Goal: Task Accomplishment & Management: Use online tool/utility

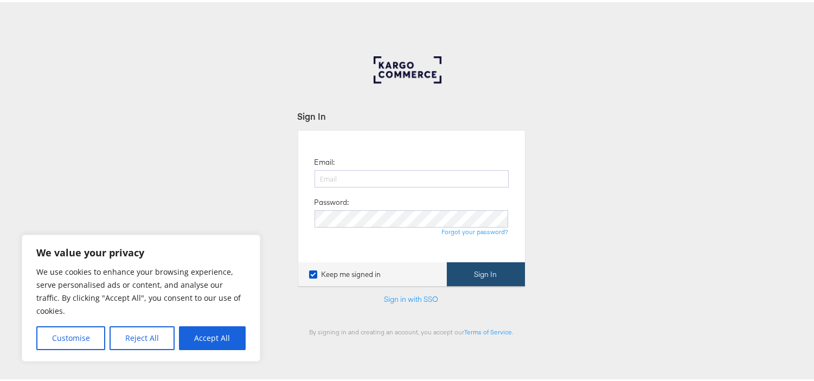
type input "aparna.doniparthi@kargo.com"
click at [473, 272] on button "Sign In" at bounding box center [486, 272] width 78 height 24
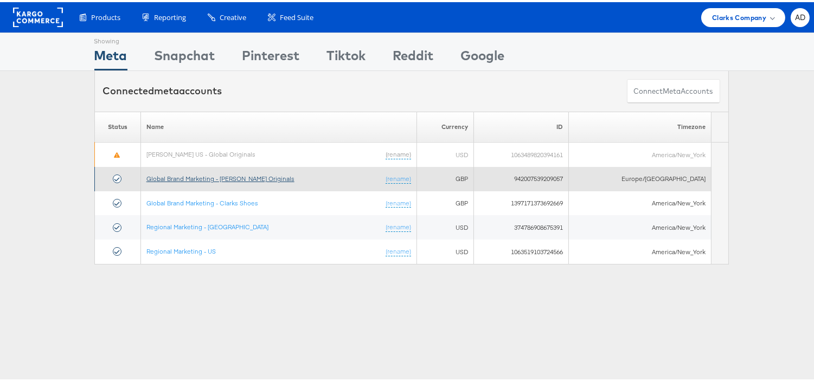
click at [237, 178] on link "Global Brand Marketing - [PERSON_NAME] Originals" at bounding box center [220, 176] width 148 height 8
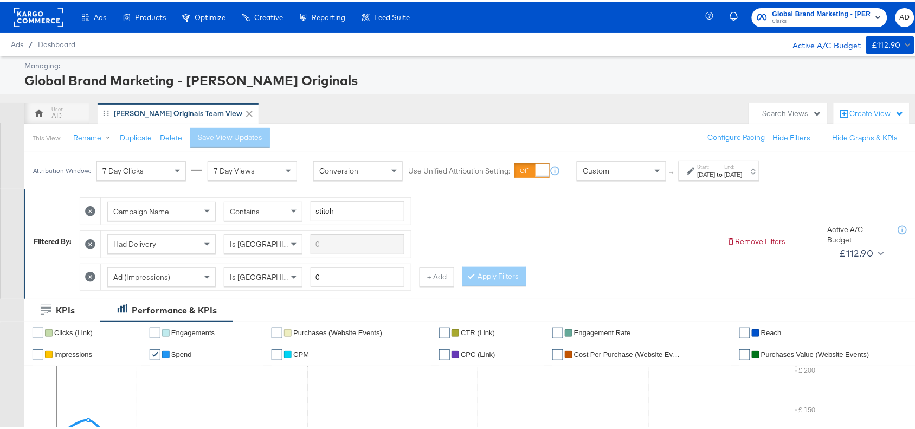
click at [716, 171] on div "[DATE]" at bounding box center [707, 172] width 18 height 9
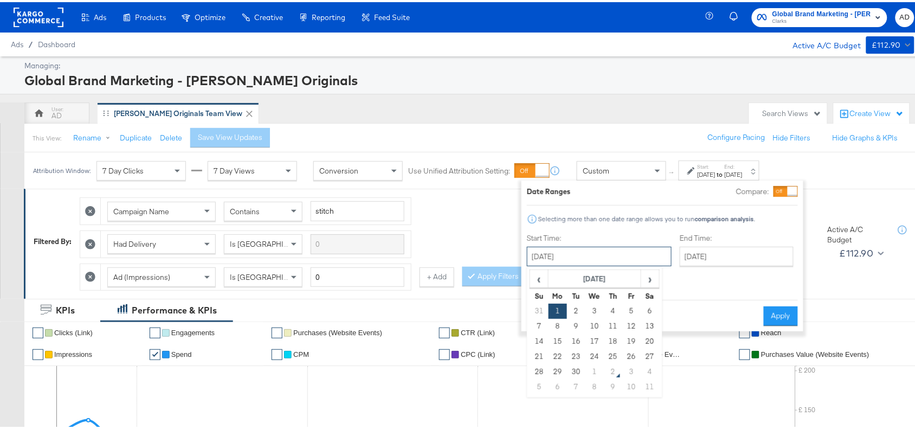
click at [622, 246] on input "[DATE]" at bounding box center [599, 255] width 145 height 20
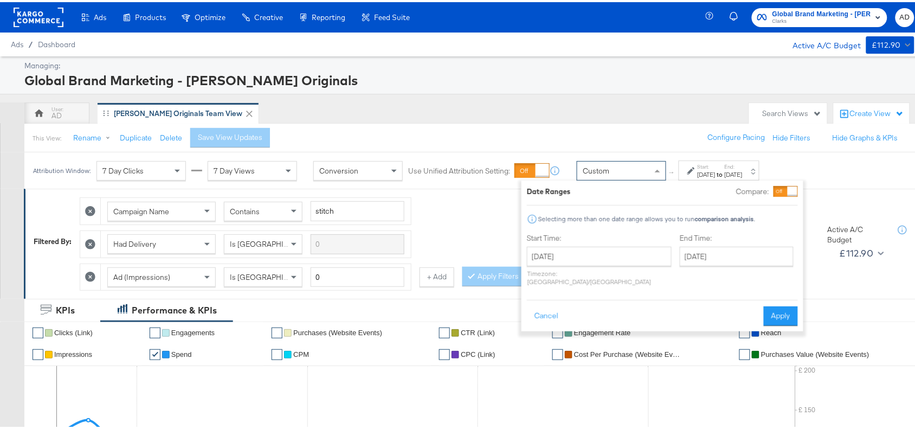
click at [613, 165] on div "Custom" at bounding box center [621, 168] width 88 height 18
click at [656, 171] on span at bounding box center [659, 168] width 14 height 18
click at [545, 305] on button "Cancel" at bounding box center [546, 314] width 39 height 20
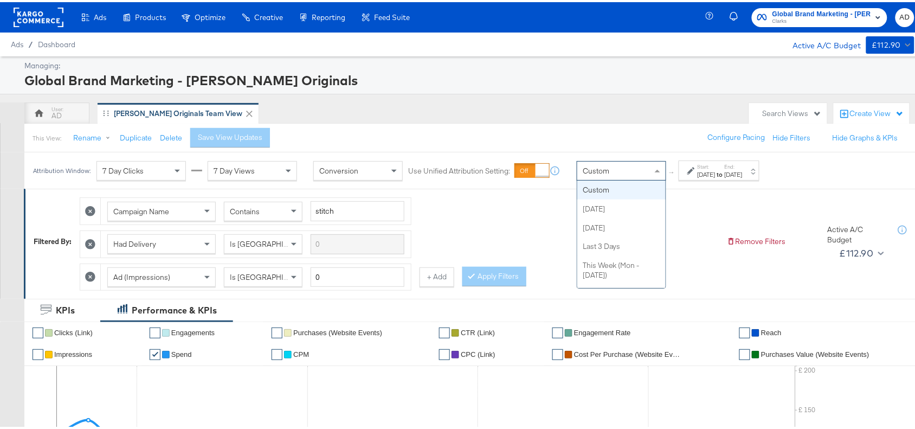
click at [649, 168] on div "Custom" at bounding box center [621, 168] width 88 height 18
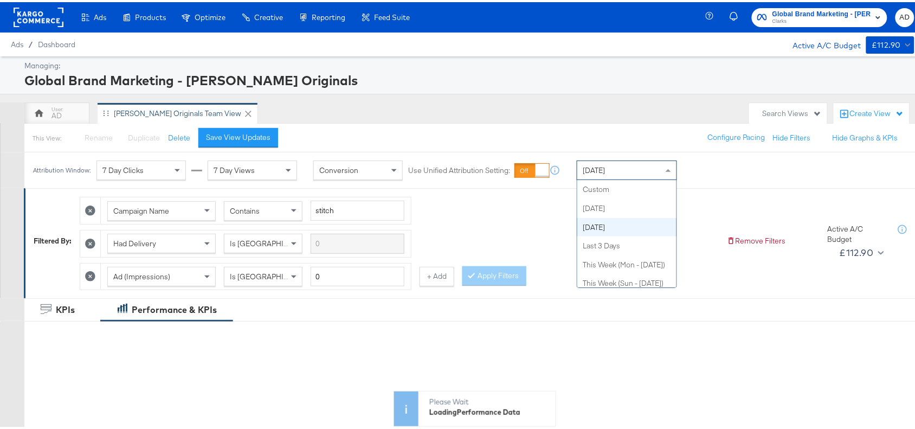
click at [644, 175] on div "Yesterday" at bounding box center [626, 168] width 99 height 18
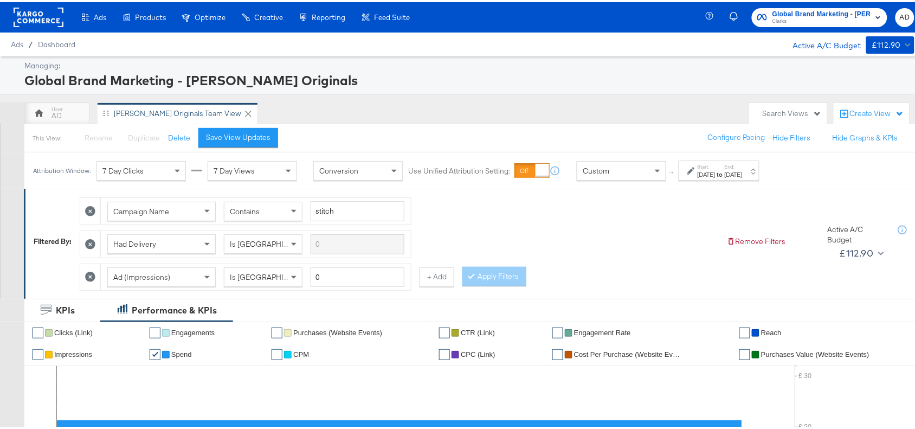
click at [716, 172] on div "Oct 2nd 2025" at bounding box center [707, 172] width 18 height 9
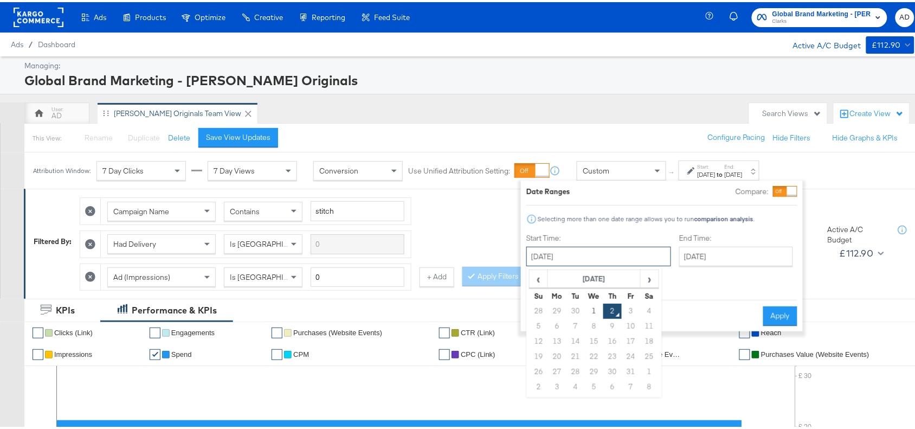
click at [586, 252] on input "October 2nd 2025" at bounding box center [598, 255] width 145 height 20
click at [595, 313] on td "1" at bounding box center [594, 308] width 18 height 15
type input "October 1st 2025"
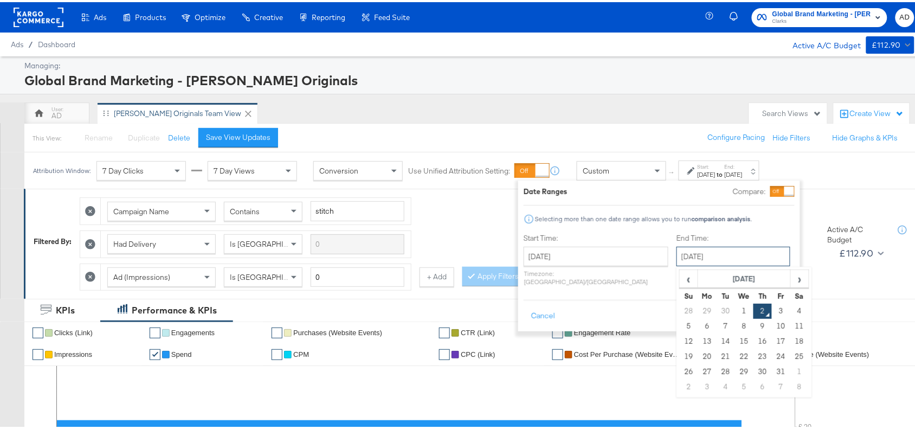
click at [719, 256] on input "October 2nd 2025" at bounding box center [734, 255] width 114 height 20
click at [735, 319] on td "8" at bounding box center [744, 324] width 18 height 15
drag, startPoint x: 733, startPoint y: 263, endPoint x: 709, endPoint y: 318, distance: 59.4
click at [709, 264] on div "October 8th 2025 ‹ October 2025 › Su Mo Tu We Th Fr Sa 28 29 30 1 2 3 4 5 6 7 8…" at bounding box center [732, 255] width 114 height 20
click at [734, 313] on td "1" at bounding box center [743, 308] width 18 height 15
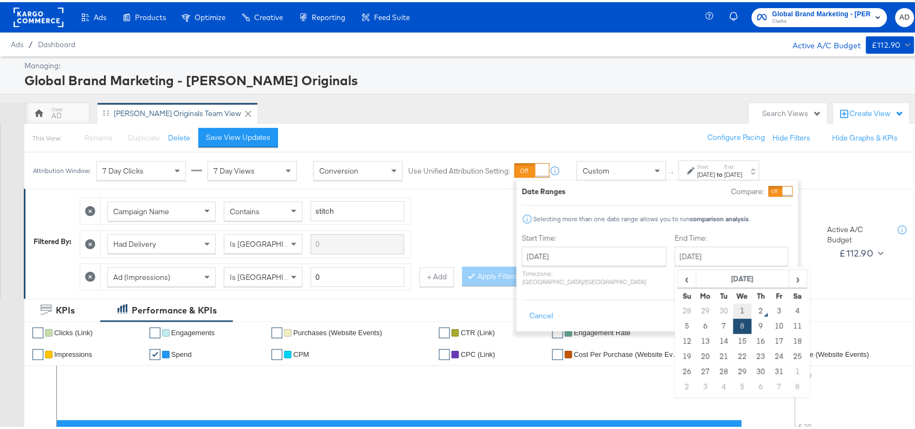
type input "October 1st 2025"
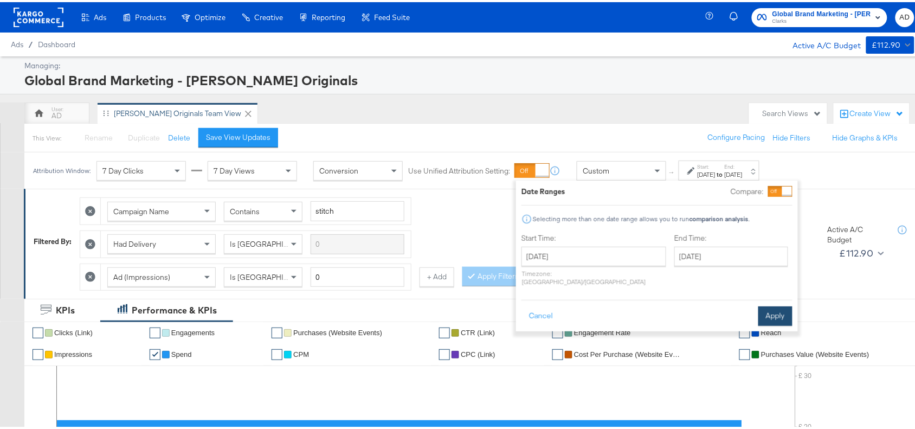
click at [770, 307] on button "Apply" at bounding box center [775, 314] width 34 height 20
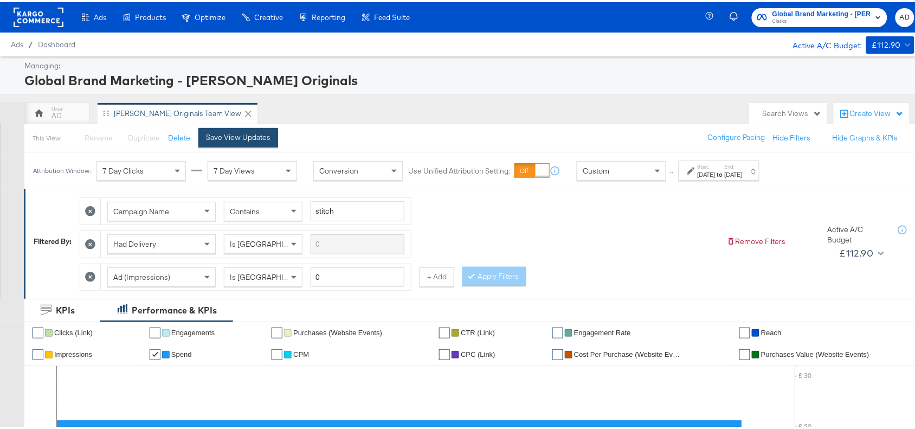
click at [237, 140] on div "Save View Updates" at bounding box center [238, 135] width 65 height 10
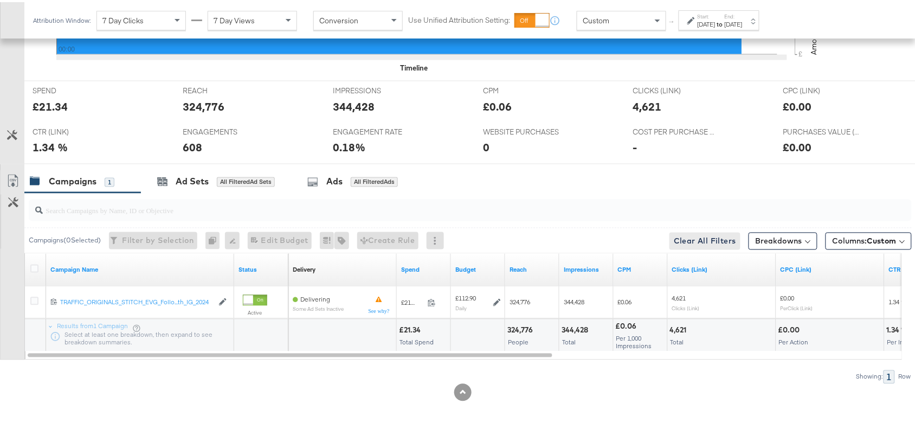
scroll to position [477, 0]
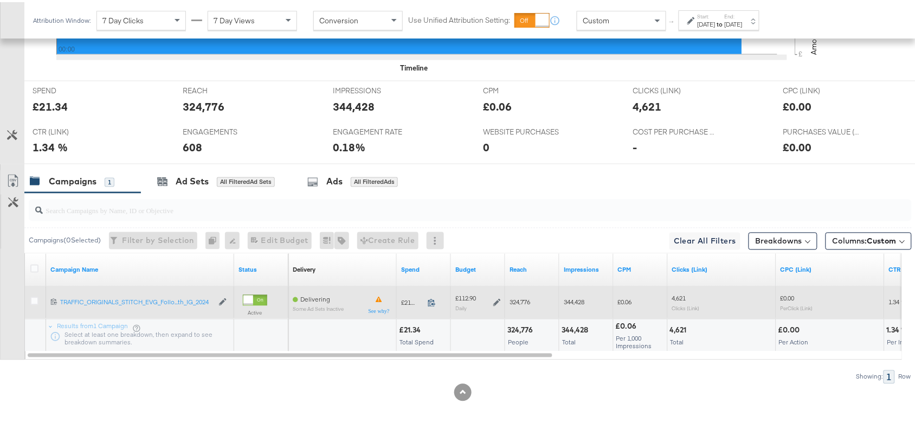
click at [432, 301] on icon at bounding box center [432, 301] width 8 height 8
click at [499, 299] on icon at bounding box center [497, 301] width 8 height 8
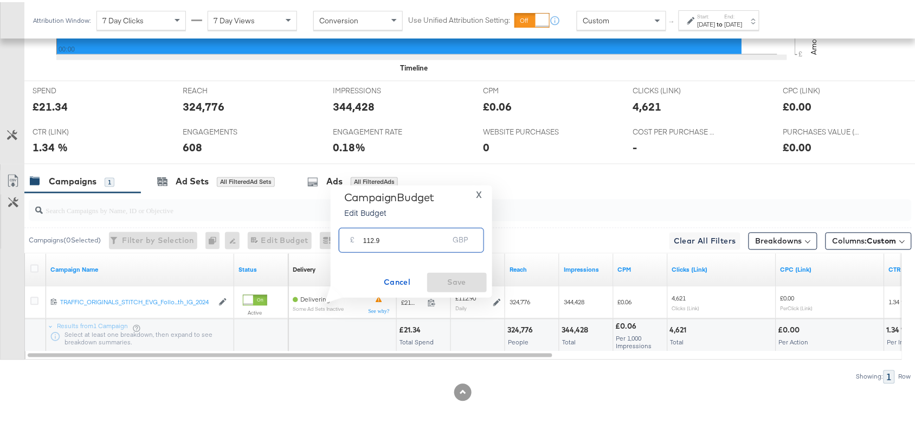
click at [391, 237] on input "112.9" at bounding box center [406, 233] width 86 height 23
paste input "£115.96"
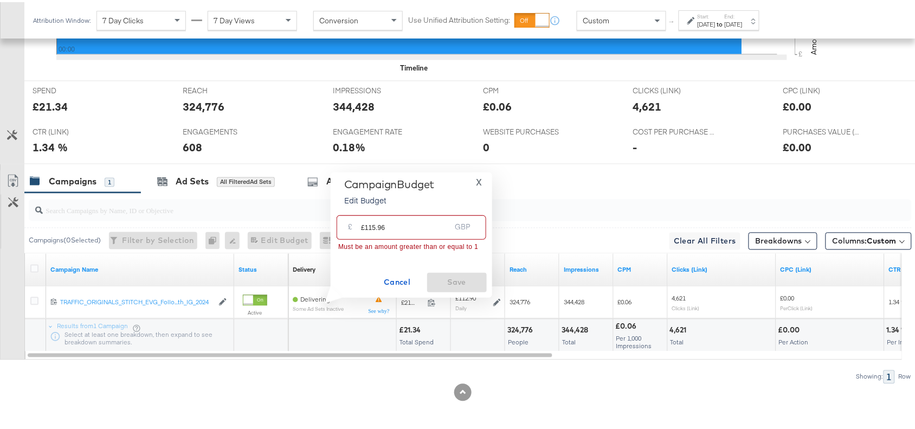
click at [364, 226] on input "£115.96" at bounding box center [405, 220] width 89 height 23
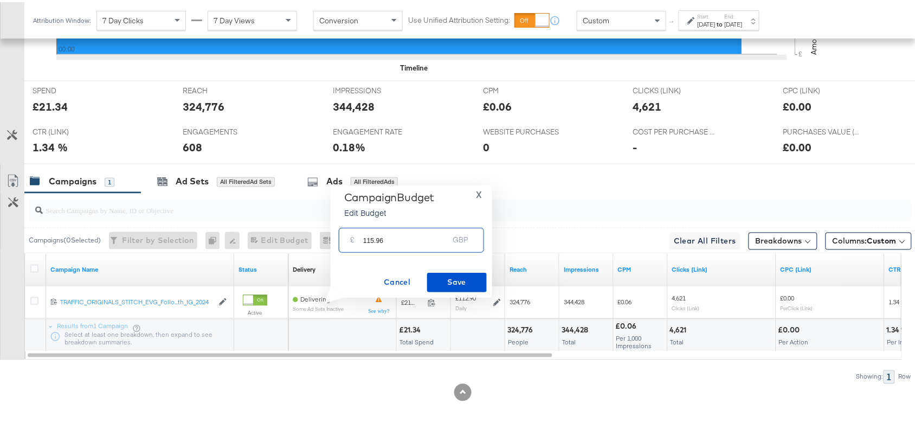
type input "115.96"
click at [451, 281] on span "Save" at bounding box center [457, 280] width 51 height 14
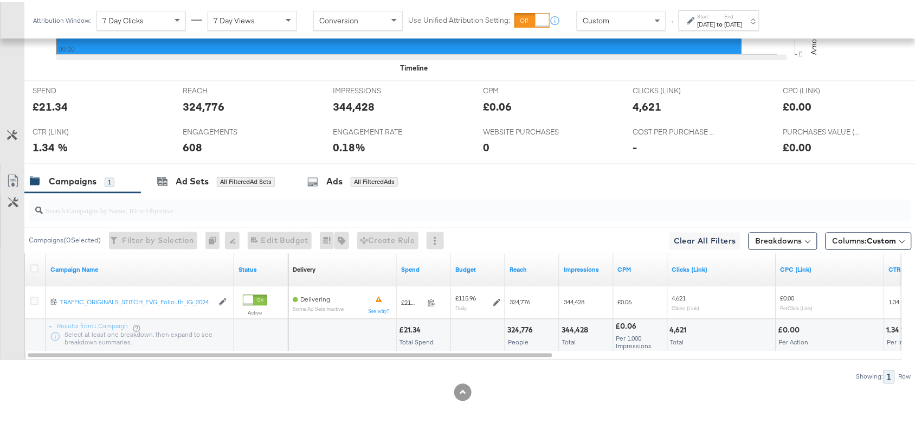
click at [543, 230] on div "Campaigns ( 0 Selected) Filter by Selection Filter 0 campaigns 0 Rename 0 campa…" at bounding box center [467, 238] width 887 height 25
click at [629, 176] on div "Campaigns 1 Ad Sets All Filtered Ad Sets Ads All Filtered Ads" at bounding box center [474, 179] width 901 height 23
click at [615, 211] on input "search" at bounding box center [437, 204] width 789 height 21
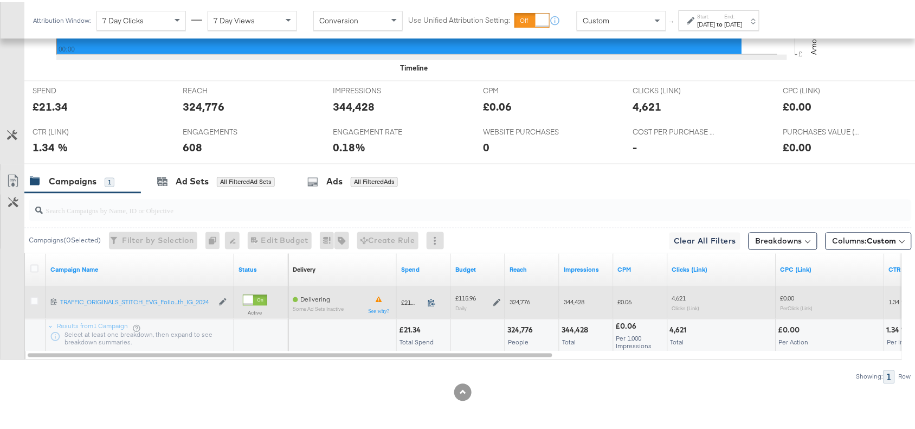
click at [432, 304] on icon at bounding box center [432, 301] width 8 height 8
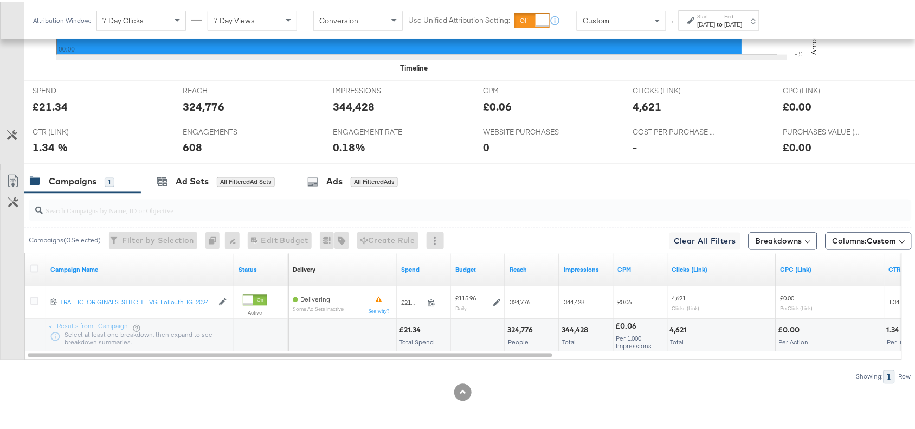
click at [787, 215] on div at bounding box center [470, 208] width 883 height 22
click at [658, 185] on div "Campaigns 1 Ad Sets All Filtered Ad Sets Ads All Filtered Ads" at bounding box center [474, 179] width 901 height 23
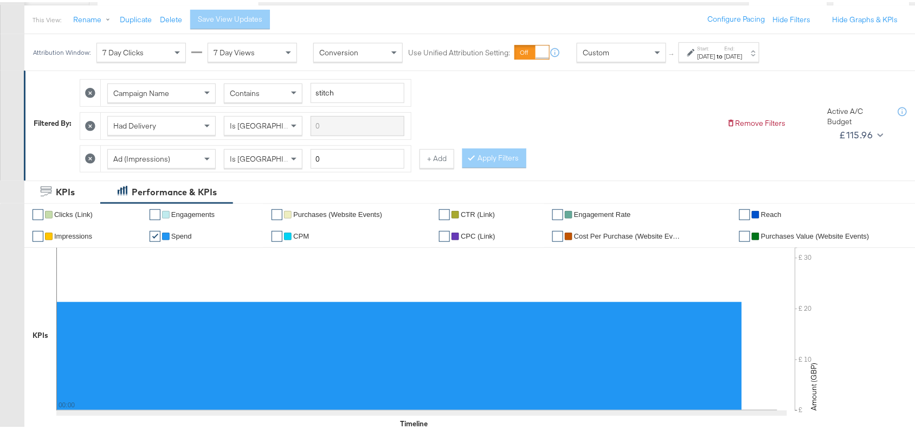
scroll to position [0, 0]
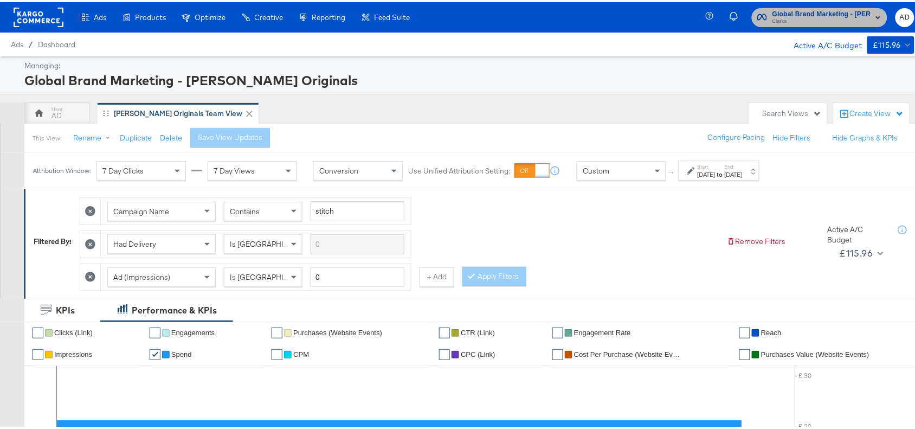
click at [812, 19] on span "Clarks" at bounding box center [822, 19] width 99 height 9
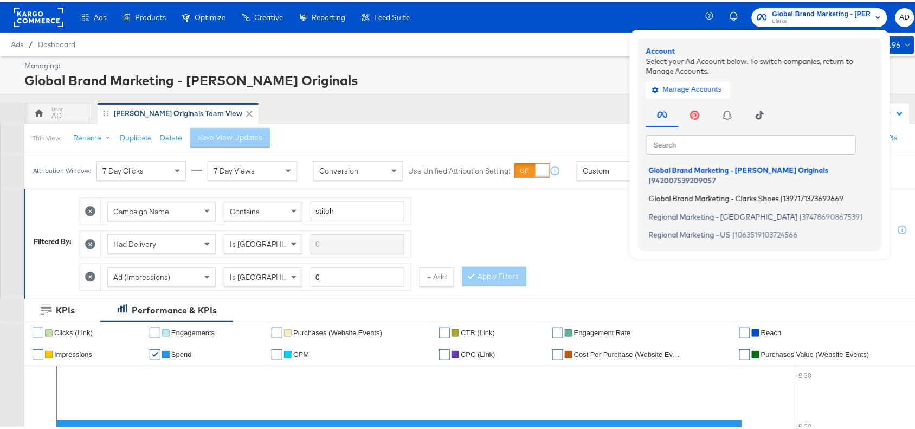
click at [700, 192] on span "Global Brand Marketing - Clarks Shoes" at bounding box center [714, 196] width 130 height 9
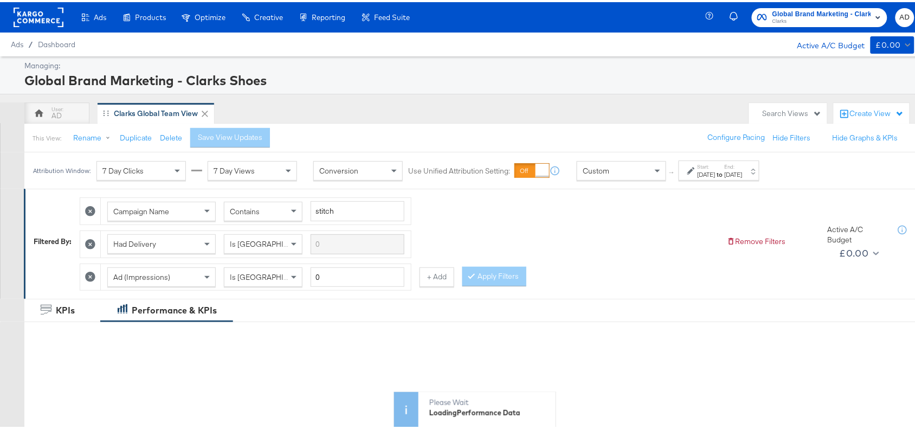
click at [744, 177] on div "Start: Sep 1st 2025 to End: Sep 30th 2025" at bounding box center [719, 168] width 81 height 20
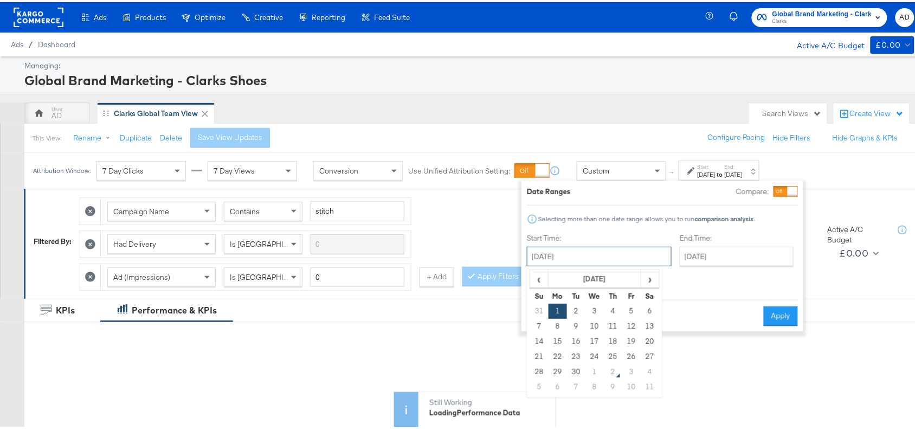
click at [615, 261] on input "[DATE]" at bounding box center [599, 255] width 145 height 20
click at [648, 276] on span "›" at bounding box center [650, 276] width 17 height 16
click at [594, 313] on td "1" at bounding box center [595, 308] width 18 height 15
type input "October 1st 2025"
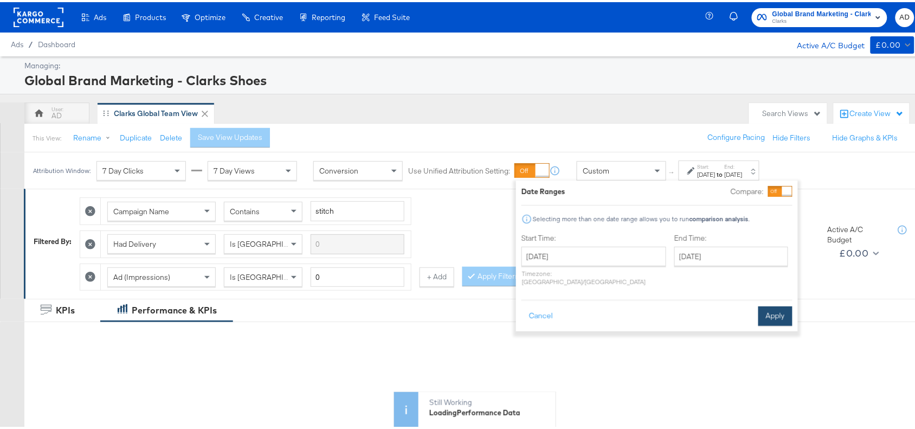
click at [765, 304] on button "Apply" at bounding box center [775, 314] width 34 height 20
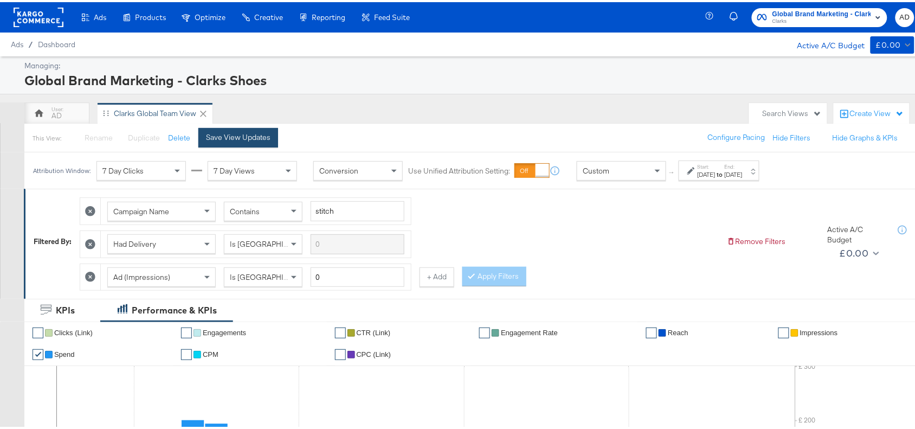
click at [221, 131] on div "Save View Updates" at bounding box center [238, 135] width 65 height 10
click at [33, 19] on rect at bounding box center [39, 15] width 50 height 20
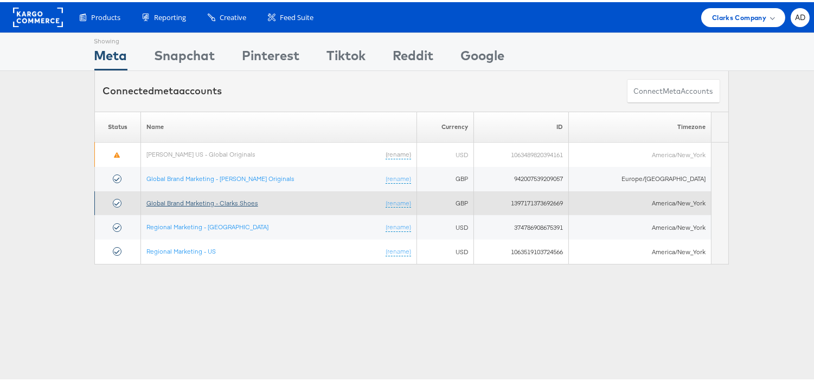
click at [243, 203] on link "Global Brand Marketing - Clarks Shoes" at bounding box center [202, 201] width 112 height 8
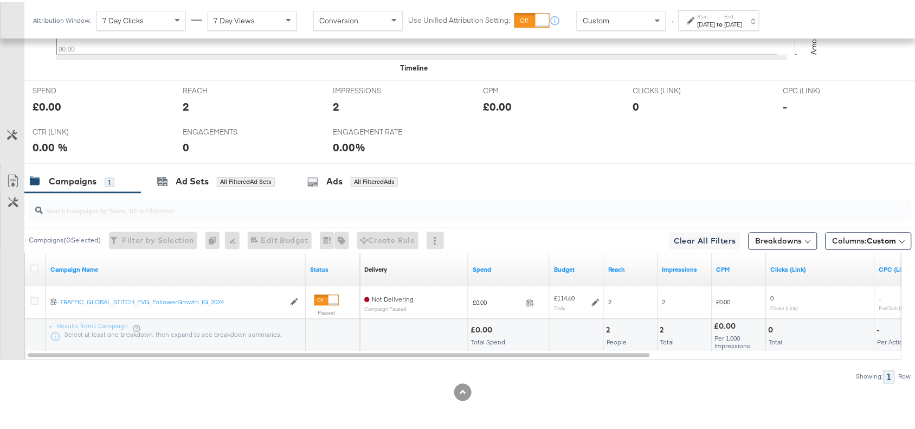
scroll to position [477, 0]
click at [766, 175] on div "Campaigns 1 Ad Sets All Filtered Ad Sets Ads All Filtered Ads" at bounding box center [474, 179] width 901 height 23
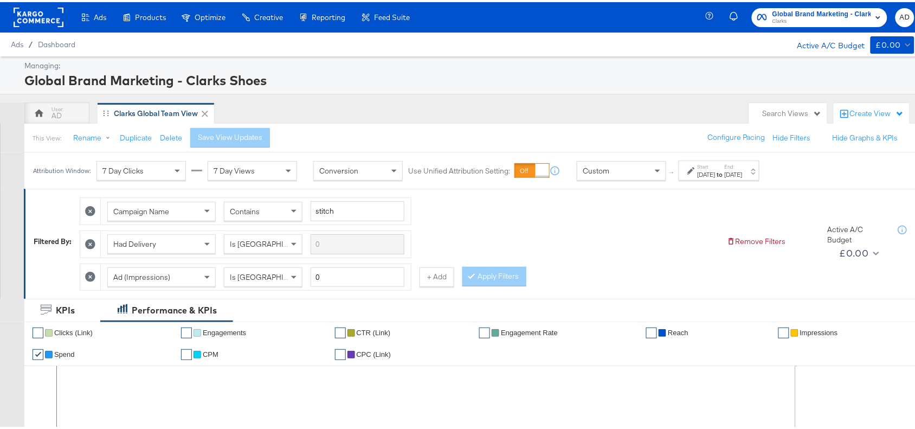
click at [36, 15] on rect at bounding box center [39, 15] width 50 height 20
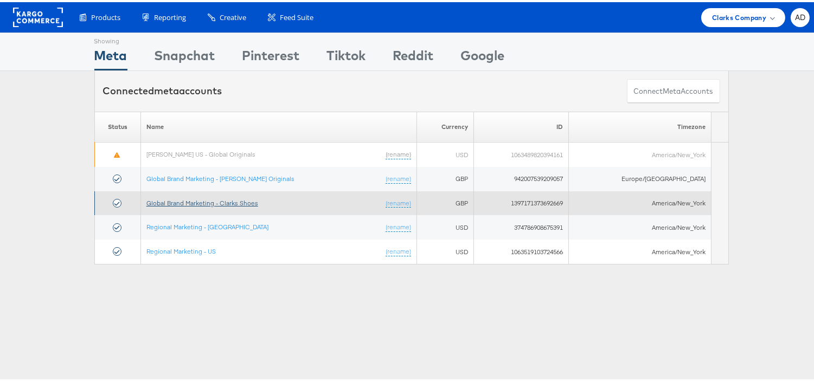
click at [240, 201] on link "Global Brand Marketing - Clarks Shoes" at bounding box center [202, 201] width 112 height 8
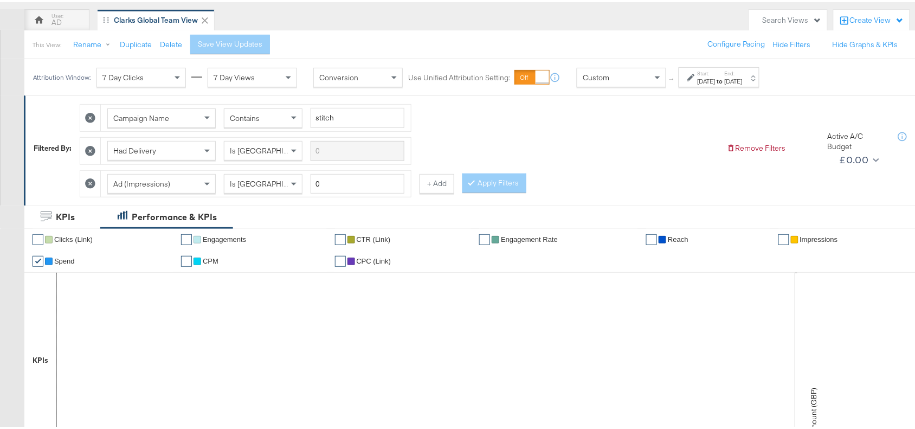
scroll to position [94, 0]
click at [90, 181] on icon at bounding box center [90, 181] width 10 height 10
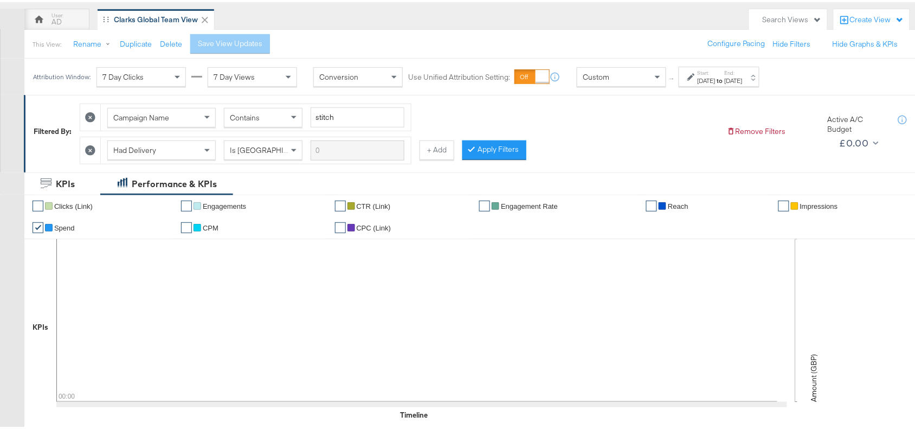
click at [91, 150] on icon at bounding box center [90, 148] width 10 height 10
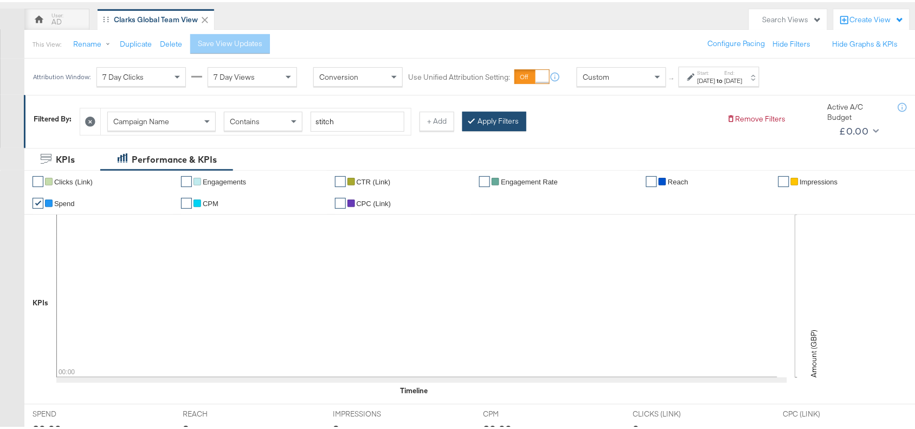
click at [493, 114] on button "Apply Filters" at bounding box center [494, 120] width 64 height 20
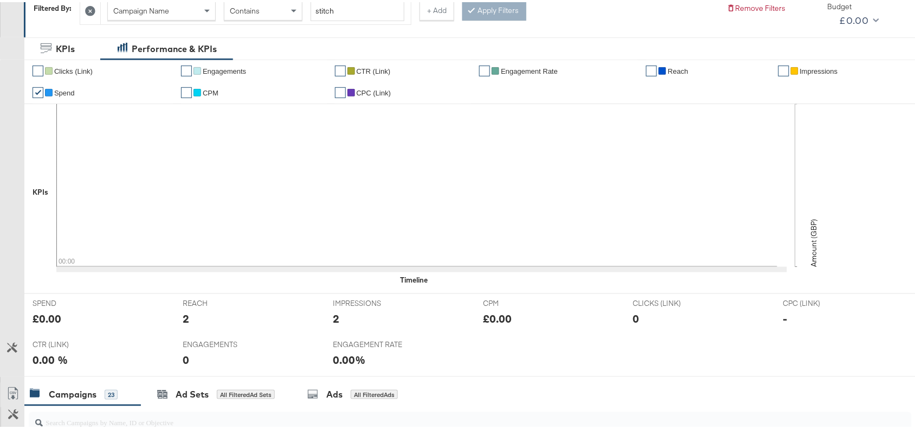
scroll to position [0, 0]
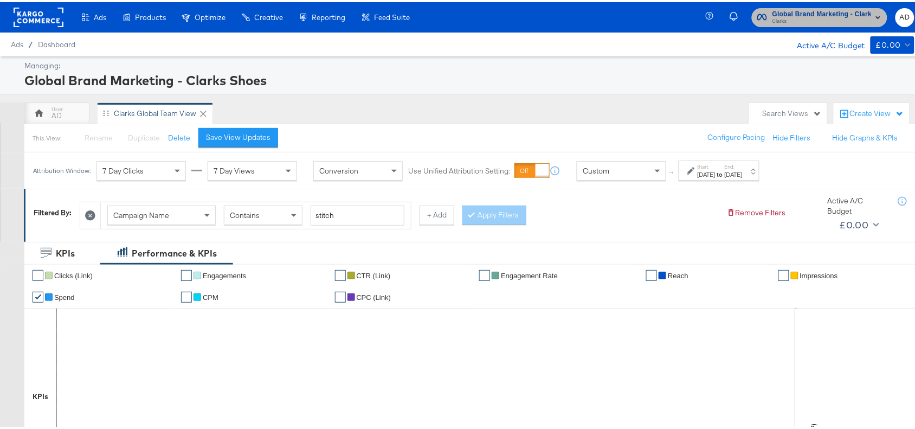
click at [787, 8] on span "Global Brand Marketing - Clarks Shoes" at bounding box center [822, 12] width 99 height 11
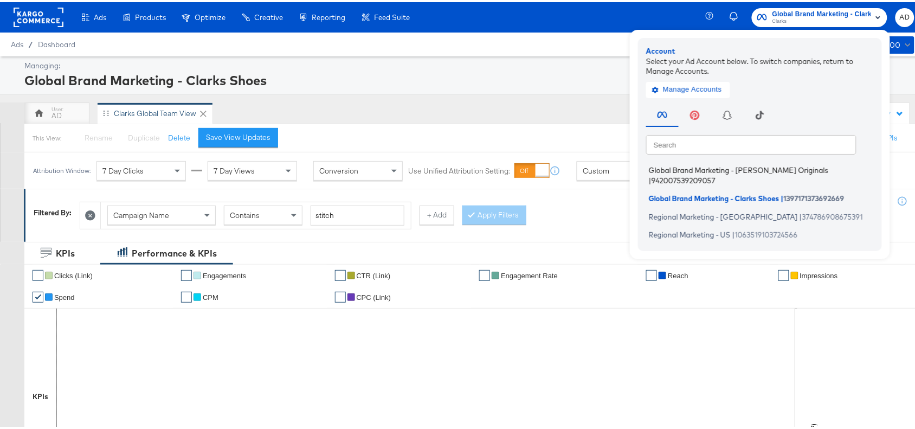
click at [681, 166] on span "Global Brand Marketing - [PERSON_NAME] Originals" at bounding box center [738, 168] width 179 height 9
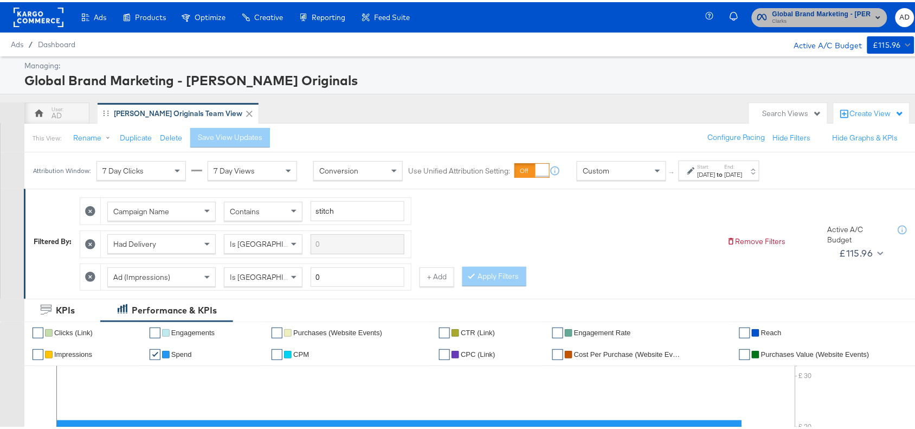
click at [806, 15] on span "Clarks" at bounding box center [822, 19] width 99 height 9
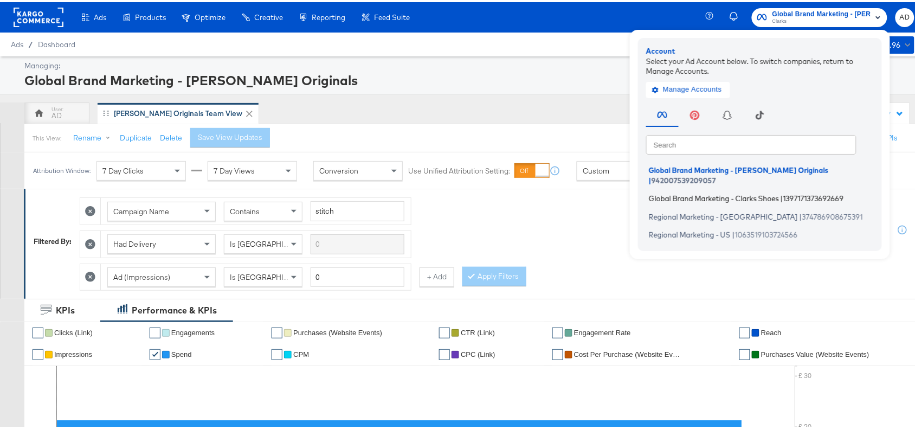
click at [667, 192] on span "Global Brand Marketing - Clarks Shoes" at bounding box center [714, 196] width 130 height 9
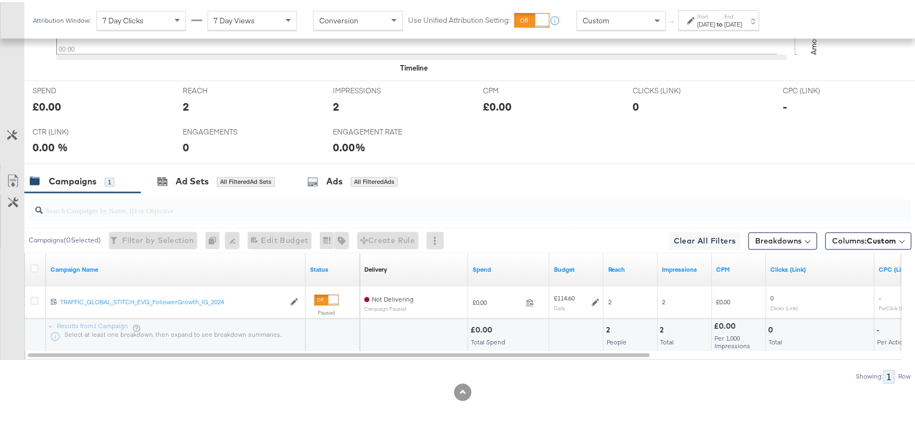
scroll to position [477, 0]
click at [668, 169] on div "Campaigns 1 Ad Sets All Filtered Ad Sets Ads All Filtered Ads" at bounding box center [474, 179] width 901 height 23
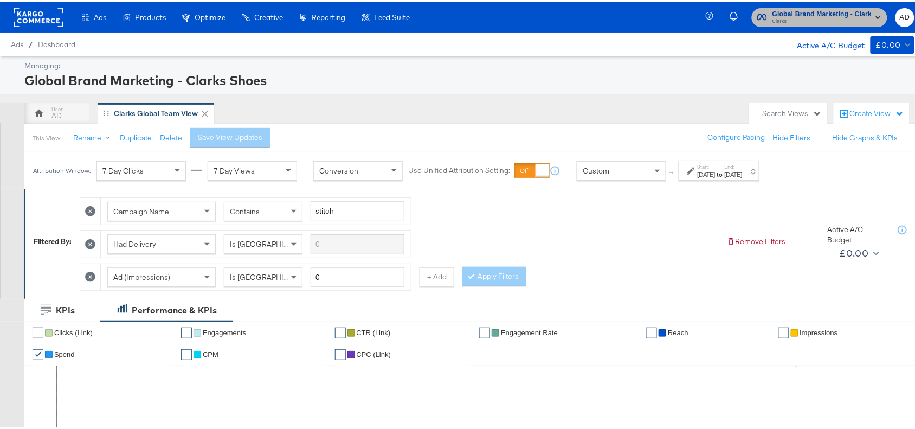
click at [784, 11] on span "Global Brand Marketing - Clarks Shoes" at bounding box center [822, 12] width 99 height 11
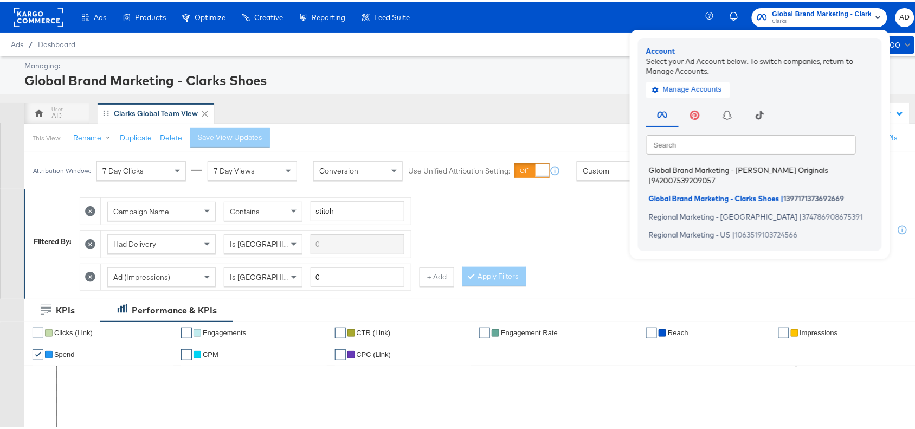
click at [698, 166] on span "Global Brand Marketing - [PERSON_NAME] Originals" at bounding box center [738, 168] width 179 height 9
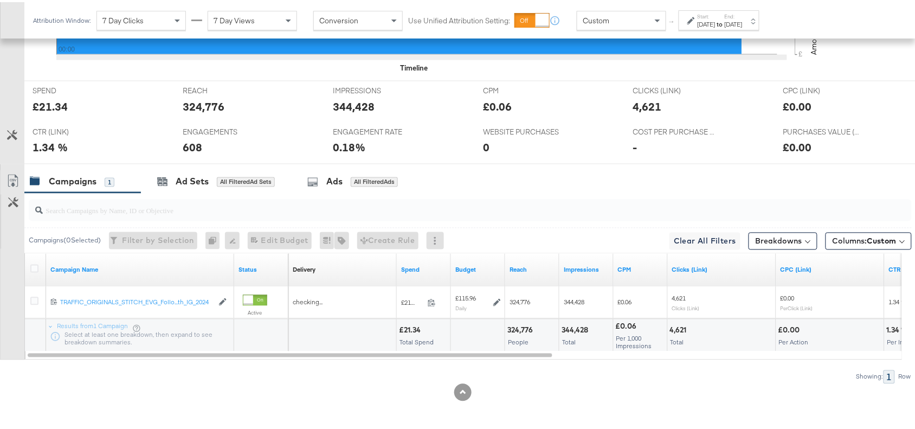
scroll to position [477, 0]
drag, startPoint x: 230, startPoint y: 255, endPoint x: 330, endPoint y: 242, distance: 100.1
click at [330, 242] on div "Campaigns ( 0 Selected) Filter by Selection Filter 0 campaigns 0 Rename 0 campa…" at bounding box center [456, 286] width 912 height 190
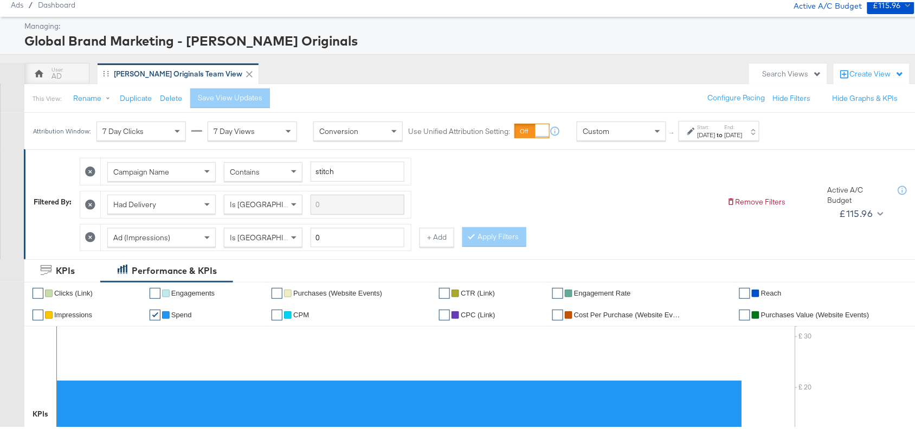
scroll to position [0, 0]
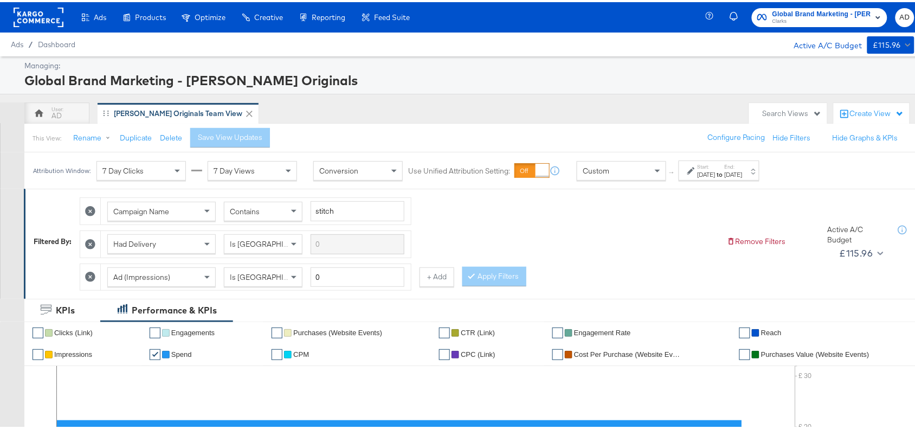
click at [725, 176] on strong "to" at bounding box center [720, 172] width 9 height 8
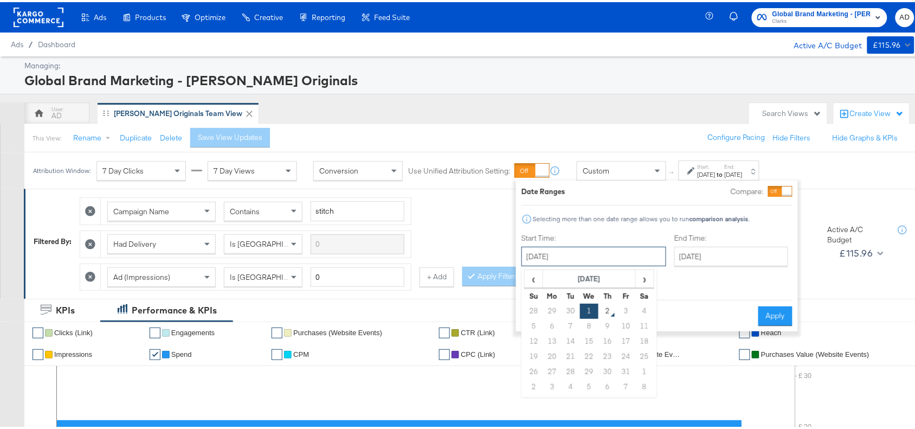
click at [582, 253] on input "[DATE]" at bounding box center [594, 255] width 145 height 20
click at [570, 310] on td "30" at bounding box center [571, 308] width 18 height 15
type input "[DATE]"
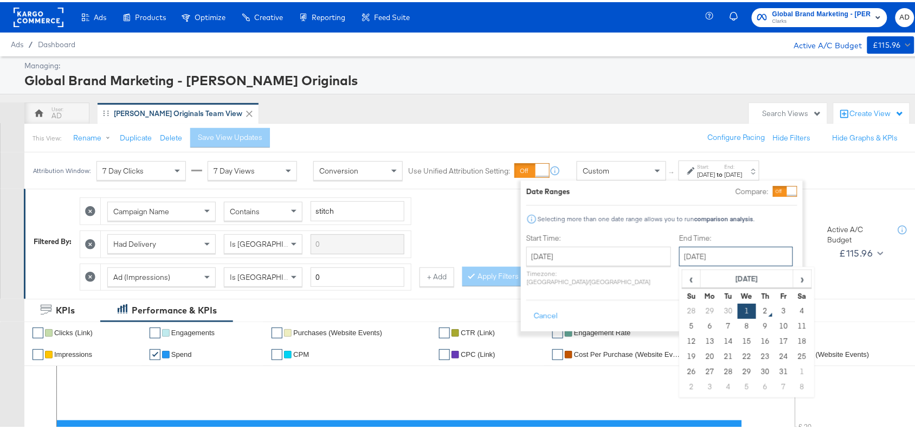
click at [700, 253] on input "[DATE]" at bounding box center [736, 255] width 114 height 20
click at [719, 308] on td "30" at bounding box center [728, 308] width 18 height 15
type input "[DATE]"
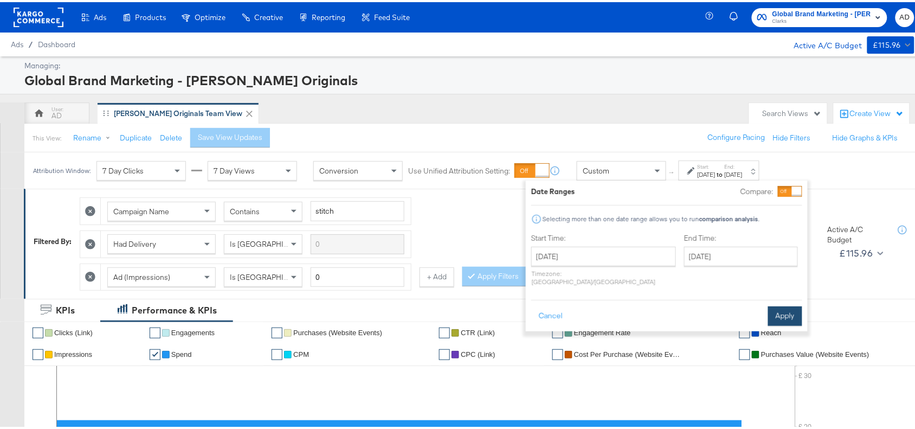
click at [790, 304] on button "Apply" at bounding box center [785, 314] width 34 height 20
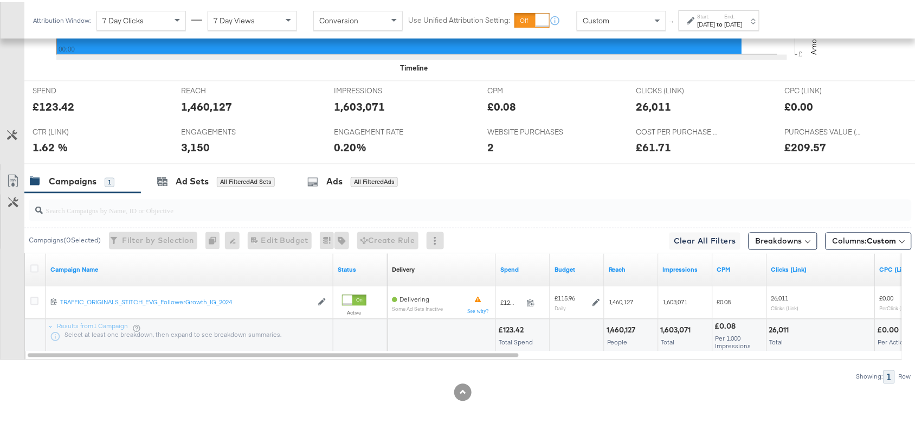
scroll to position [477, 0]
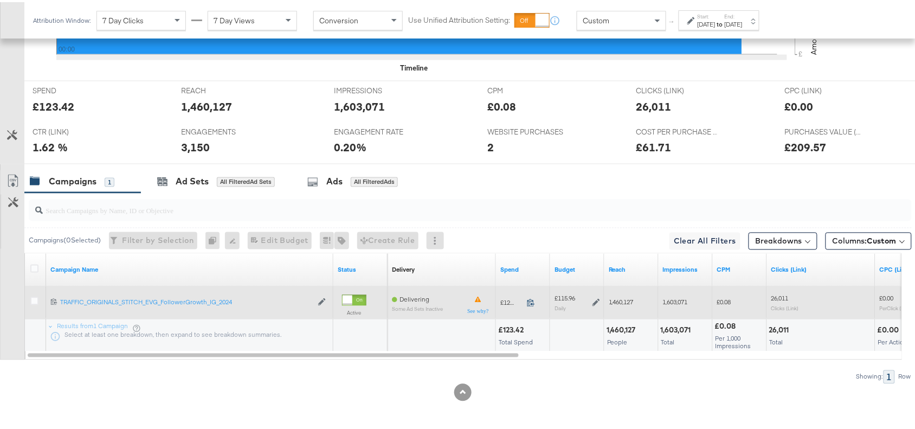
click at [531, 300] on icon at bounding box center [531, 301] width 8 height 8
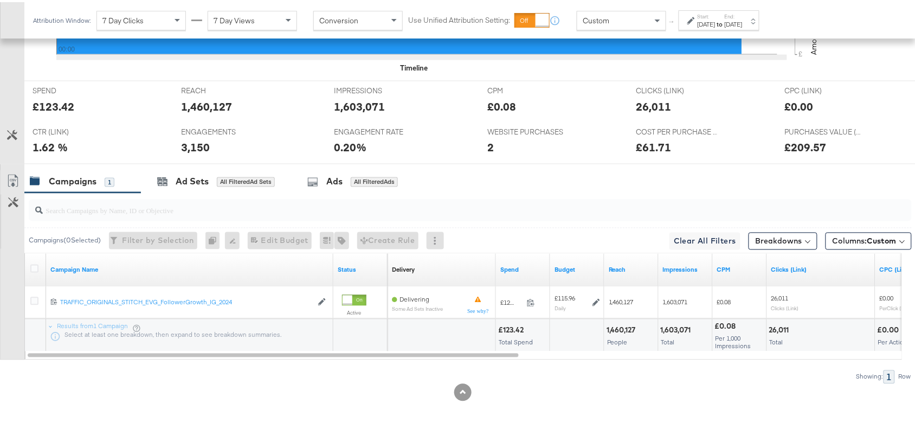
click at [623, 331] on div "1,460,127" at bounding box center [623, 328] width 33 height 10
copy div "1,460,127"
click at [623, 331] on div "1,460,127" at bounding box center [623, 328] width 33 height 10
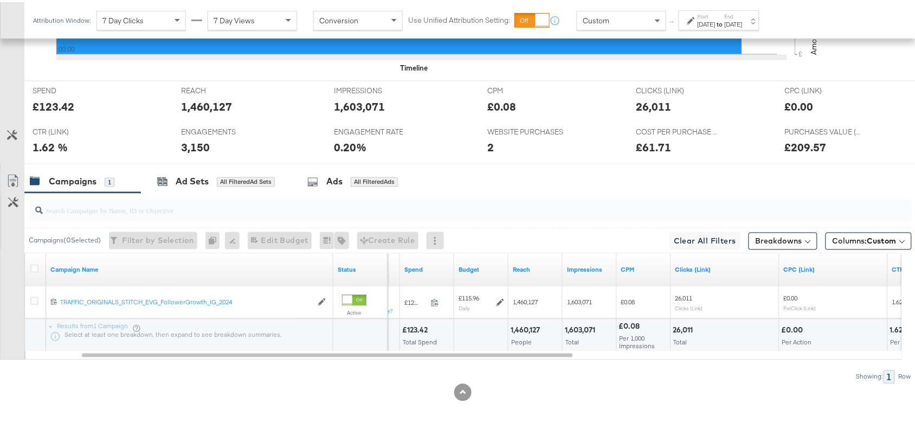
click at [581, 328] on div "1,603,071" at bounding box center [582, 328] width 34 height 10
copy div "1,603,071"
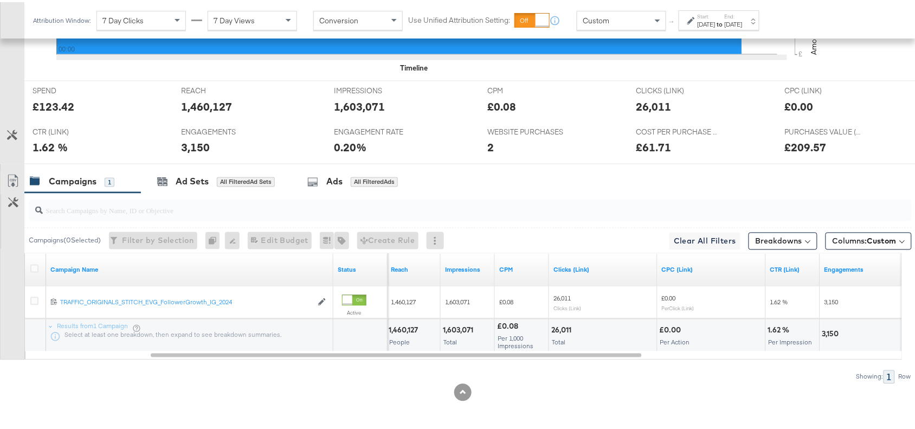
click at [560, 327] on div "26,011" at bounding box center [562, 328] width 23 height 10
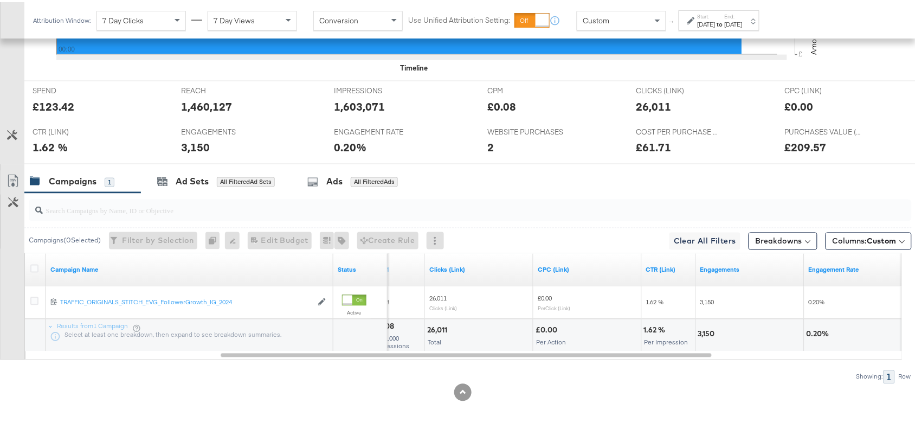
click at [698, 331] on div "3,150" at bounding box center [708, 332] width 20 height 10
copy div "3,150"
click at [698, 331] on div "3,150" at bounding box center [708, 332] width 20 height 10
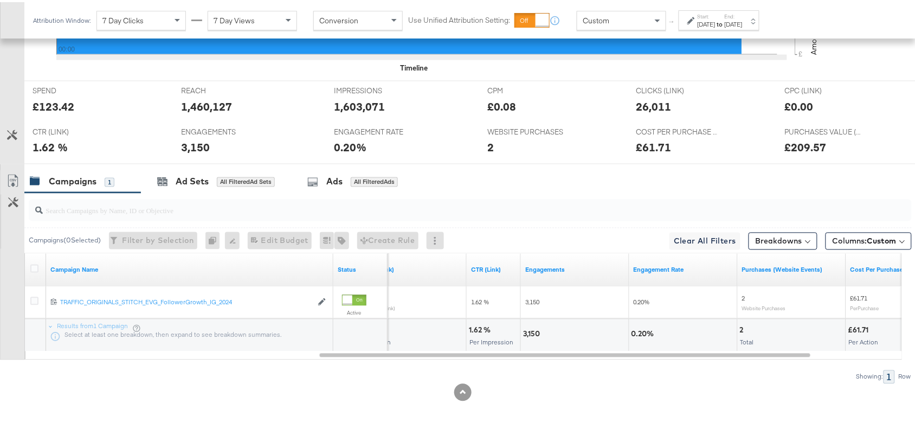
click at [740, 327] on div "2" at bounding box center [743, 328] width 7 height 10
copy div "2"
click at [725, 22] on strong "to" at bounding box center [720, 22] width 9 height 8
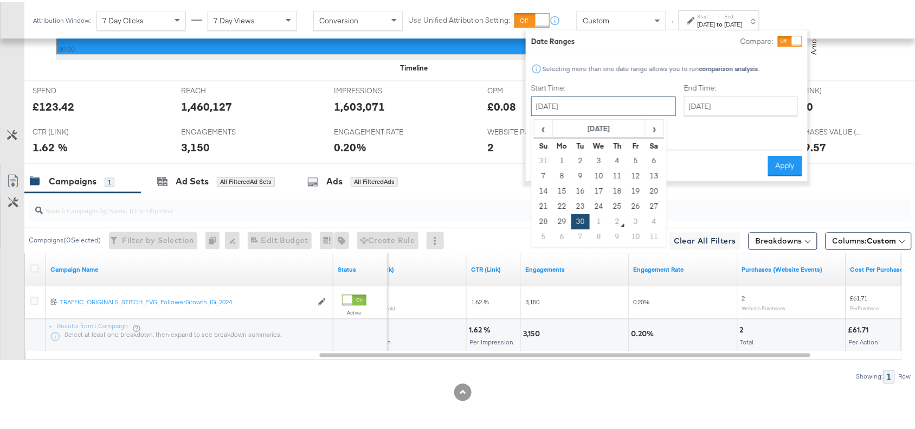
click at [607, 104] on input "[DATE]" at bounding box center [603, 104] width 145 height 20
click at [596, 218] on td "1" at bounding box center [599, 219] width 18 height 15
type input "[DATE]"
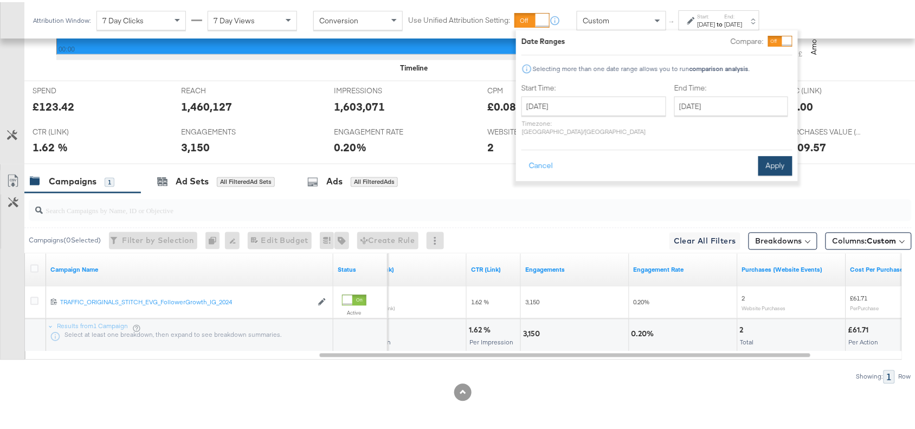
click at [780, 154] on button "Apply" at bounding box center [775, 164] width 34 height 20
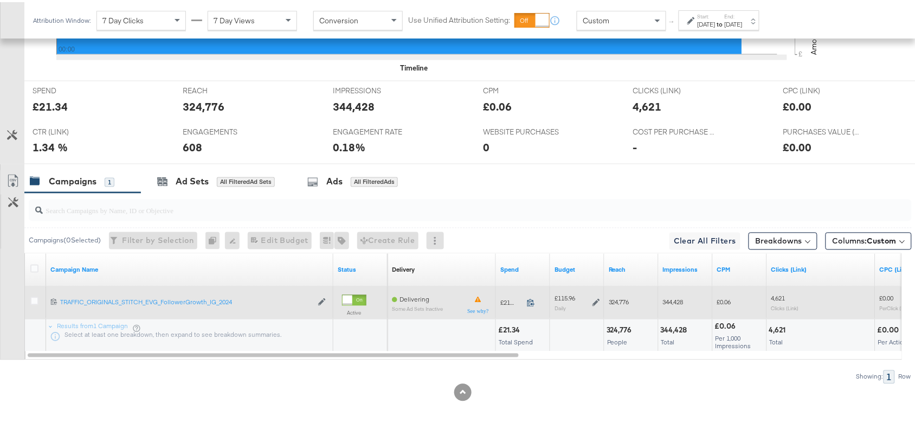
click at [529, 300] on icon at bounding box center [531, 301] width 8 height 8
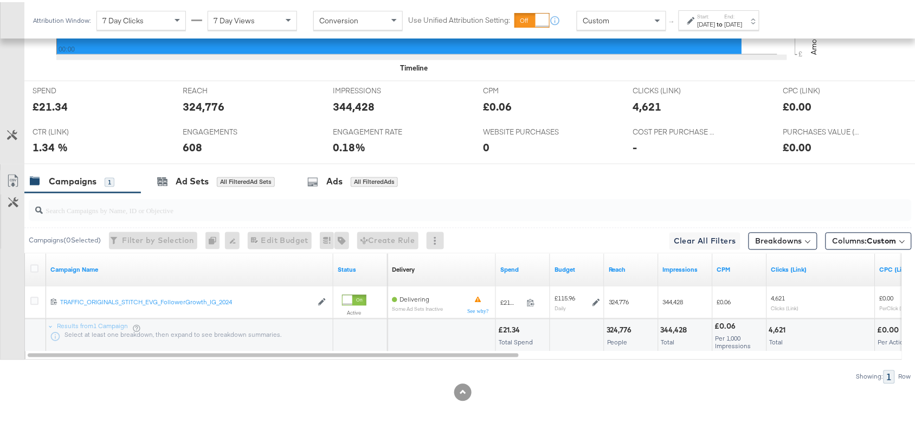
click at [613, 326] on div "324,776" at bounding box center [621, 328] width 29 height 10
copy div "324,776"
click at [613, 326] on div "324,776" at bounding box center [621, 328] width 29 height 10
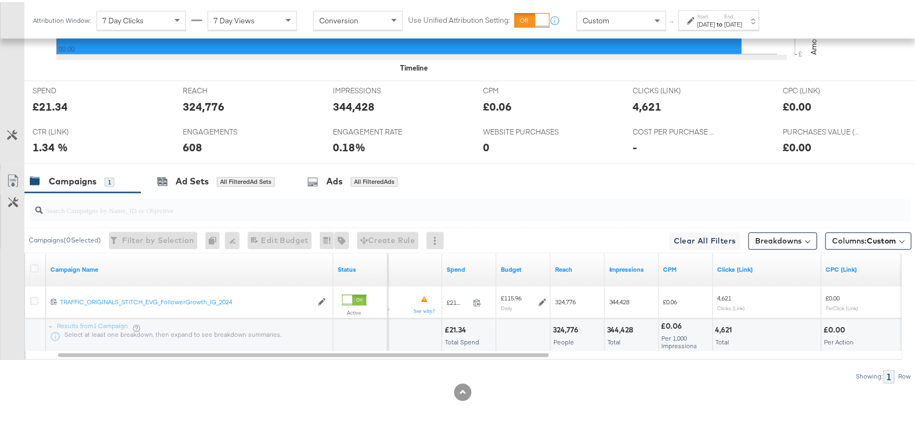
click at [616, 324] on div "344,428" at bounding box center [622, 328] width 30 height 10
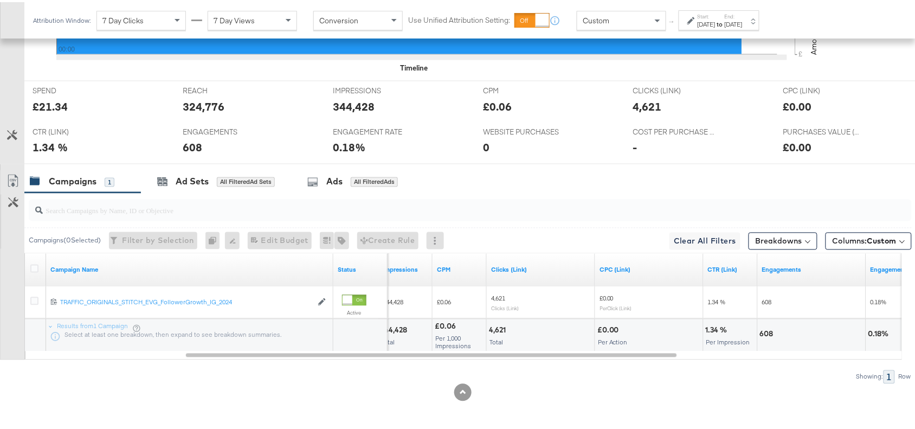
click at [497, 328] on div "4,621" at bounding box center [499, 328] width 20 height 10
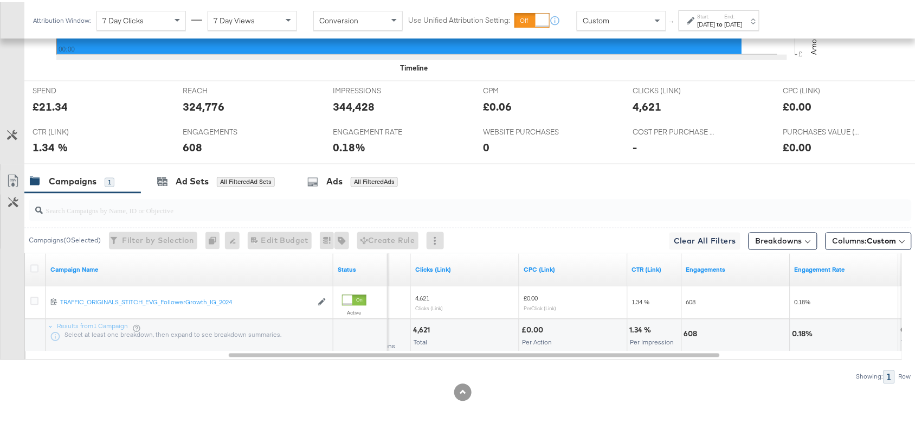
click at [687, 334] on div "608" at bounding box center [692, 332] width 17 height 10
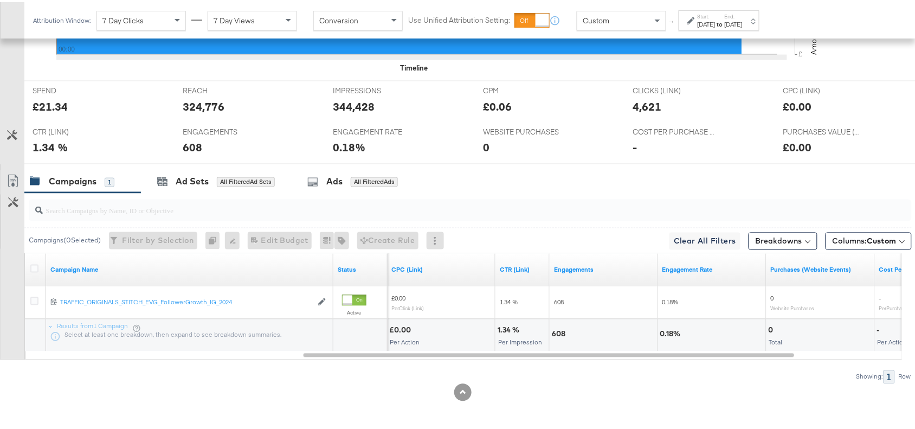
click at [771, 328] on div "0" at bounding box center [773, 328] width 8 height 10
copy div "0"
click at [771, 328] on div "0" at bounding box center [773, 328] width 8 height 10
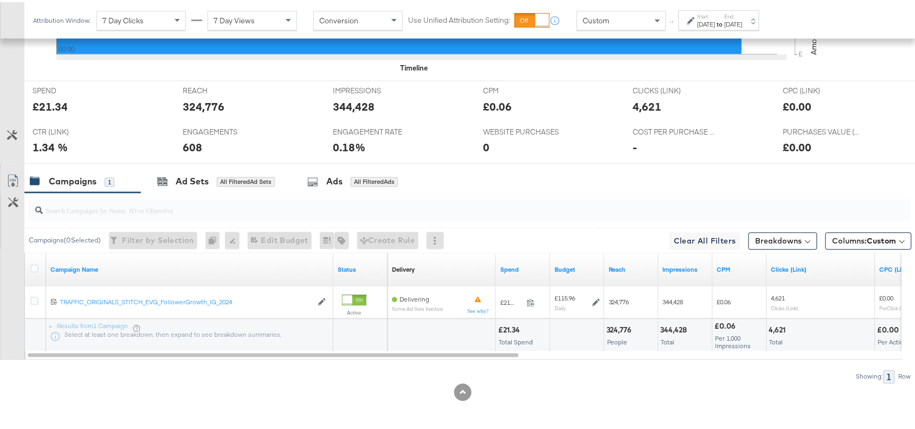
click at [622, 190] on div "Campaigns 1 Ad Sets All Filtered Ad Sets Ads All Filtered Ads" at bounding box center [474, 179] width 901 height 23
click at [743, 20] on div "[DATE]" at bounding box center [734, 22] width 18 height 9
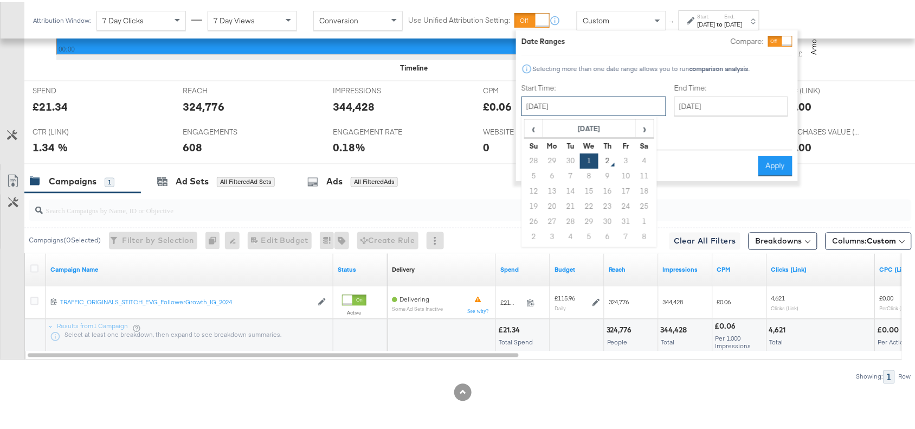
click at [590, 104] on input "[DATE]" at bounding box center [594, 104] width 145 height 20
click at [534, 133] on span "‹" at bounding box center [533, 126] width 17 height 16
click at [626, 208] on td "26" at bounding box center [626, 204] width 18 height 15
type input "September 26th 2025"
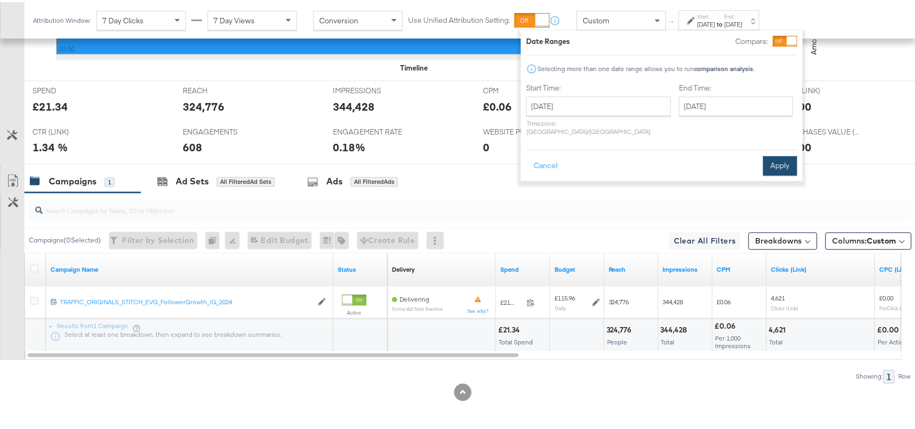
click at [781, 154] on button "Apply" at bounding box center [780, 164] width 34 height 20
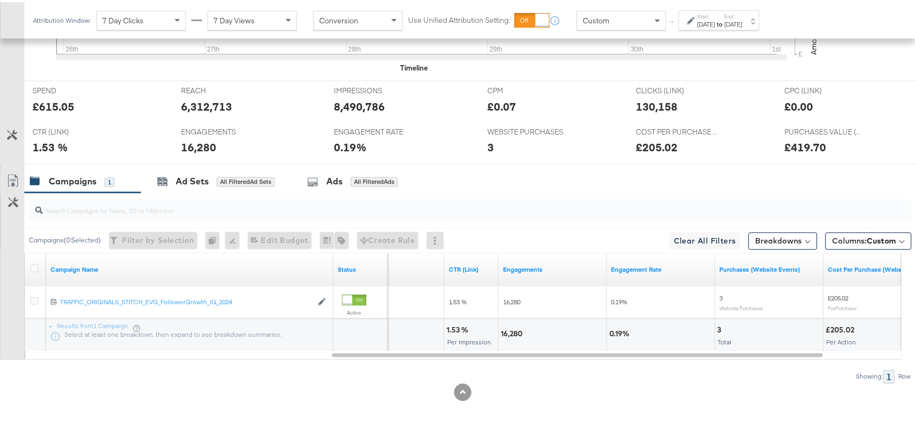
scroll to position [0, 0]
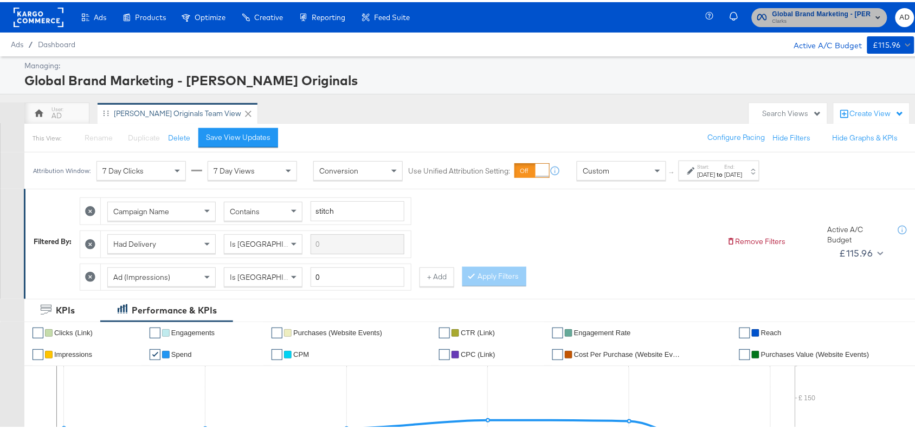
click at [784, 12] on span "Global Brand Marketing - Clarks Originals" at bounding box center [822, 12] width 99 height 11
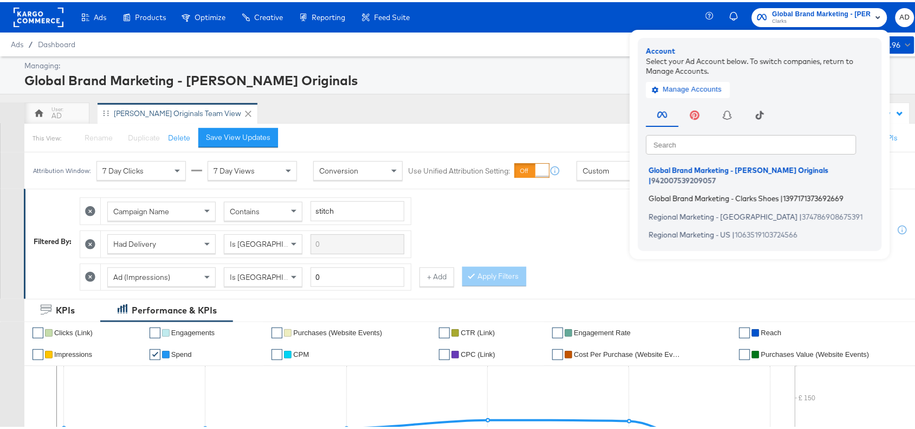
click at [695, 192] on span "Global Brand Marketing - Clarks Shoes" at bounding box center [714, 196] width 130 height 9
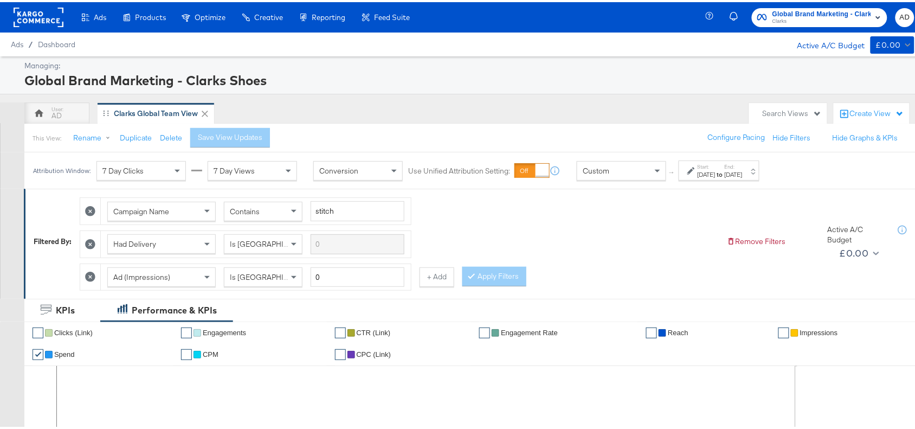
click at [736, 166] on div "Start: Oct 1st 2025 to End: Oct 1st 2025" at bounding box center [720, 169] width 45 height 16
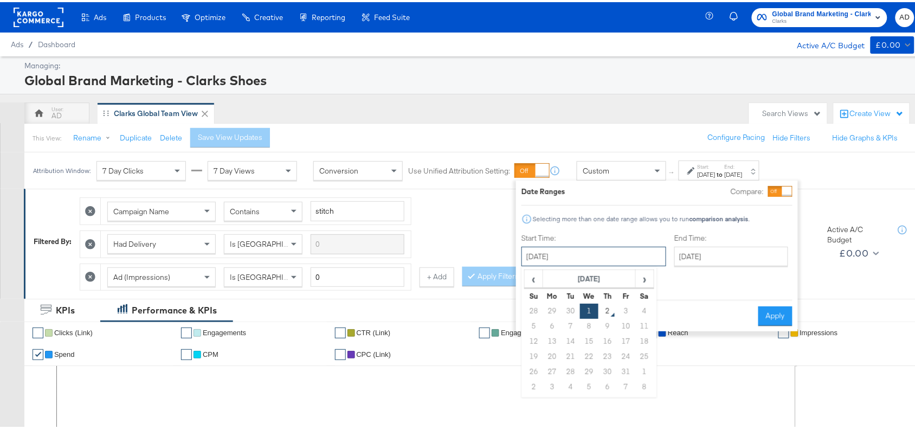
click at [591, 255] on input "[DATE]" at bounding box center [594, 255] width 145 height 20
click at [565, 314] on td "30" at bounding box center [571, 308] width 18 height 15
type input "[DATE]"
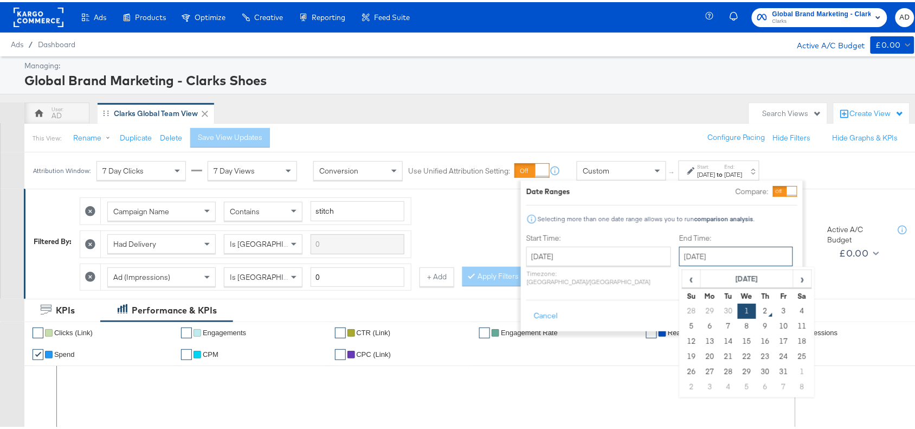
click at [715, 252] on input "[DATE]" at bounding box center [736, 255] width 114 height 20
click at [719, 310] on td "30" at bounding box center [728, 308] width 18 height 15
type input "[DATE]"
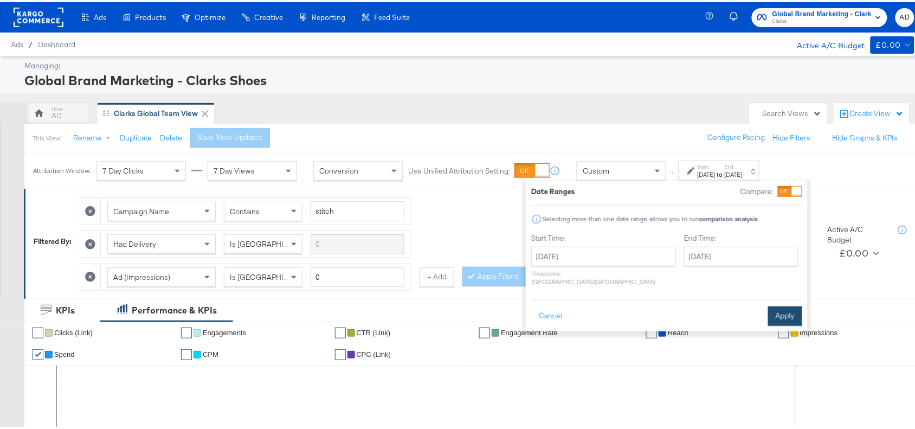
click at [786, 312] on button "Apply" at bounding box center [785, 314] width 34 height 20
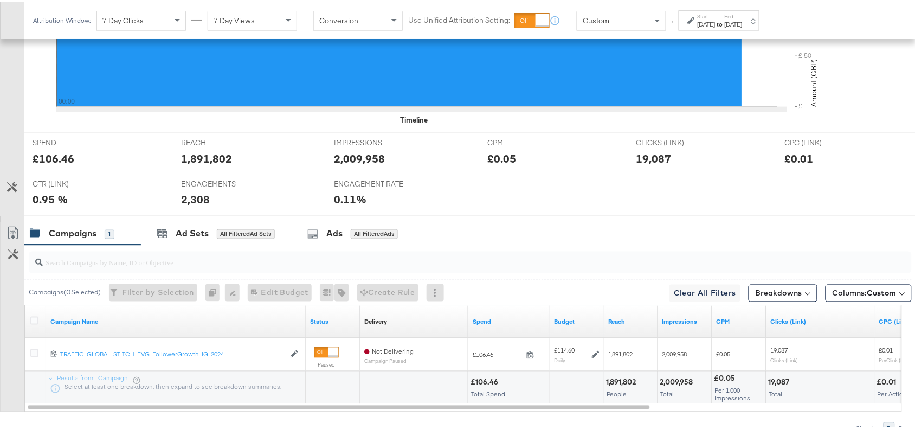
scroll to position [477, 0]
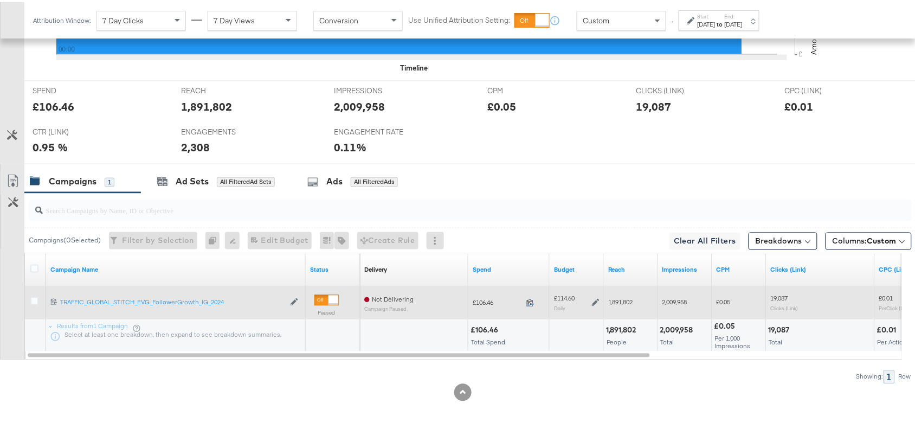
click at [529, 299] on icon at bounding box center [530, 301] width 8 height 8
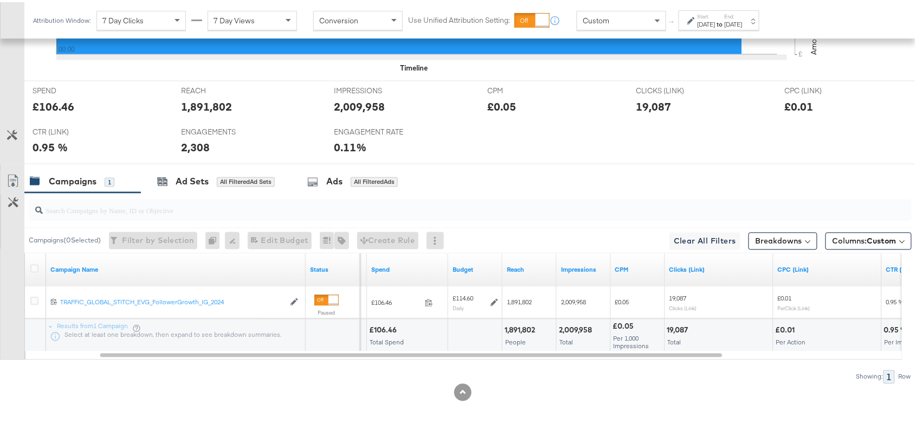
click at [565, 333] on div "2,009,958 Total" at bounding box center [584, 333] width 54 height 33
copy div "2,009,958"
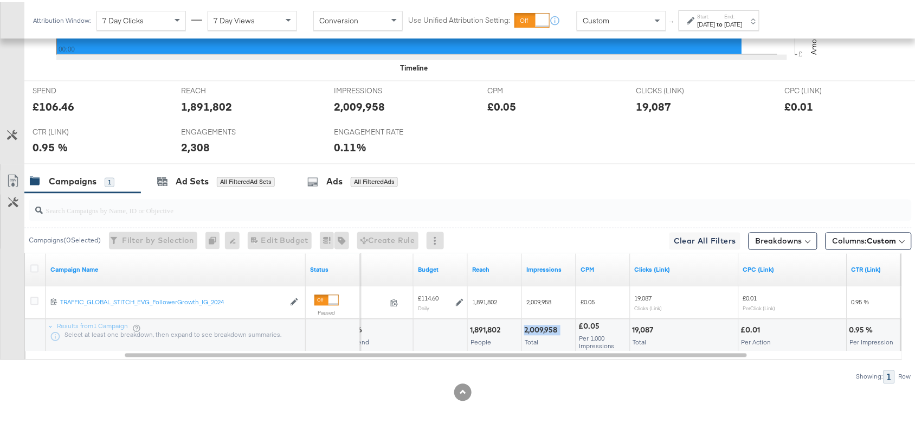
copy div "2,009,958"
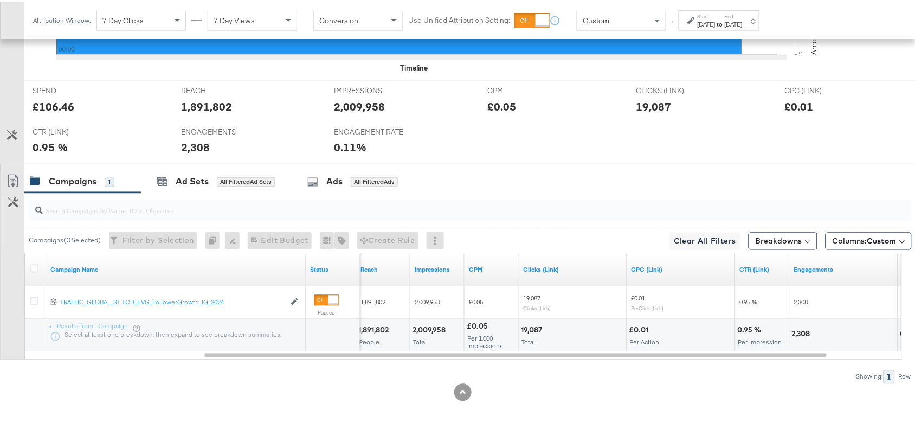
click at [535, 328] on div "19,087" at bounding box center [533, 328] width 24 height 10
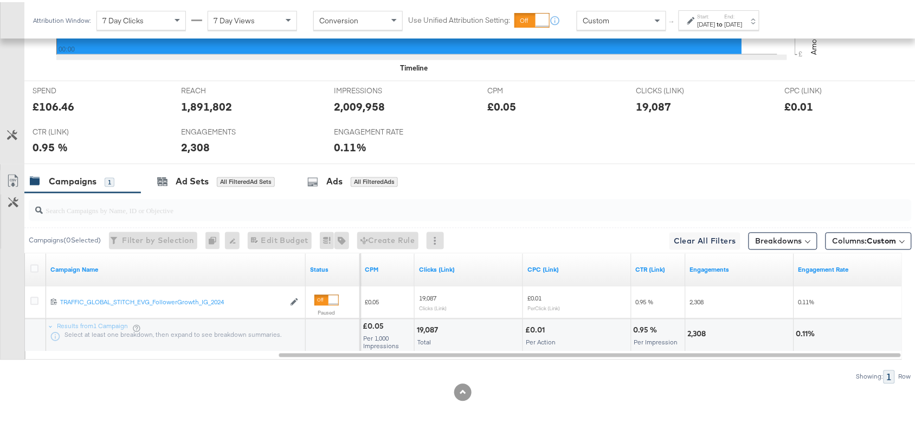
click at [697, 331] on div "2,308" at bounding box center [699, 332] width 22 height 10
copy div "2,308"
click at [697, 331] on div "2,308" at bounding box center [699, 332] width 22 height 10
click at [716, 16] on label "Start:" at bounding box center [707, 14] width 18 height 7
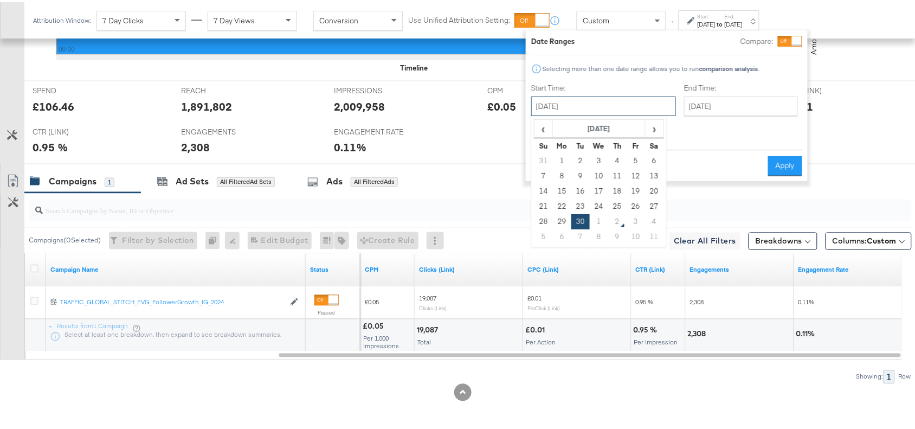
click at [625, 106] on input "September 30th 2025" at bounding box center [603, 104] width 145 height 20
click at [595, 217] on td "1" at bounding box center [599, 219] width 18 height 15
type input "October 1st 2025"
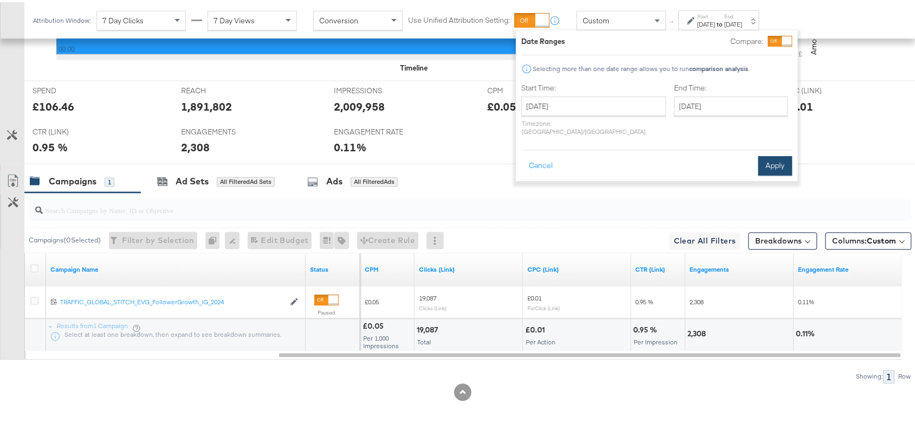
click at [774, 156] on button "Apply" at bounding box center [775, 164] width 34 height 20
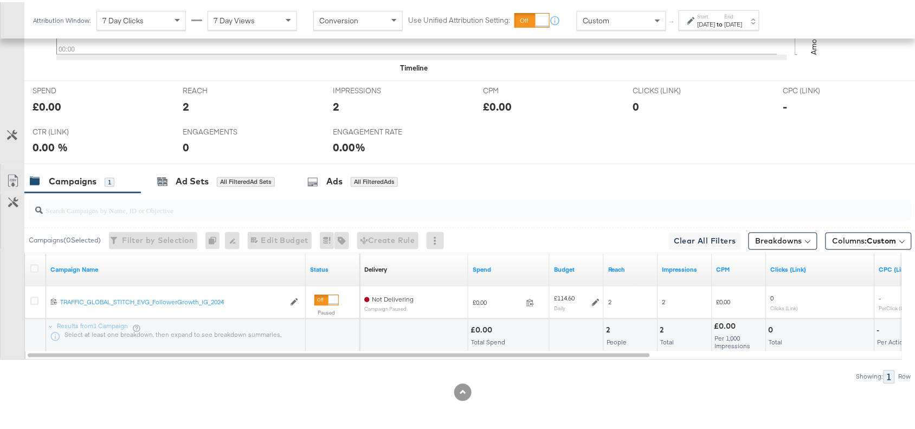
scroll to position [0, 0]
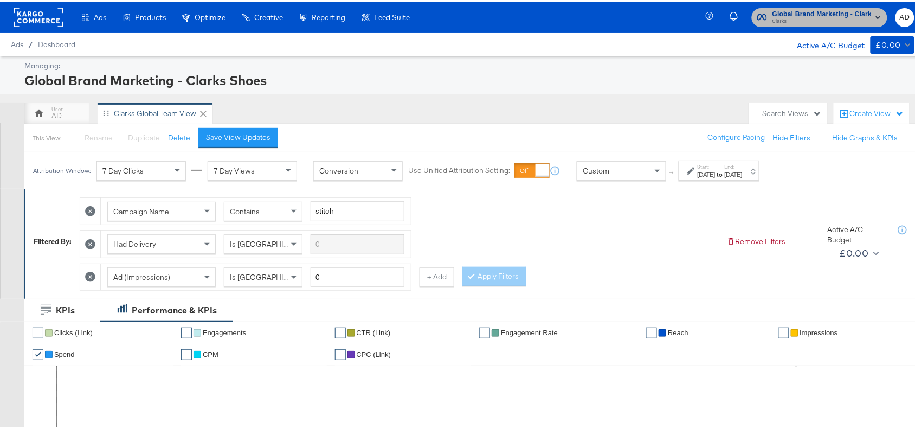
click at [798, 18] on span "Clarks" at bounding box center [822, 19] width 99 height 9
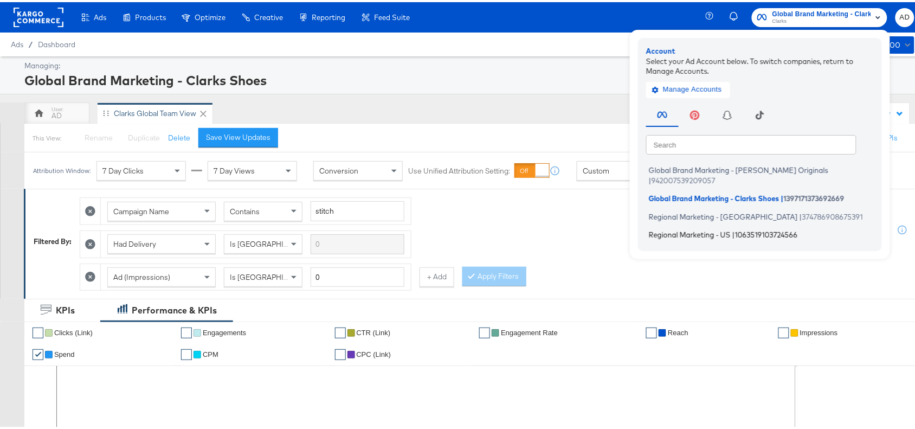
click at [679, 228] on span "Regional Marketing - US" at bounding box center [690, 232] width 82 height 9
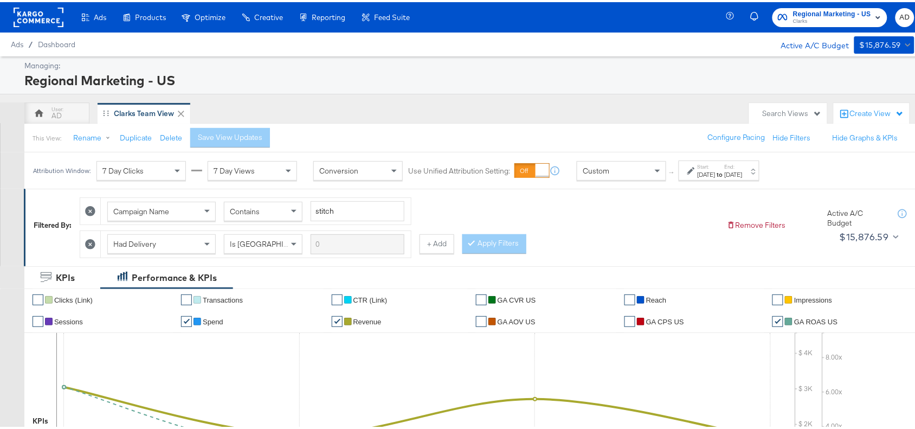
click at [743, 171] on div "[DATE]" at bounding box center [734, 172] width 18 height 9
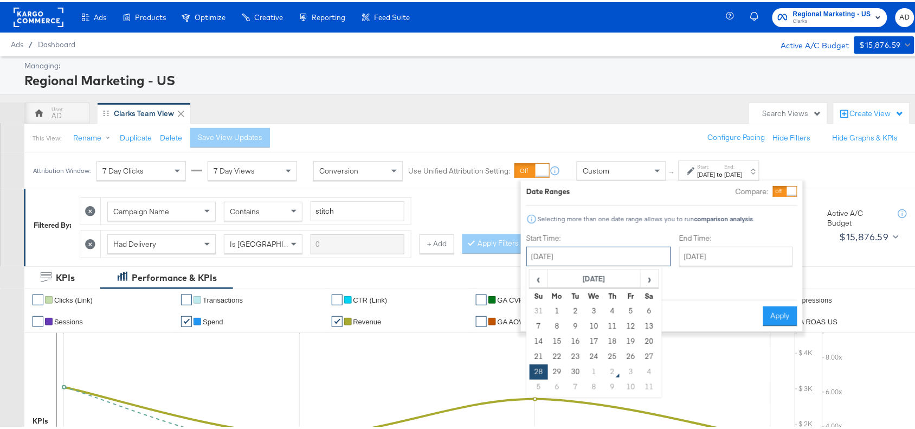
click at [593, 256] on input "[DATE]" at bounding box center [598, 255] width 145 height 20
click at [572, 370] on td "30" at bounding box center [576, 369] width 18 height 15
type input "[DATE]"
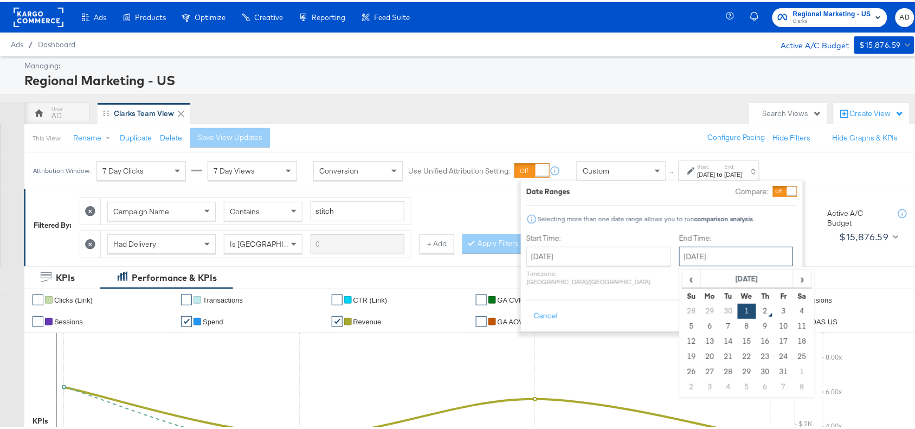
click at [705, 250] on input "[DATE]" at bounding box center [736, 255] width 114 height 20
click at [719, 310] on td "30" at bounding box center [728, 308] width 18 height 15
type input "[DATE]"
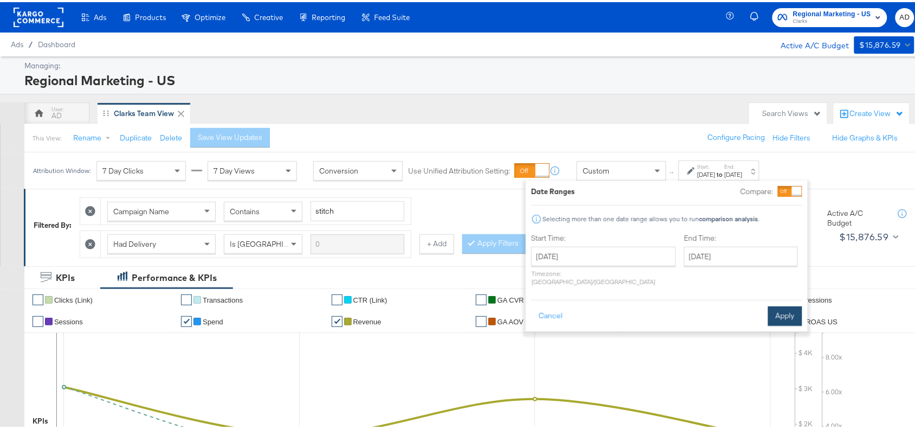
click at [792, 304] on button "Apply" at bounding box center [785, 314] width 34 height 20
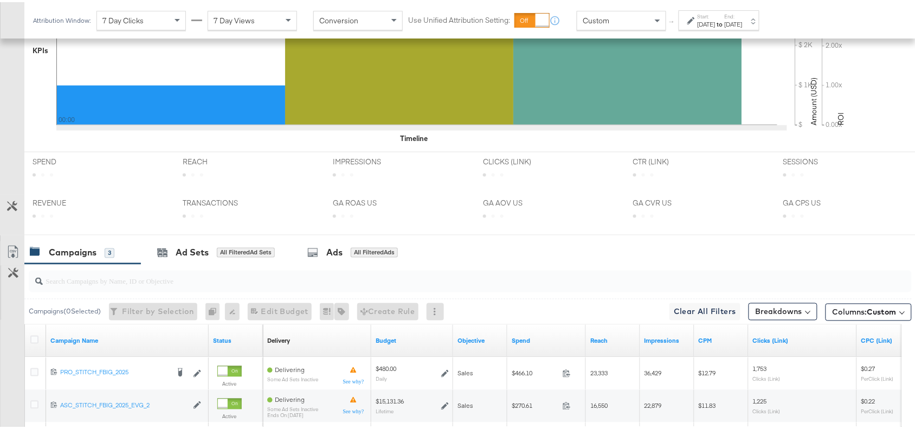
scroll to position [509, 0]
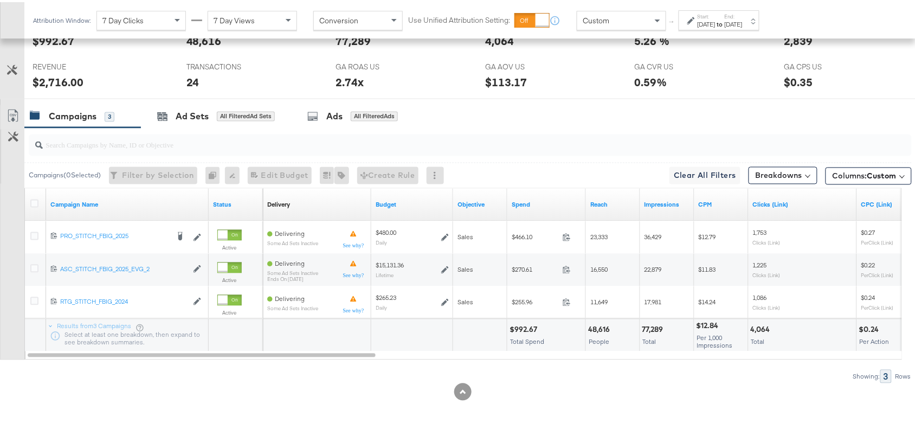
click at [514, 328] on div "$992.67" at bounding box center [525, 328] width 31 height 10
copy div "992.67"
click at [514, 328] on div "$992.67" at bounding box center [525, 328] width 31 height 10
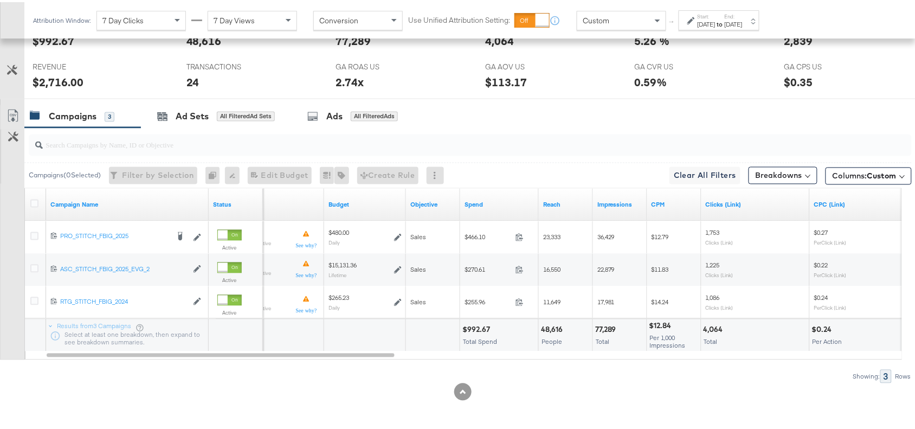
click at [600, 326] on div "77,289" at bounding box center [607, 328] width 24 height 10
click at [714, 326] on div "4,064" at bounding box center [715, 328] width 23 height 10
copy div "4,064"
click at [714, 326] on div "4,064" at bounding box center [715, 328] width 23 height 10
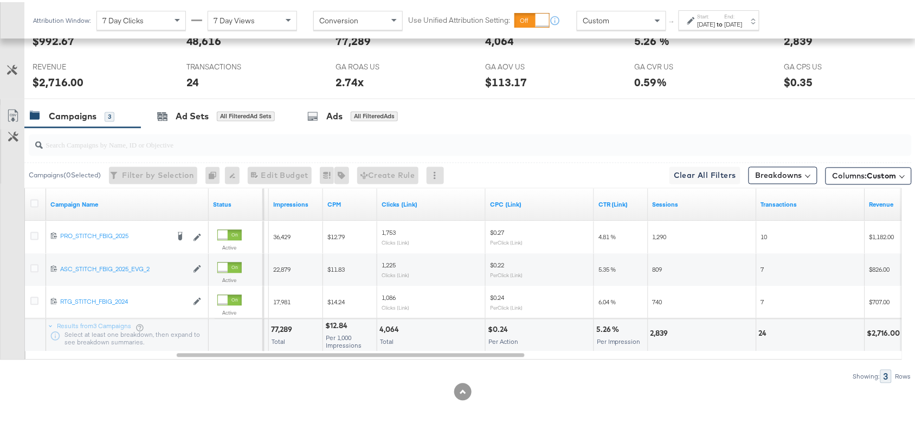
click at [664, 331] on div "2,839" at bounding box center [661, 331] width 21 height 10
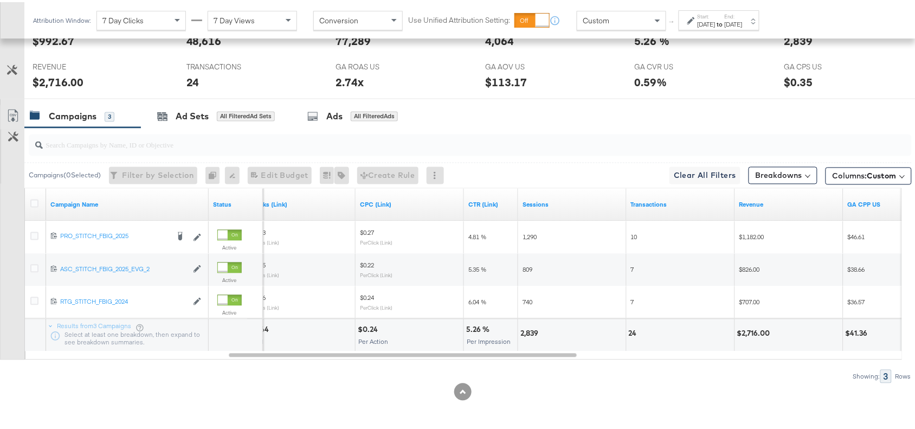
click at [751, 332] on div "$2,716.00" at bounding box center [755, 331] width 36 height 10
copy div "2,716.00"
click at [751, 332] on div "$2,716.00" at bounding box center [755, 331] width 36 height 10
click at [740, 16] on div "Start: Sep 30th 2025 to End: Sep 30th 2025" at bounding box center [720, 19] width 45 height 16
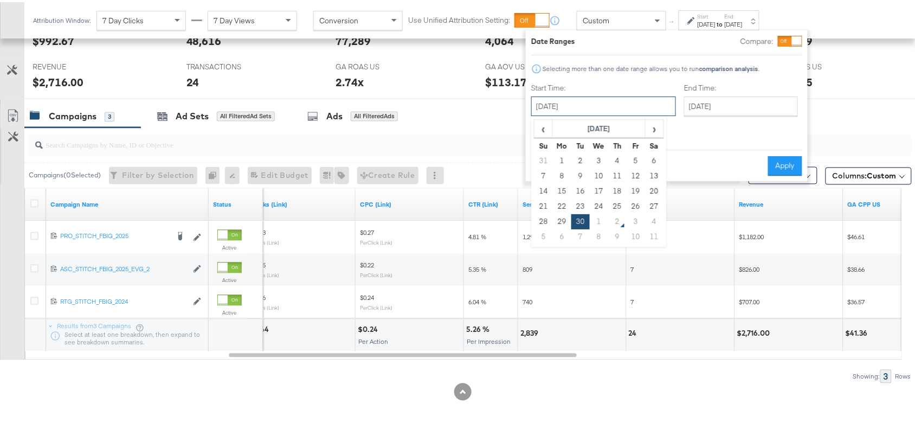
click at [588, 106] on input "September 30th 2025" at bounding box center [603, 104] width 145 height 20
click at [598, 223] on td "1" at bounding box center [599, 219] width 18 height 15
type input "[DATE]"
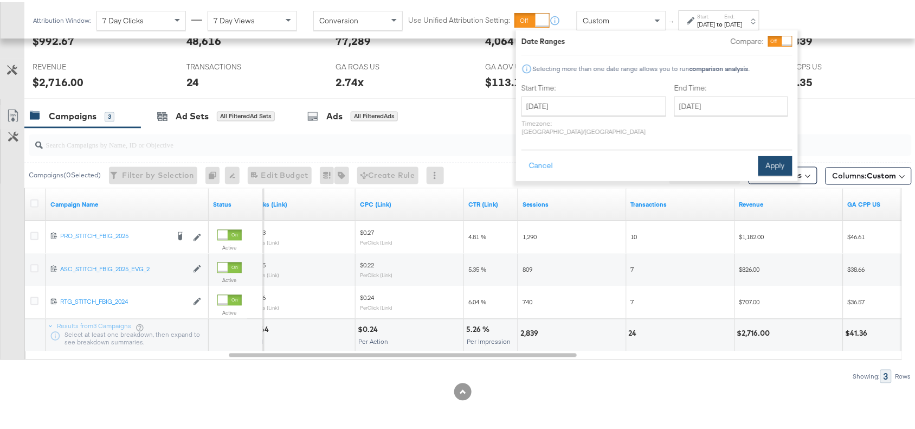
click at [774, 154] on button "Apply" at bounding box center [775, 164] width 34 height 20
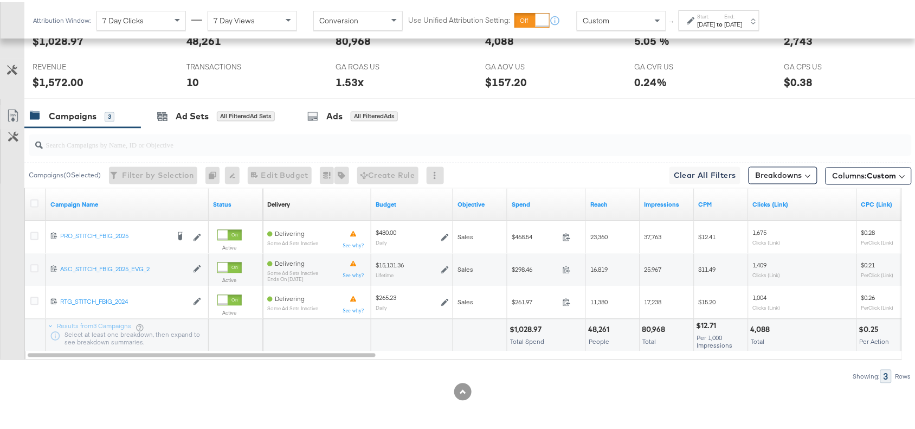
click at [524, 323] on div "$1,028.97" at bounding box center [527, 328] width 35 height 10
click at [652, 324] on div "80,968" at bounding box center [655, 328] width 27 height 10
copy div "80,968"
click at [652, 324] on div "80,968" at bounding box center [655, 328] width 27 height 10
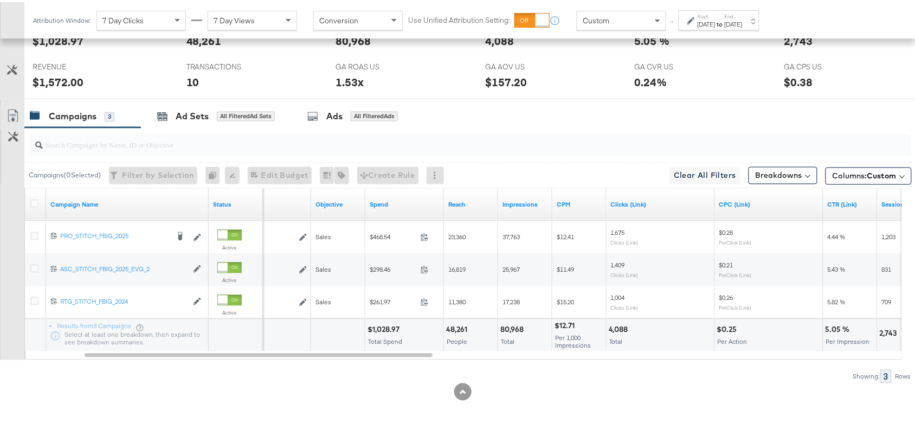
click at [609, 326] on div "4,088" at bounding box center [620, 328] width 23 height 10
copy div "4,088"
click at [609, 326] on div "4,088" at bounding box center [620, 328] width 23 height 10
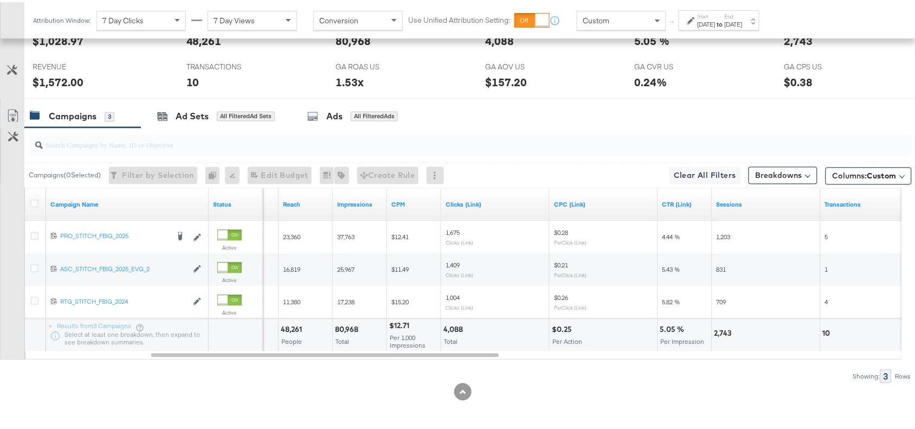
click at [723, 328] on div "2,743" at bounding box center [725, 331] width 21 height 10
copy div "2,743"
click at [723, 328] on div "2,743" at bounding box center [725, 331] width 21 height 10
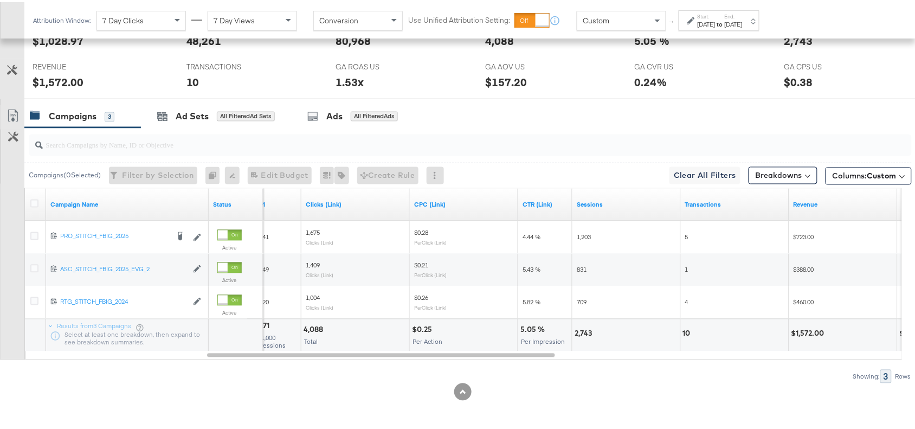
click at [686, 332] on div "10" at bounding box center [688, 331] width 11 height 10
copy div "10"
click at [686, 332] on div "10" at bounding box center [688, 331] width 11 height 10
click at [810, 333] on div "$1,572.00" at bounding box center [810, 331] width 36 height 10
copy div "1,572.00"
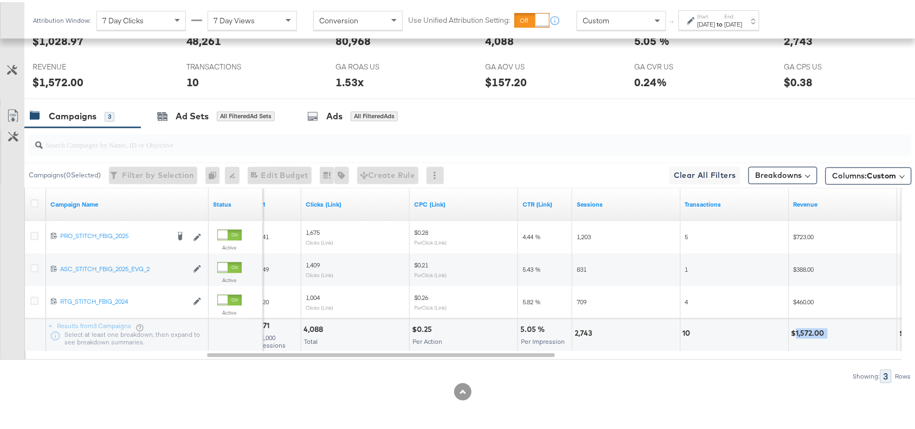
click at [810, 333] on div "$1,572.00" at bounding box center [810, 331] width 36 height 10
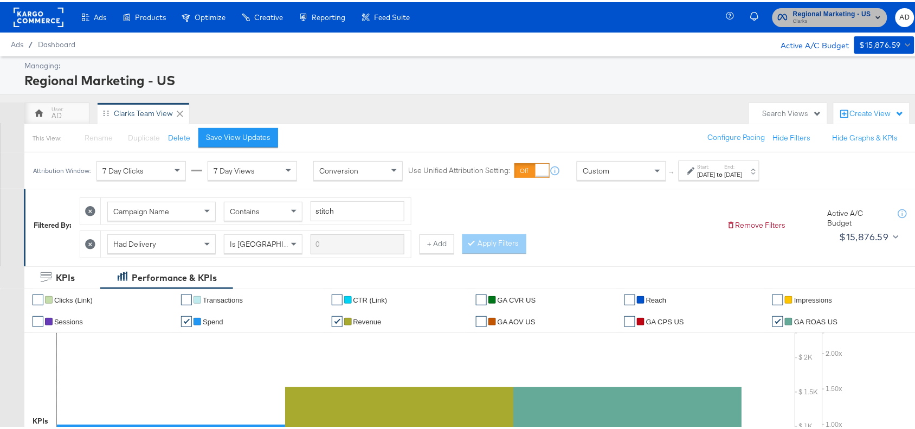
click at [821, 22] on span "Clarks" at bounding box center [832, 19] width 78 height 9
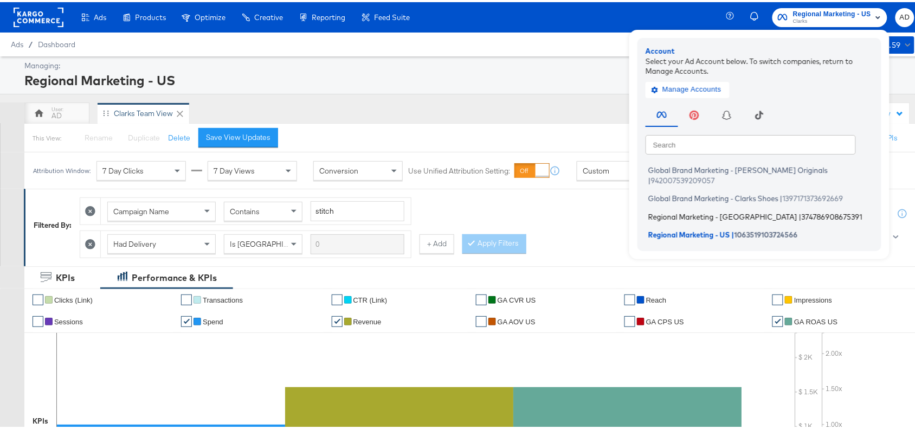
click at [679, 210] on span "Regional Marketing - [GEOGRAPHIC_DATA]" at bounding box center [722, 214] width 149 height 9
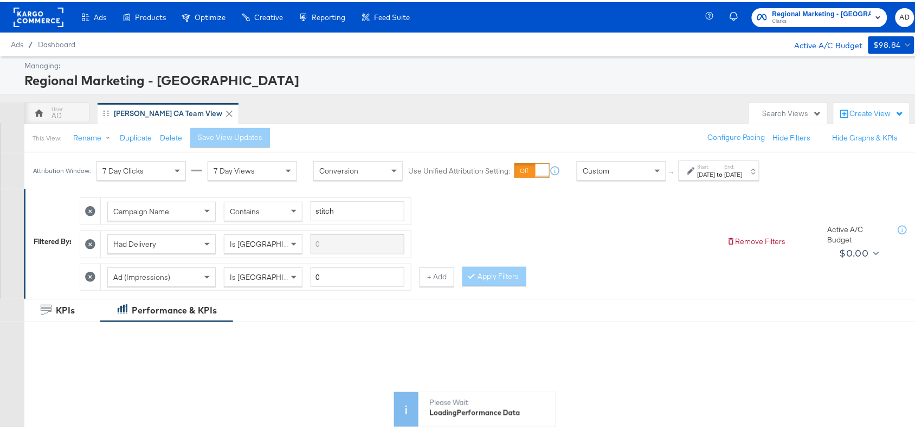
click at [716, 175] on div "Sep 28th 2025" at bounding box center [707, 172] width 18 height 9
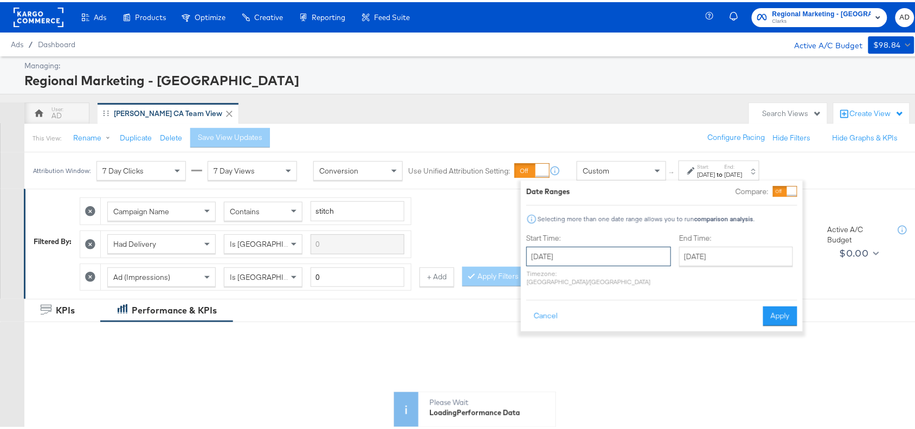
click at [615, 259] on input "September 28th 2025" at bounding box center [598, 255] width 145 height 20
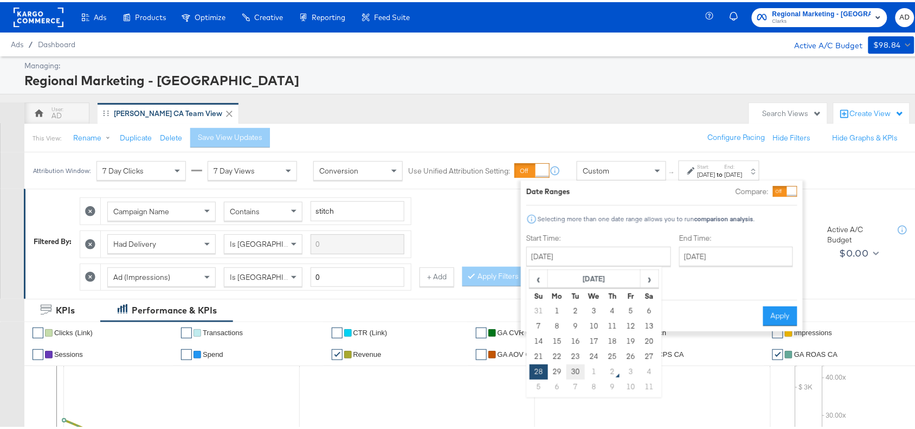
click at [576, 376] on td "30" at bounding box center [576, 369] width 18 height 15
type input "September 30th 2025"
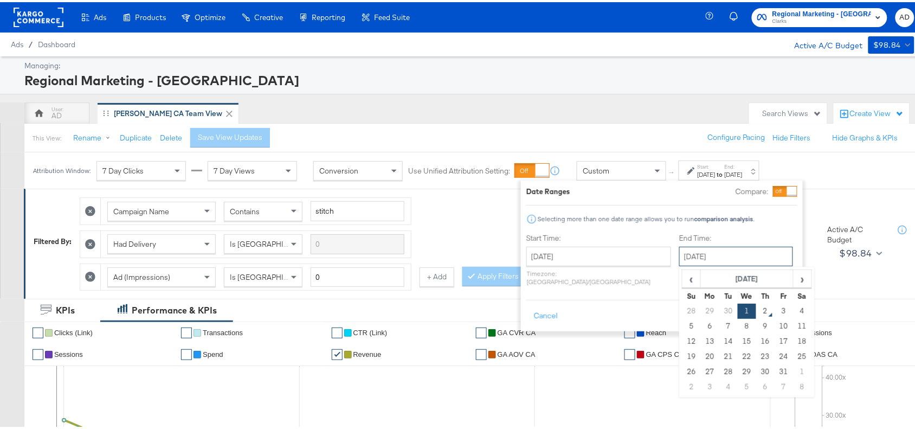
click at [711, 258] on input "October 1st 2025" at bounding box center [736, 255] width 114 height 20
click at [719, 308] on td "30" at bounding box center [728, 308] width 18 height 15
type input "September 30th 2025"
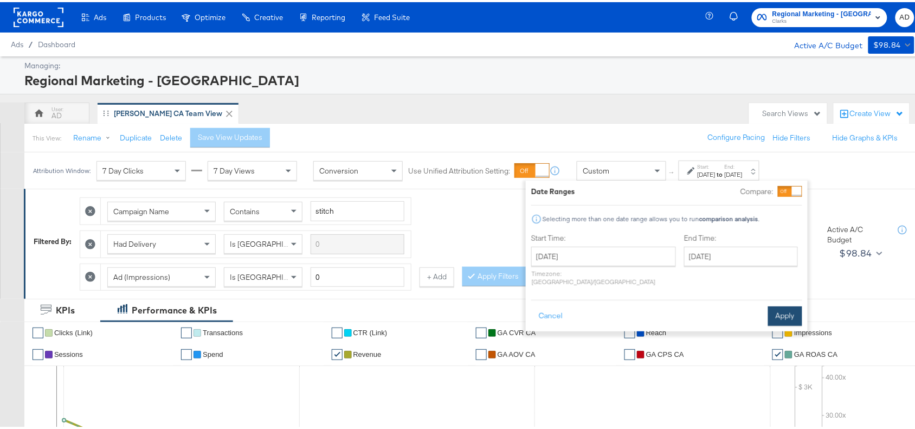
click at [790, 312] on button "Apply" at bounding box center [785, 314] width 34 height 20
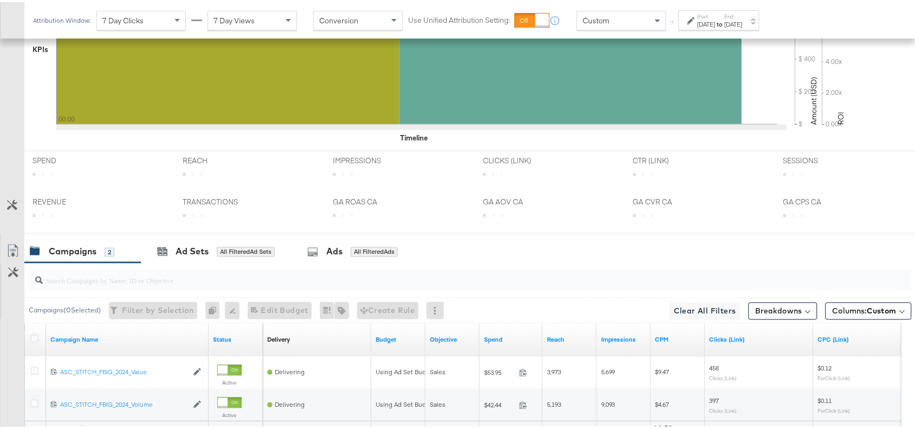
scroll to position [510, 0]
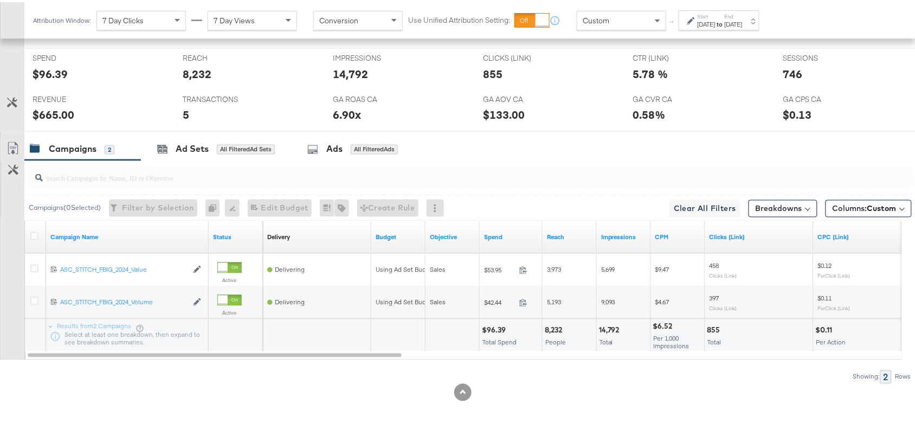
click at [486, 326] on div "$96.39" at bounding box center [495, 328] width 27 height 10
copy div "96.39"
click at [486, 326] on div "$96.39" at bounding box center [495, 328] width 27 height 10
click at [612, 326] on div "14,792" at bounding box center [611, 328] width 24 height 10
copy div "14,792"
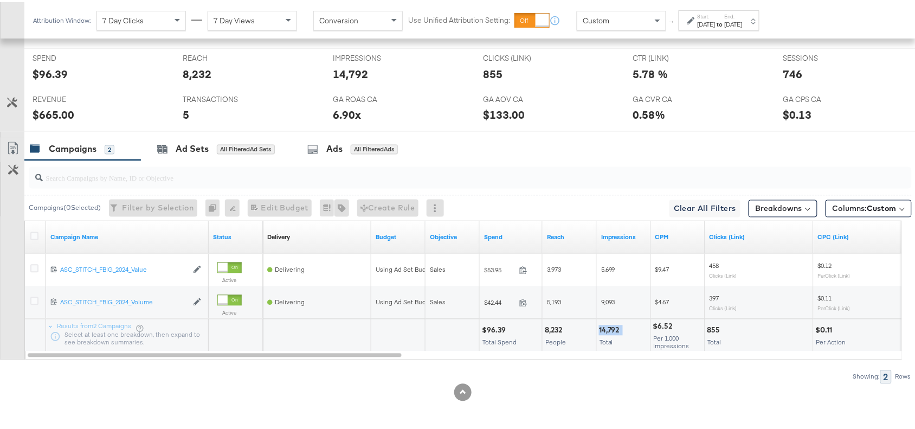
click at [612, 326] on div "14,792" at bounding box center [611, 328] width 24 height 10
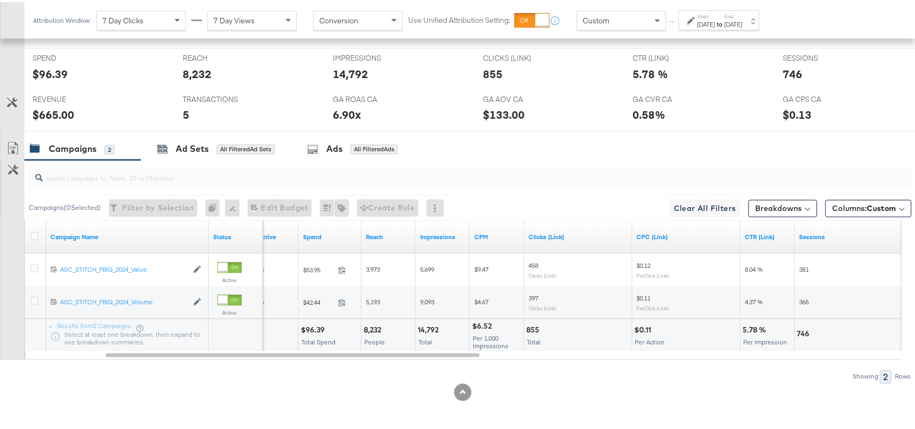
click at [532, 326] on div "855" at bounding box center [534, 328] width 16 height 10
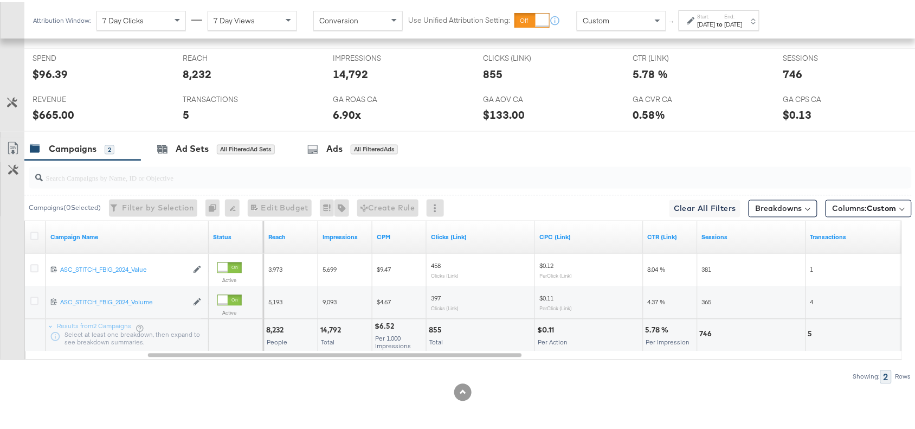
click at [706, 327] on div "746" at bounding box center [708, 332] width 16 height 10
copy div "746"
click at [706, 327] on div "746" at bounding box center [708, 332] width 16 height 10
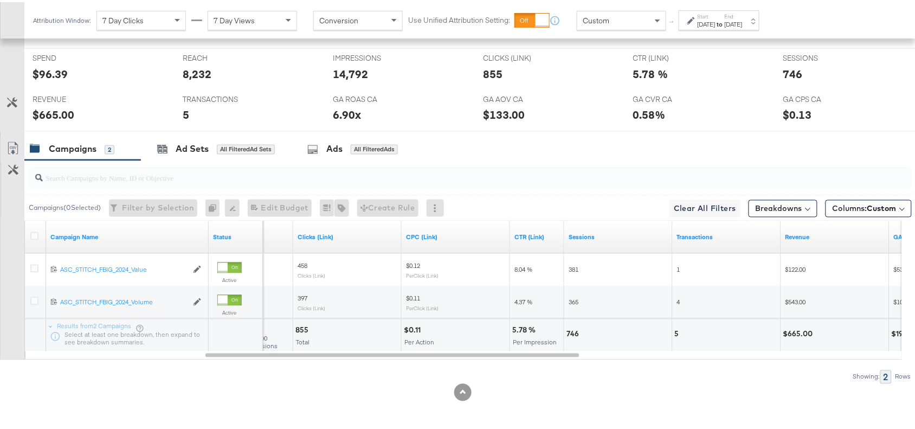
click at [801, 334] on div "$665.00" at bounding box center [799, 332] width 33 height 10
click at [716, 25] on div "Sep 30th 2025" at bounding box center [707, 22] width 18 height 9
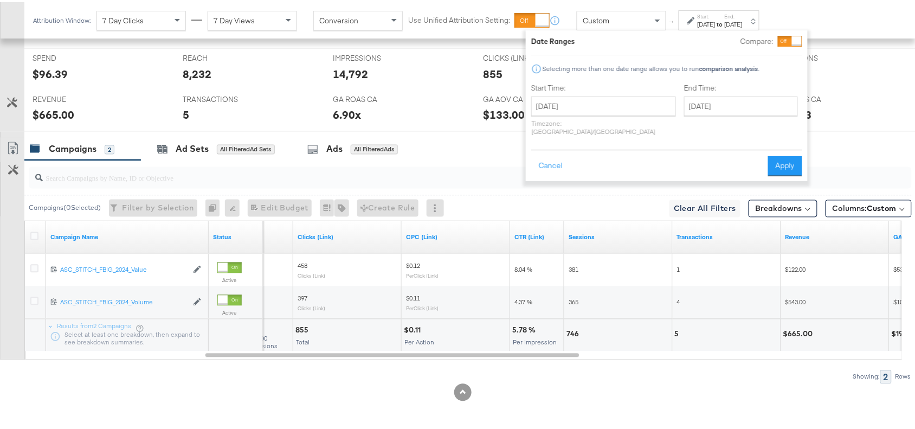
click at [603, 114] on div "September 30th 2025 ‹ September 2025 › Su Mo Tu We Th Fr Sa 31 1 2 3 4 5 6 7 8 …" at bounding box center [603, 113] width 145 height 39
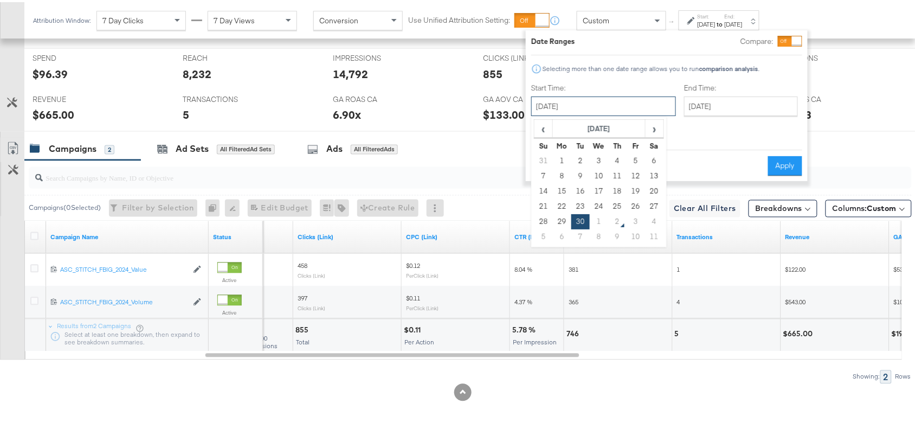
click at [628, 105] on input "September 30th 2025" at bounding box center [603, 104] width 145 height 20
click at [597, 221] on td "1" at bounding box center [599, 219] width 18 height 15
type input "October 1st 2025"
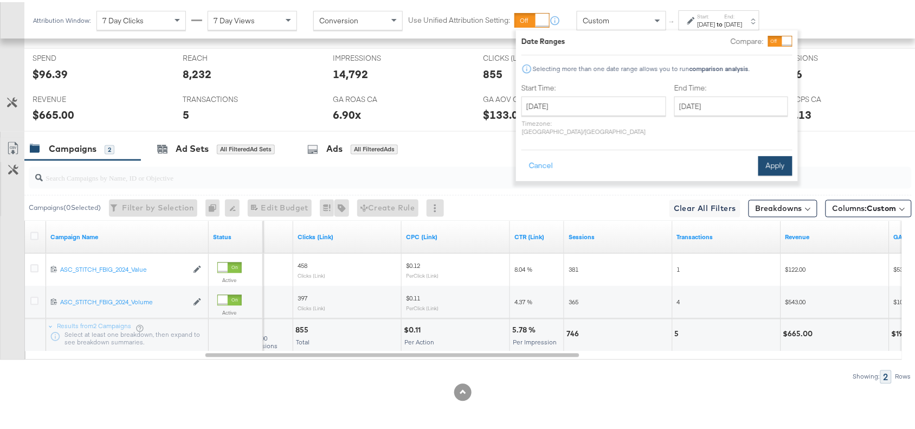
click at [778, 154] on button "Apply" at bounding box center [775, 164] width 34 height 20
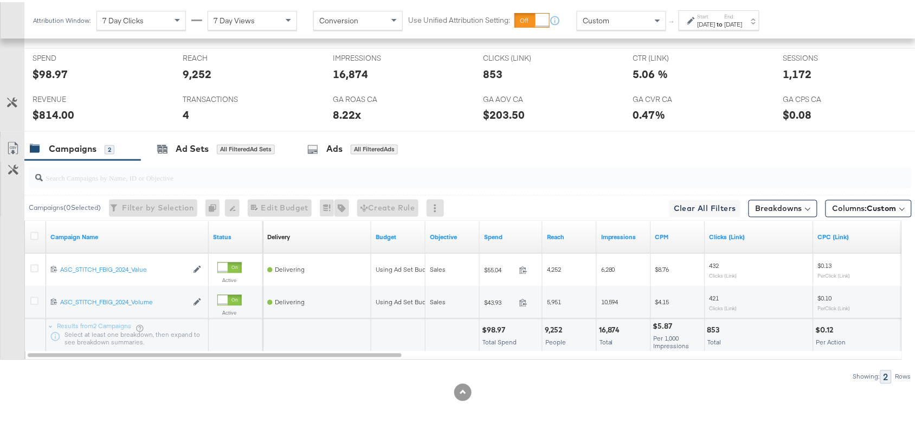
click at [499, 329] on div "$98.97" at bounding box center [495, 328] width 27 height 10
click at [610, 328] on div "16,874" at bounding box center [611, 328] width 24 height 10
copy div "16,874"
click at [610, 328] on div "16,874" at bounding box center [611, 328] width 24 height 10
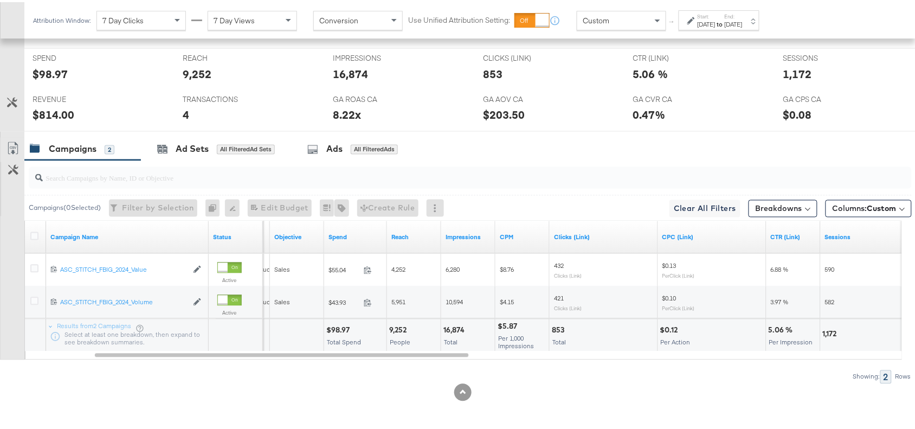
click at [554, 326] on div "853" at bounding box center [560, 328] width 16 height 10
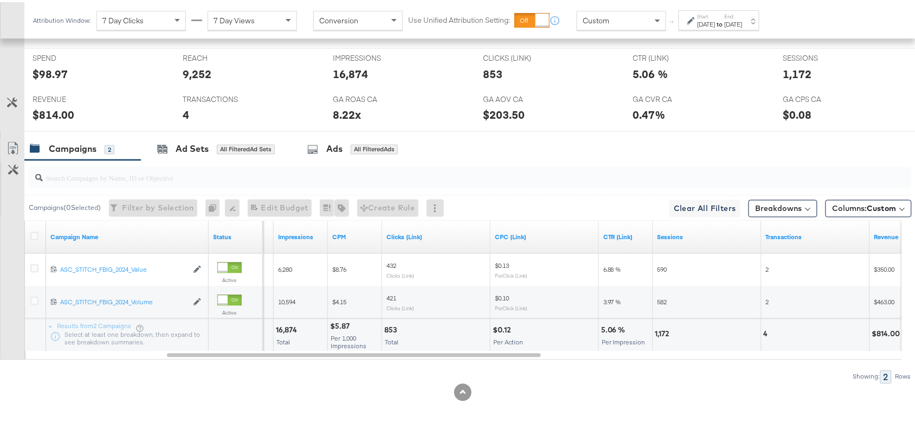
click at [665, 336] on div "1,172" at bounding box center [663, 332] width 17 height 10
copy div "1,172"
click at [665, 336] on div "1,172" at bounding box center [663, 332] width 17 height 10
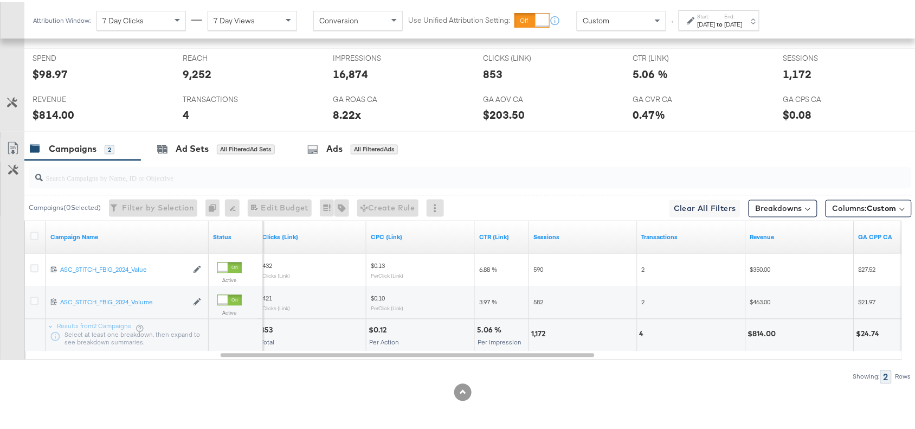
click at [639, 331] on div "4" at bounding box center [692, 333] width 108 height 33
copy div "4"
click at [639, 331] on div "4" at bounding box center [692, 333] width 108 height 33
click at [765, 328] on div "$814.00" at bounding box center [763, 332] width 31 height 10
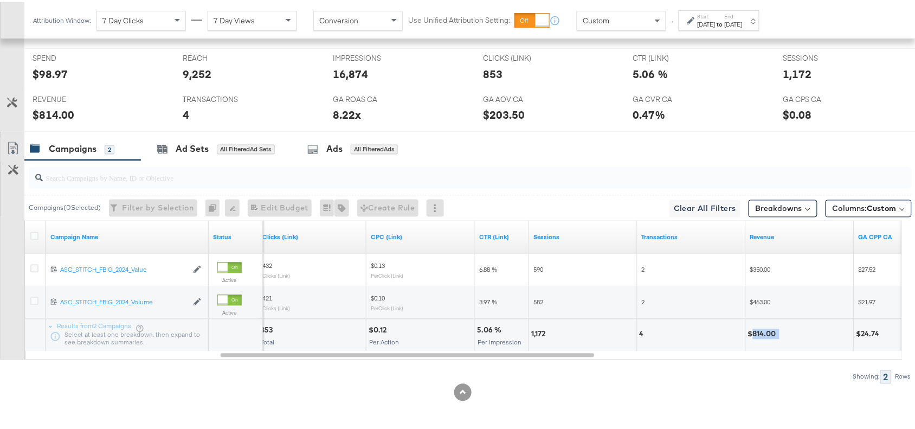
copy div "814.00"
click at [765, 328] on div "$814.00" at bounding box center [763, 332] width 31 height 10
click at [716, 18] on div "Oct 1st 2025" at bounding box center [707, 22] width 18 height 9
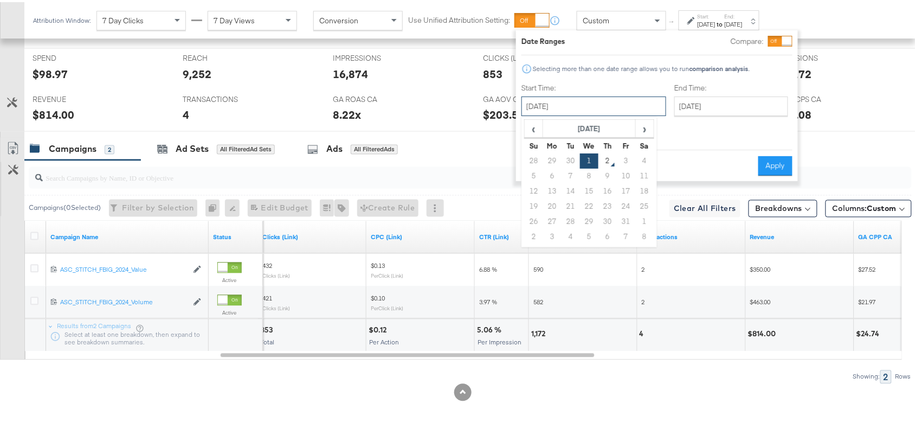
click at [578, 103] on input "October 1st 2025" at bounding box center [594, 104] width 145 height 20
click at [526, 159] on td "28" at bounding box center [534, 158] width 18 height 15
type input "September 28th 2025"
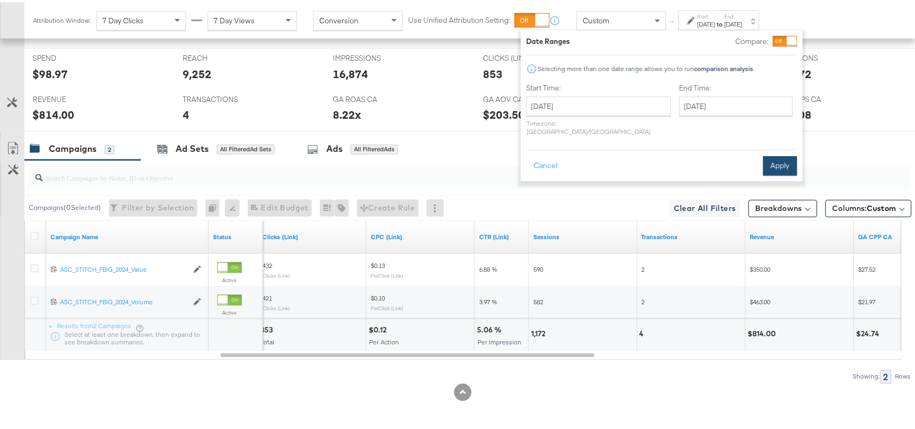
click at [776, 155] on button "Apply" at bounding box center [780, 164] width 34 height 20
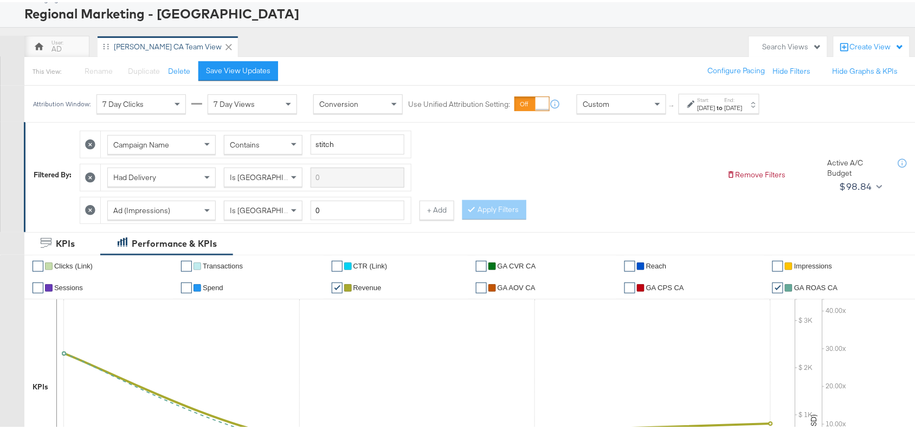
scroll to position [0, 0]
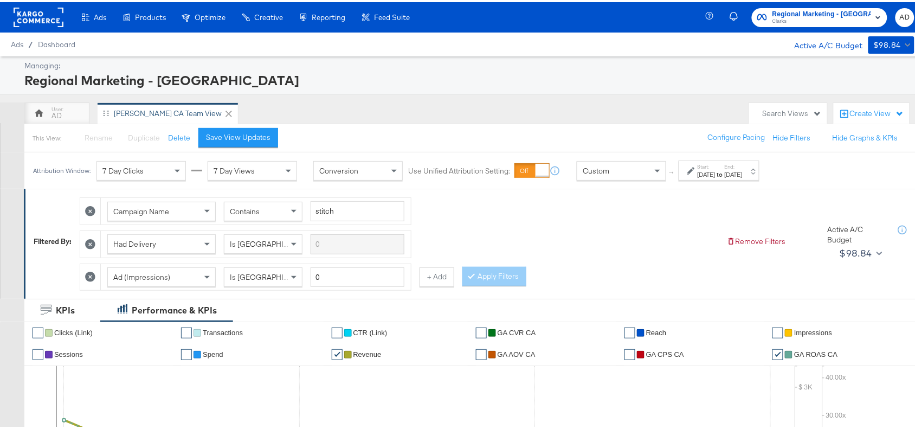
click at [34, 23] on rect at bounding box center [39, 15] width 50 height 20
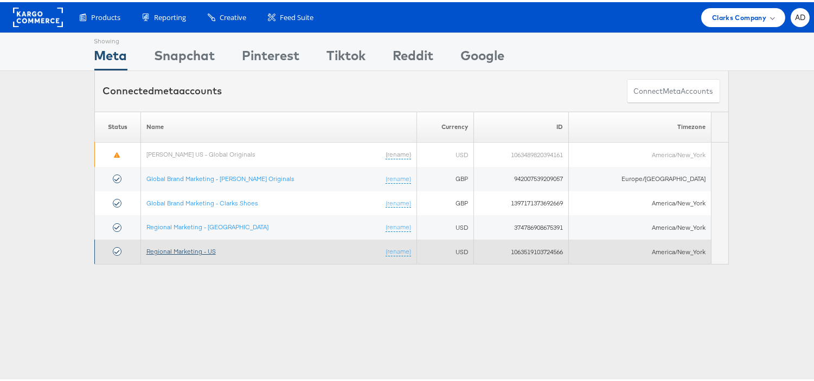
click at [191, 251] on link "Regional Marketing - US" at bounding box center [180, 249] width 69 height 8
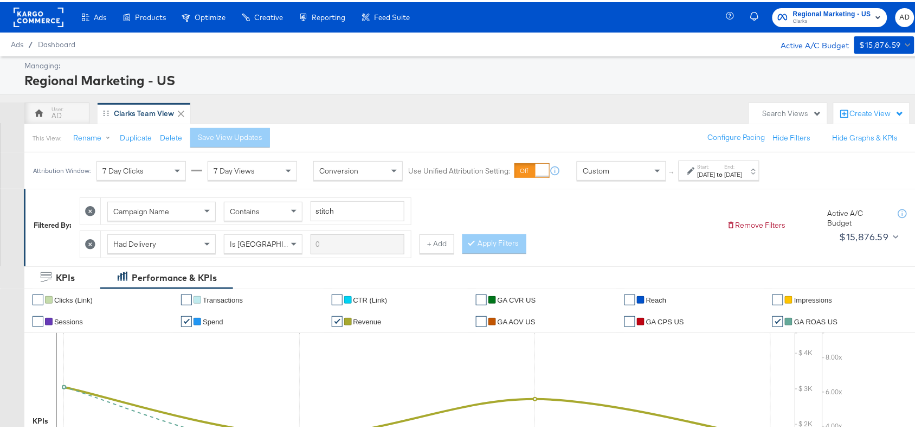
click at [743, 175] on div "[DATE]" at bounding box center [734, 172] width 18 height 9
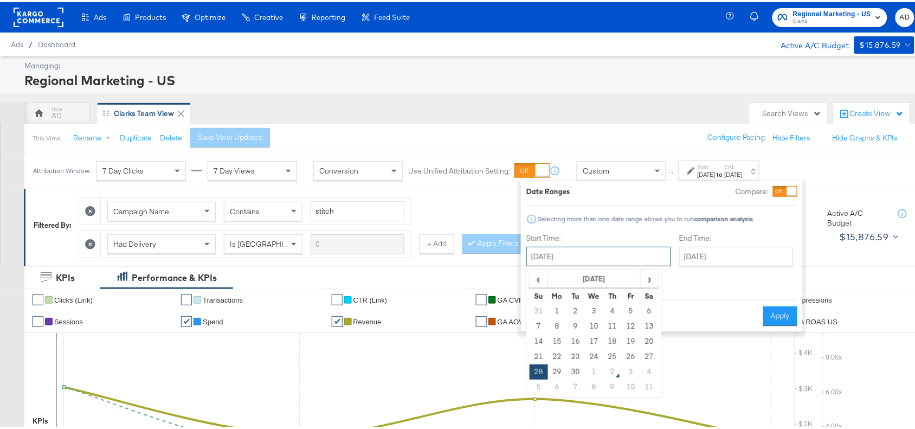
click at [601, 255] on input "[DATE]" at bounding box center [598, 255] width 145 height 20
click at [646, 288] on th "Sa" at bounding box center [649, 293] width 18 height 15
click at [649, 285] on span "›" at bounding box center [649, 276] width 17 height 16
click at [595, 309] on td "1" at bounding box center [594, 308] width 18 height 15
type input "[DATE]"
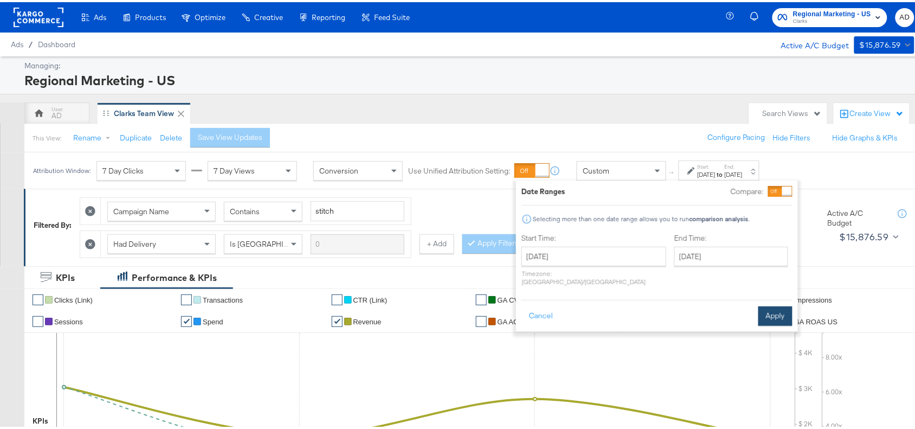
click at [776, 304] on button "Apply" at bounding box center [775, 314] width 34 height 20
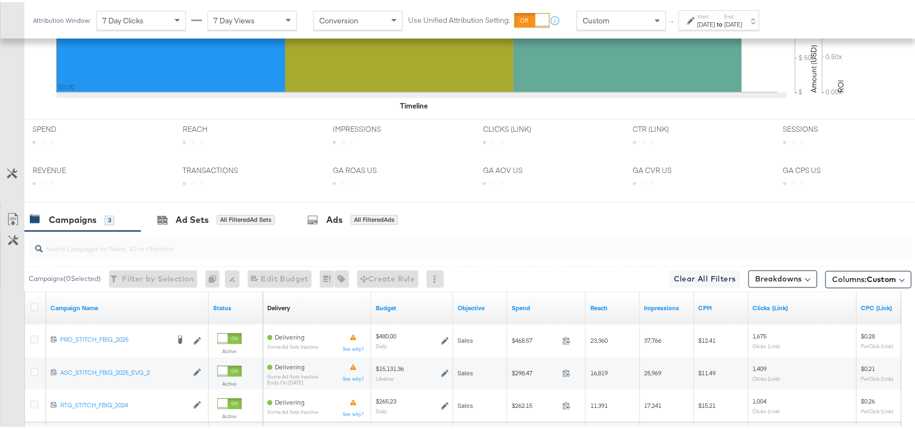
scroll to position [509, 0]
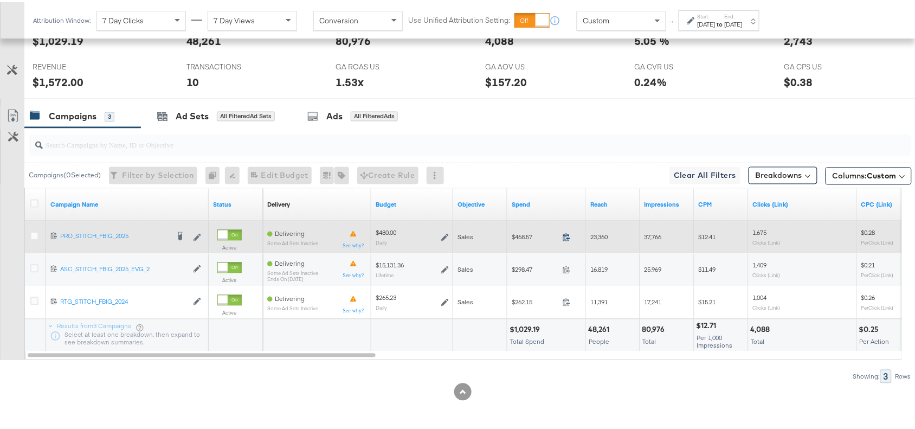
click at [569, 236] on icon at bounding box center [567, 235] width 8 height 8
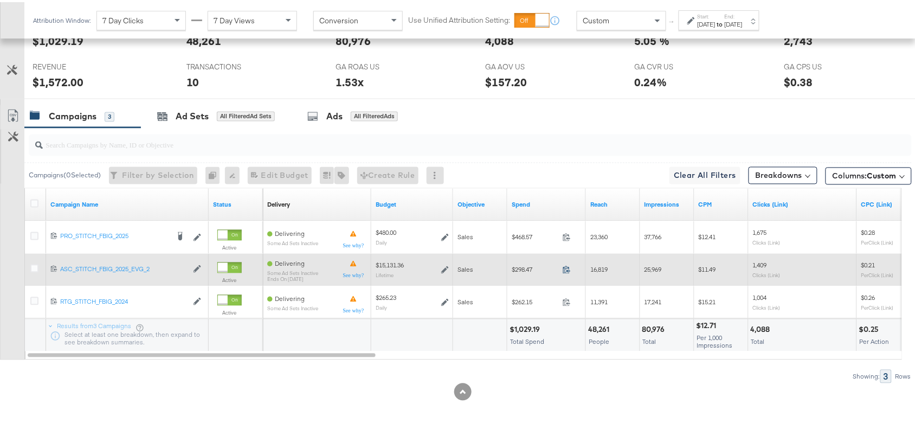
click at [567, 268] on icon at bounding box center [567, 267] width 8 height 8
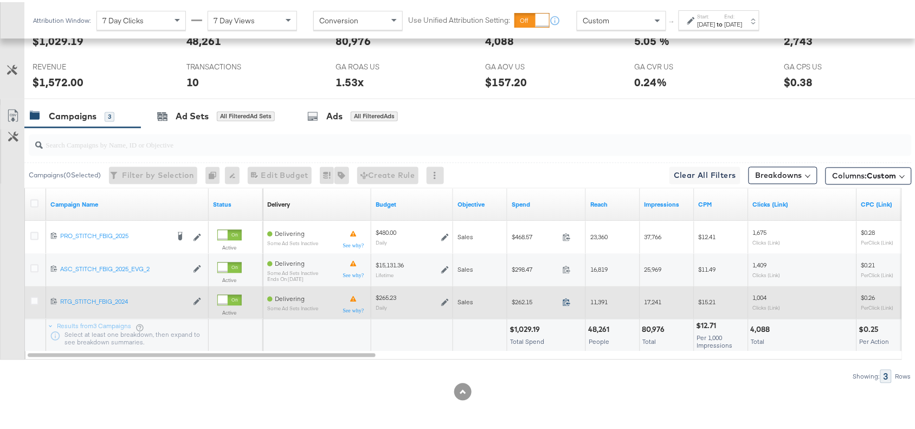
click at [564, 302] on icon at bounding box center [567, 300] width 8 height 8
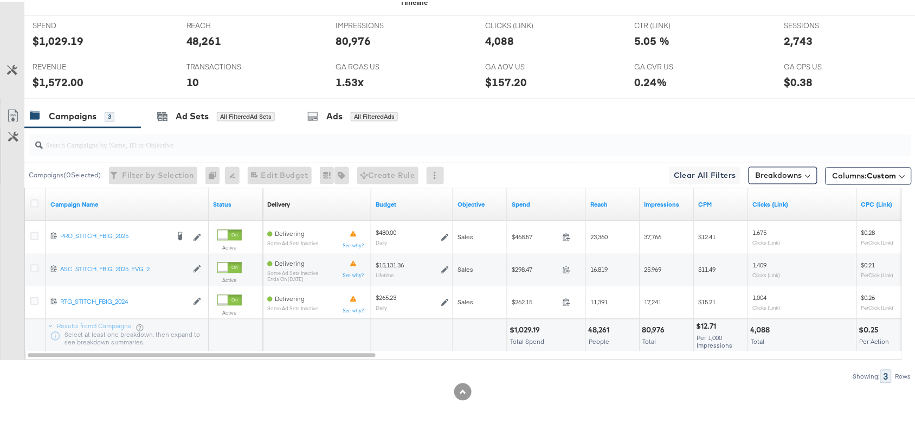
scroll to position [0, 0]
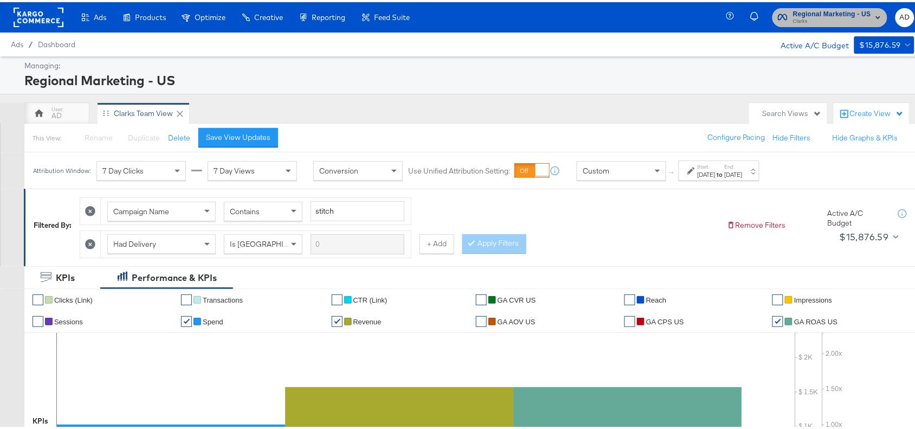
click at [809, 20] on span "Clarks" at bounding box center [832, 19] width 78 height 9
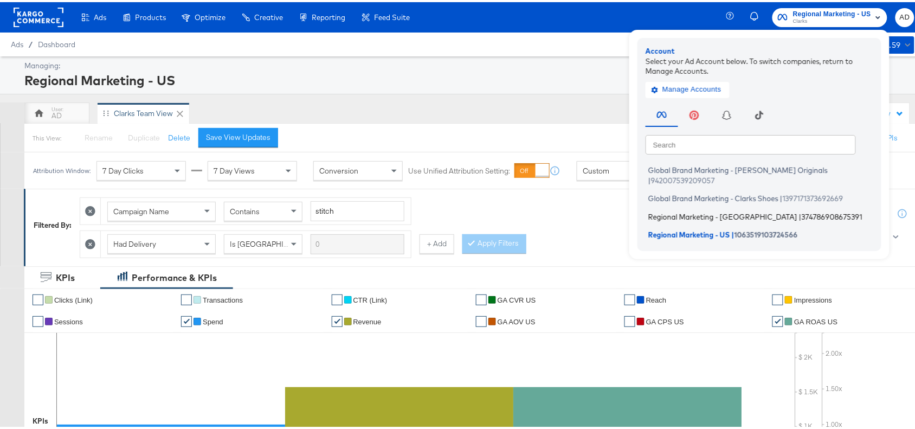
click at [684, 210] on span "Regional Marketing - [GEOGRAPHIC_DATA]" at bounding box center [722, 214] width 149 height 9
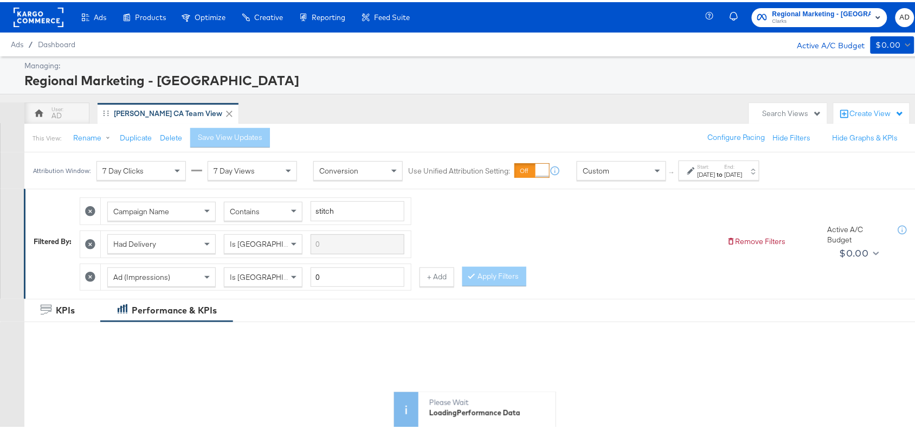
click at [725, 175] on strong "to" at bounding box center [720, 172] width 9 height 8
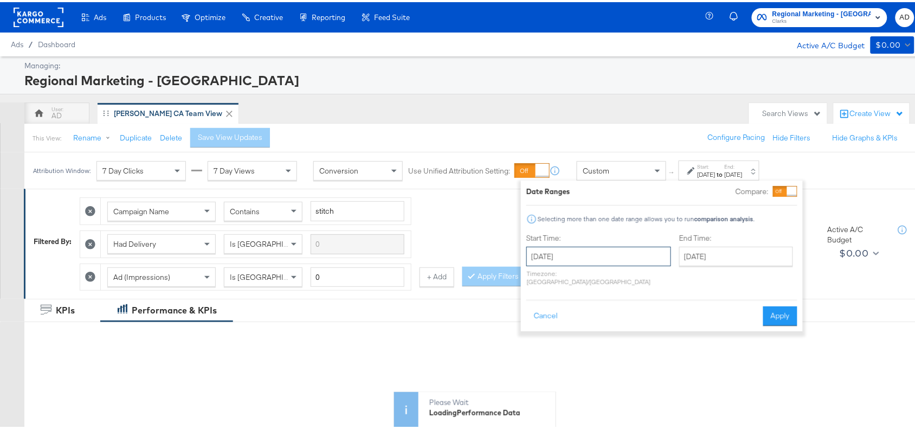
click at [611, 258] on input "[DATE]" at bounding box center [598, 255] width 145 height 20
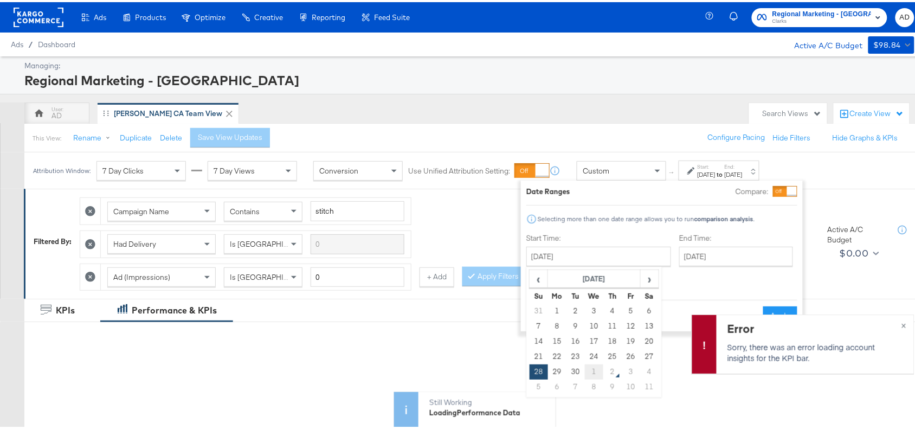
click at [586, 371] on td "1" at bounding box center [594, 369] width 18 height 15
type input "[DATE]"
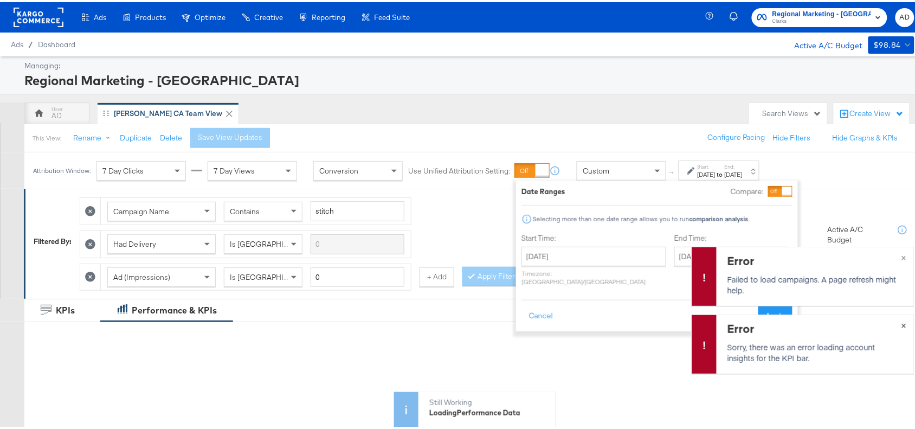
click at [902, 320] on span "×" at bounding box center [904, 322] width 5 height 12
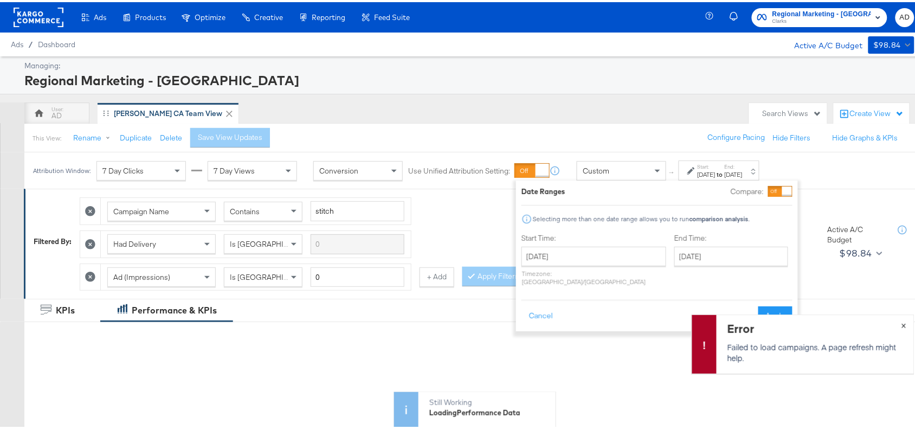
click at [900, 325] on button "×" at bounding box center [904, 323] width 20 height 20
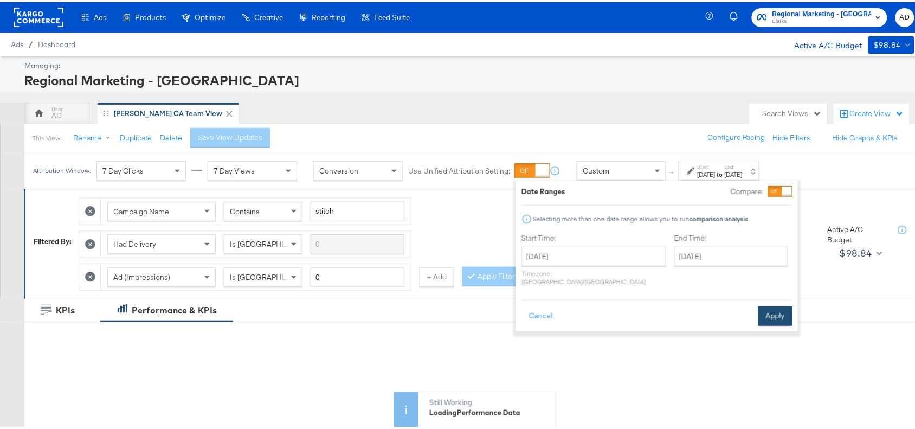
click at [769, 307] on button "Apply" at bounding box center [775, 314] width 34 height 20
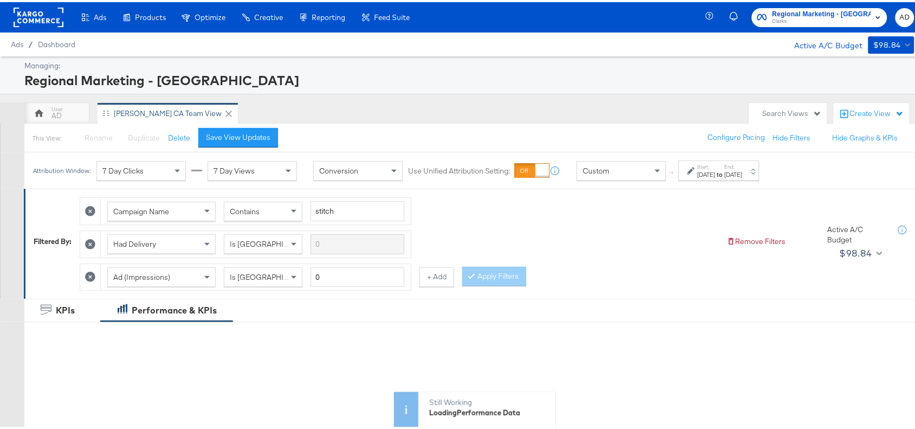
click at [760, 177] on div "Start: Oct 1st 2025 to End: Oct 1st 2025" at bounding box center [719, 168] width 81 height 20
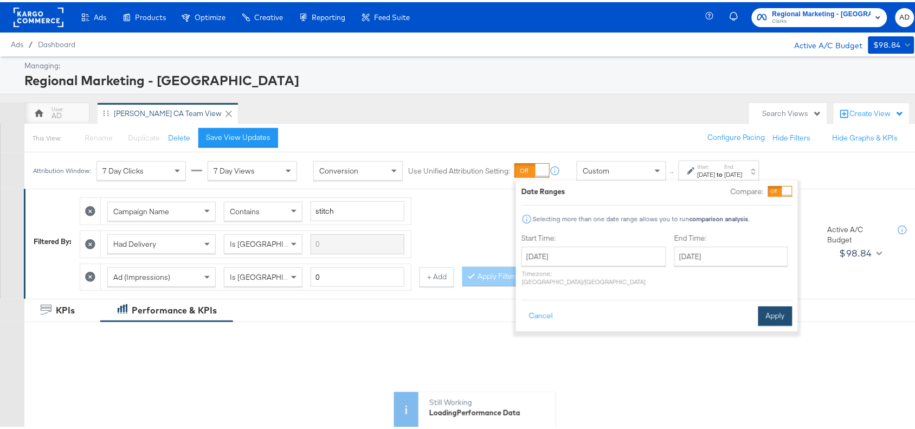
click at [771, 305] on button "Apply" at bounding box center [775, 314] width 34 height 20
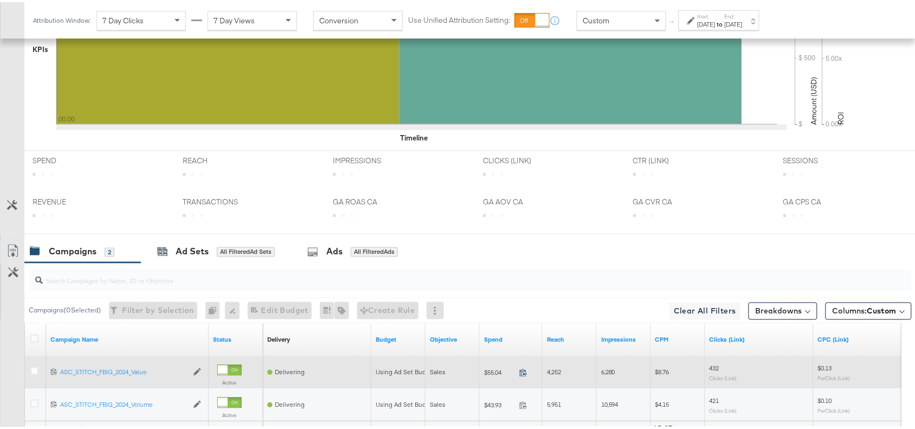
scroll to position [510, 0]
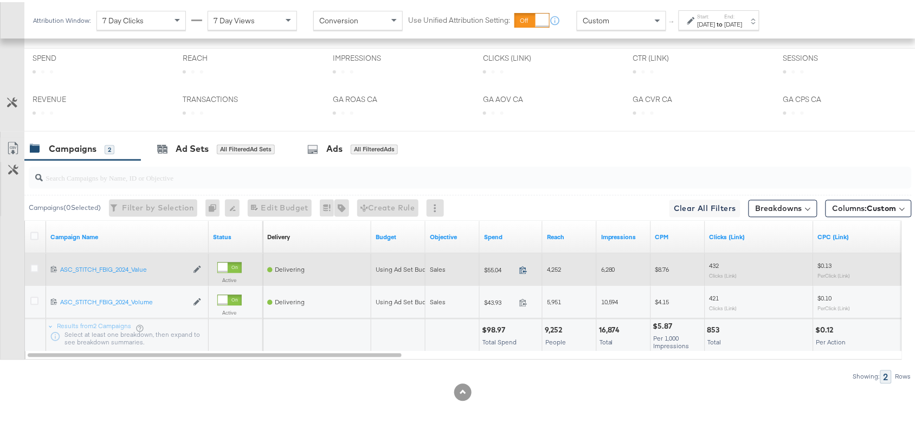
click at [523, 268] on icon at bounding box center [523, 268] width 8 height 8
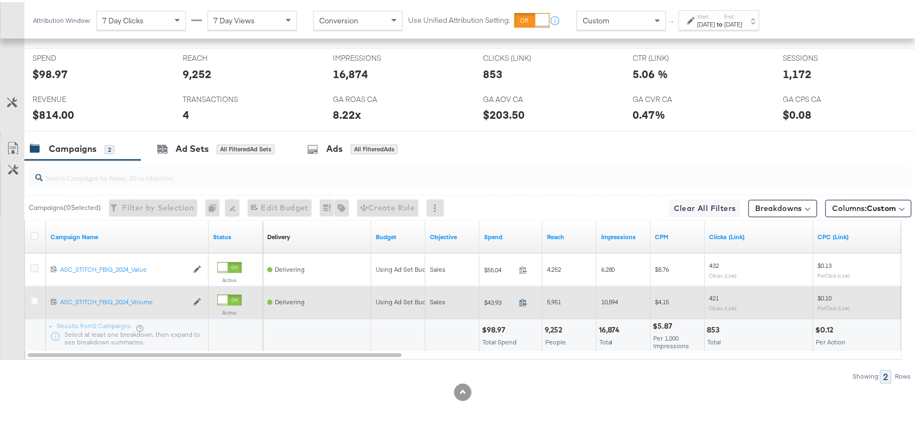
click at [519, 299] on icon at bounding box center [523, 301] width 8 height 8
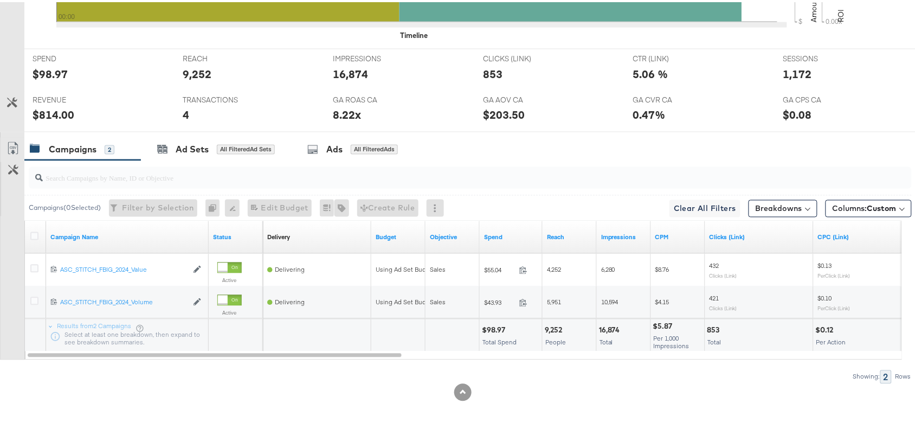
scroll to position [0, 0]
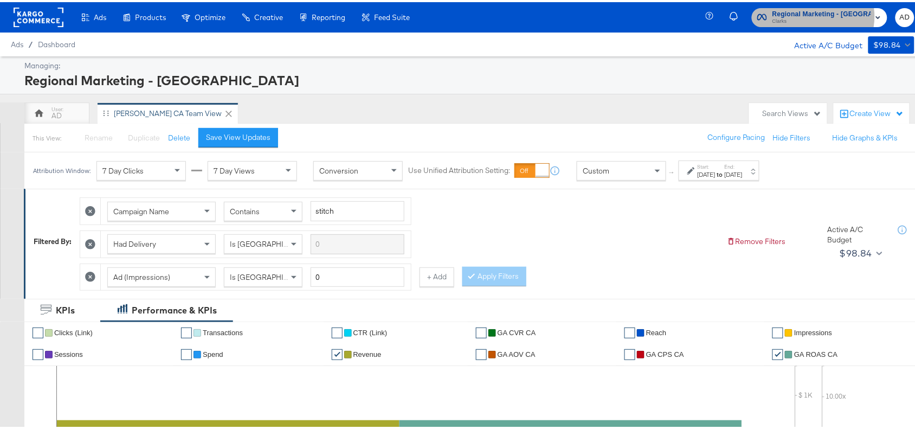
click at [823, 14] on span "Regional Marketing - CA" at bounding box center [822, 12] width 99 height 11
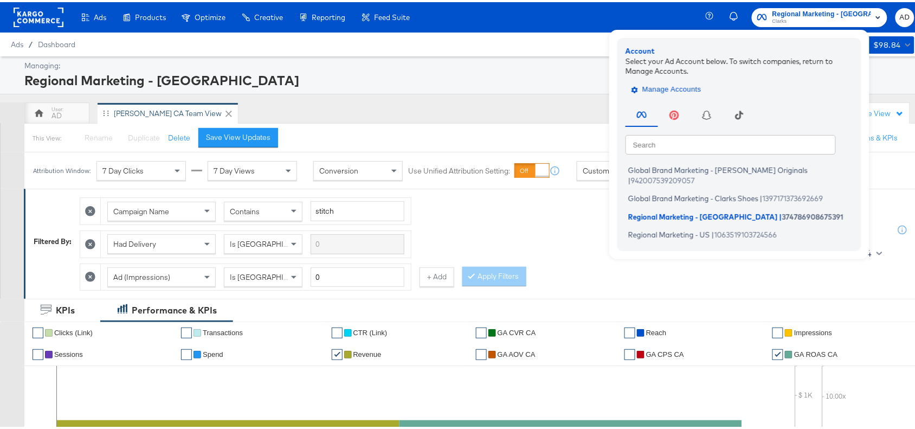
click at [668, 84] on span "Manage Accounts" at bounding box center [668, 87] width 68 height 12
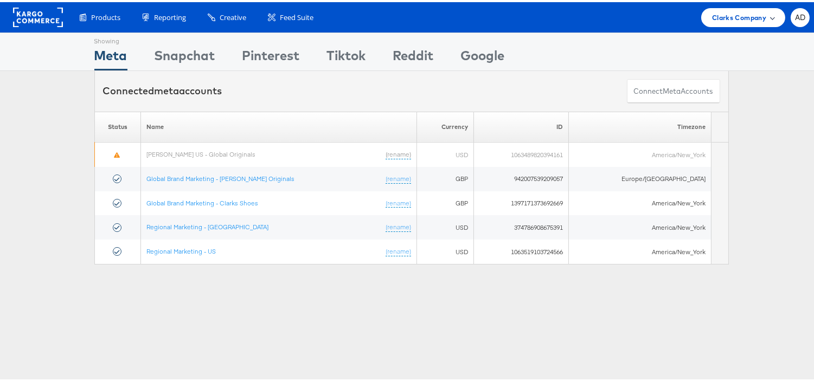
click at [732, 14] on span "Clarks Company" at bounding box center [739, 15] width 54 height 11
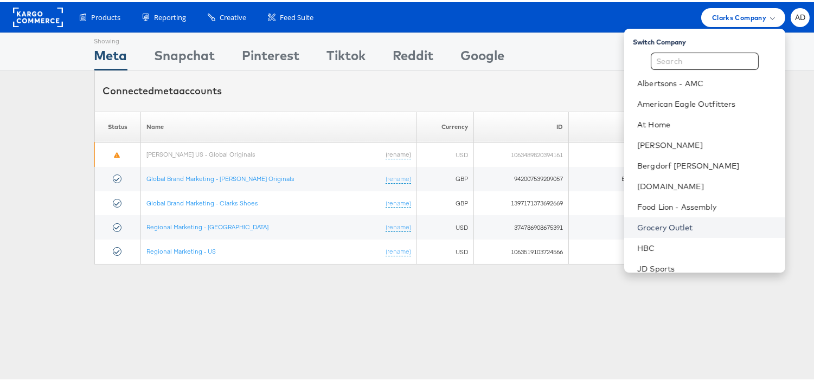
click at [640, 223] on link "Grocery Outlet" at bounding box center [706, 225] width 139 height 11
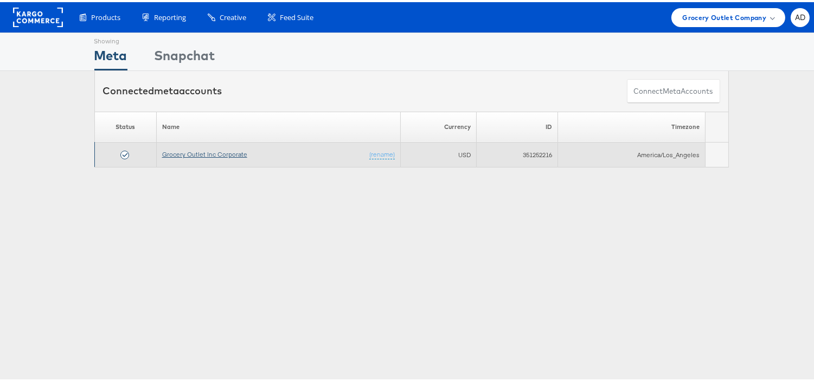
click at [213, 155] on link "Grocery Outlet Inc Corporate" at bounding box center [204, 152] width 85 height 8
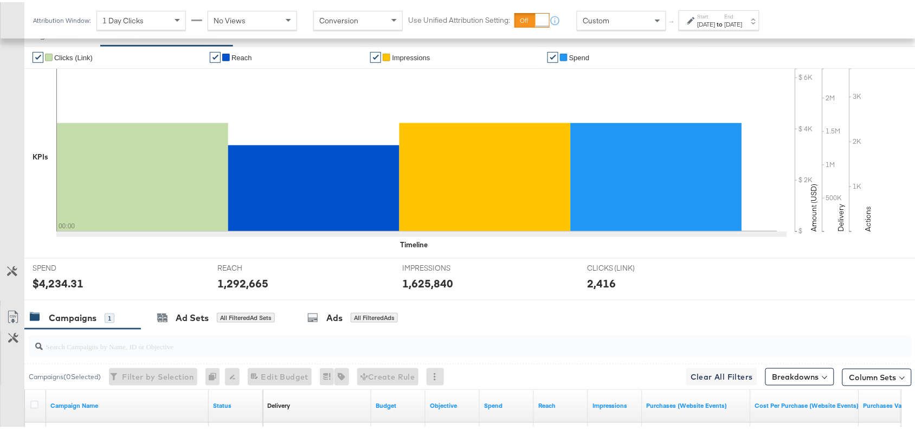
scroll to position [355, 0]
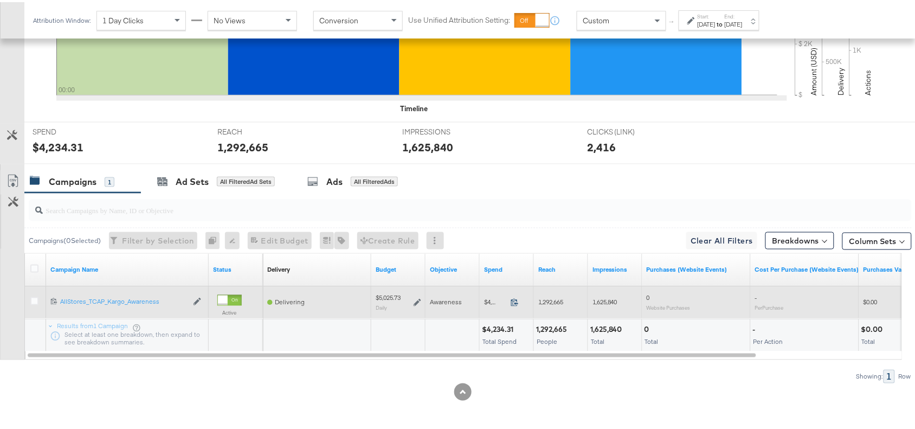
click at [516, 301] on icon at bounding box center [515, 300] width 8 height 8
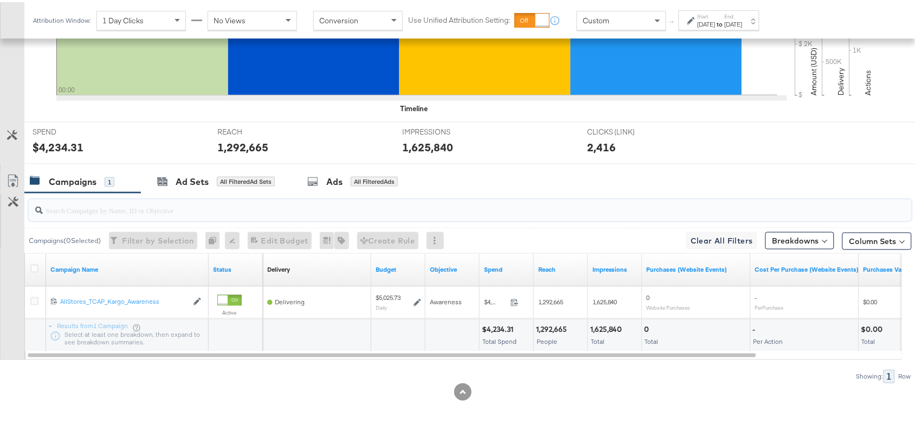
click at [609, 194] on input "search" at bounding box center [437, 203] width 789 height 21
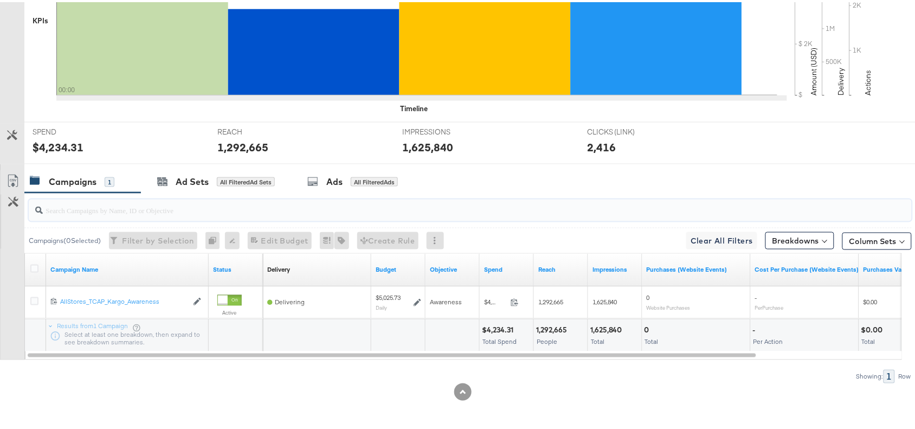
scroll to position [0, 0]
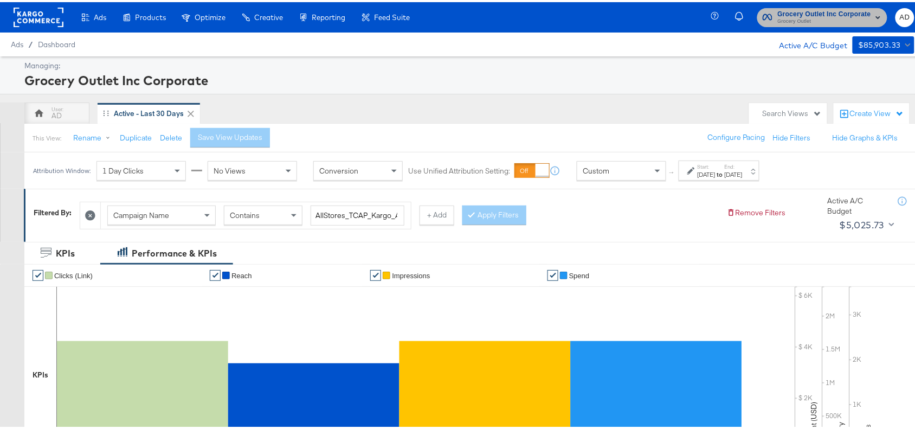
click at [795, 18] on span "Grocery Outlet" at bounding box center [824, 19] width 93 height 9
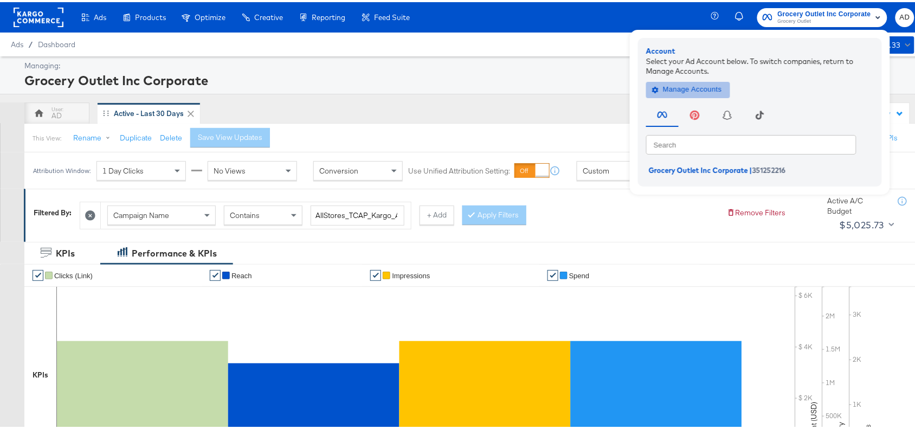
click at [665, 82] on span "Manage Accounts" at bounding box center [688, 87] width 68 height 12
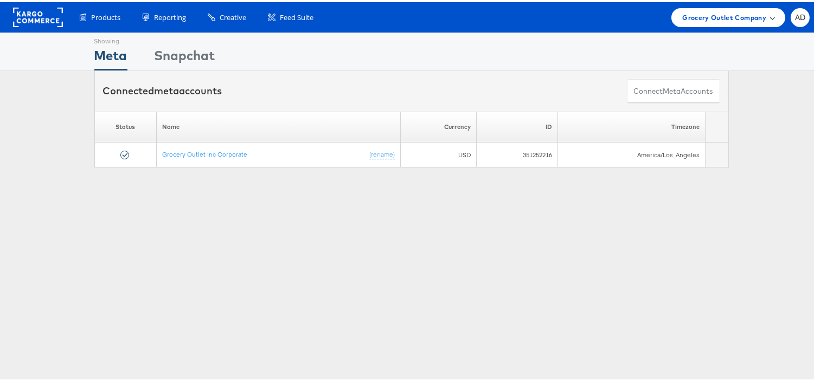
click at [702, 21] on div "Grocery Outlet Company" at bounding box center [728, 15] width 114 height 19
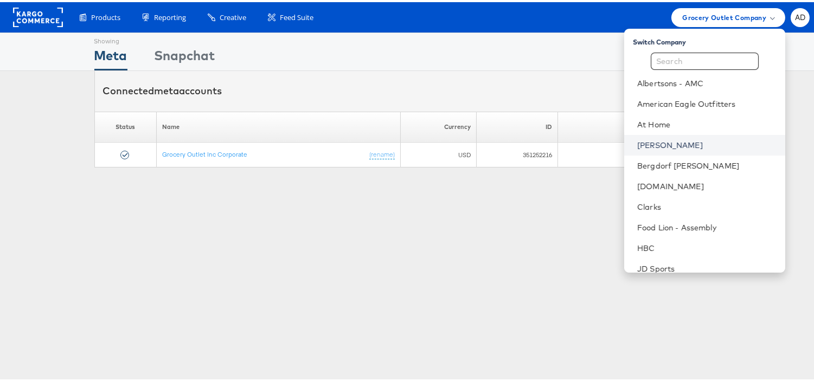
click at [637, 140] on link "[PERSON_NAME]" at bounding box center [706, 143] width 139 height 11
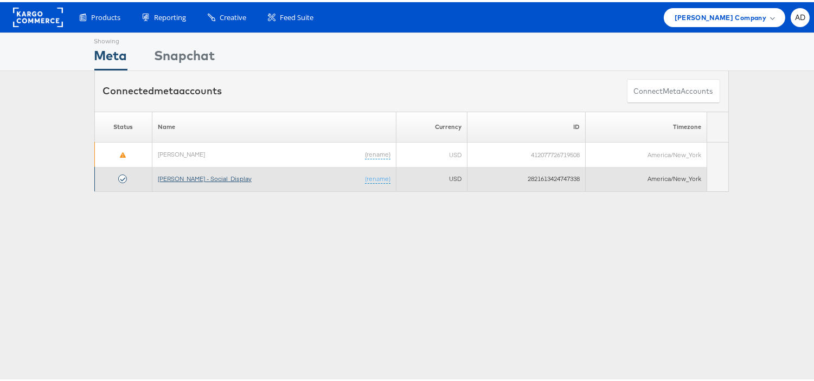
click at [184, 179] on link "[PERSON_NAME] - Social_Display" at bounding box center [205, 176] width 94 height 8
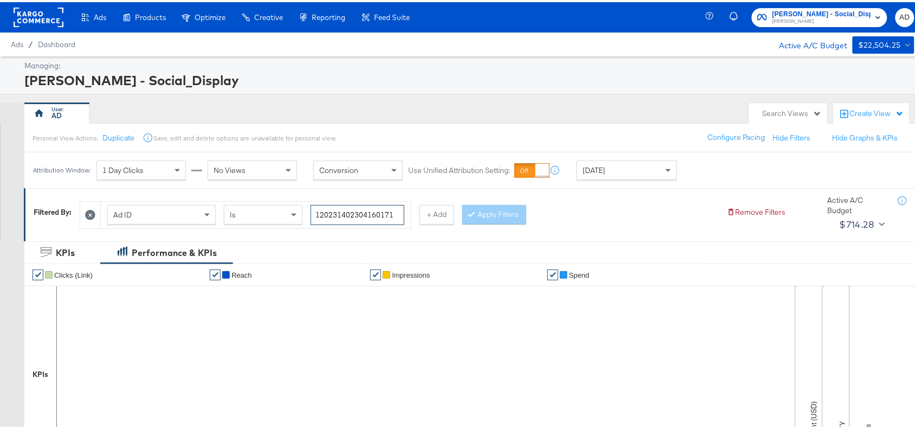
click at [391, 216] on input "120231402304160171" at bounding box center [358, 213] width 94 height 20
paste input "9"
type input "120231402304190171"
click at [505, 204] on button "Apply Filters" at bounding box center [494, 213] width 64 height 20
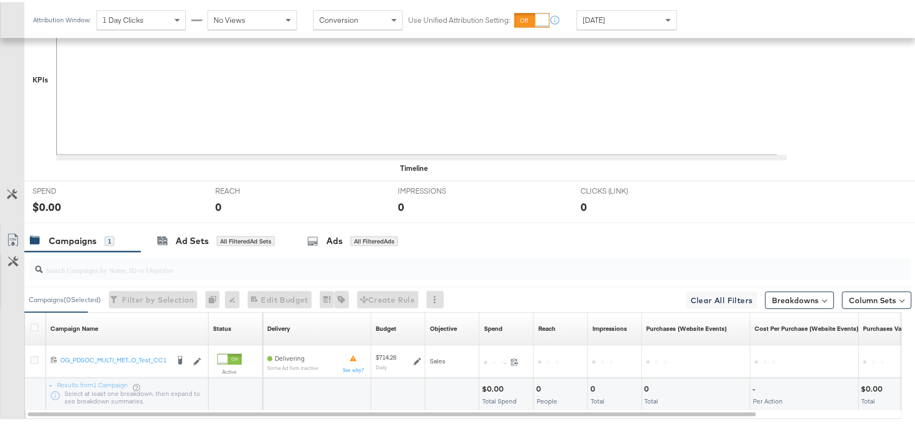
scroll to position [355, 0]
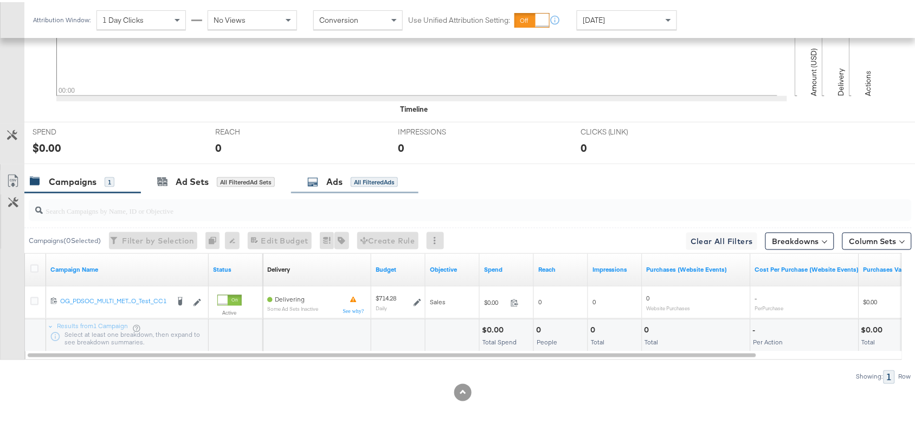
click at [339, 177] on div "Ads" at bounding box center [334, 179] width 16 height 12
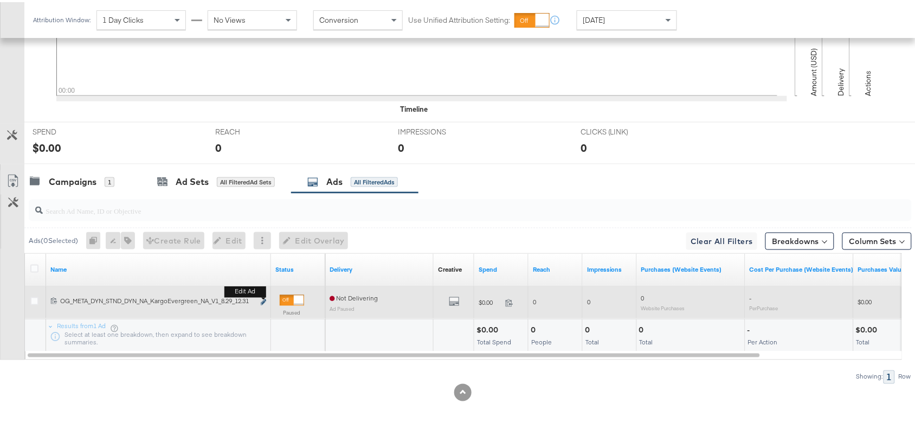
click at [261, 301] on icon "link" at bounding box center [263, 300] width 5 height 6
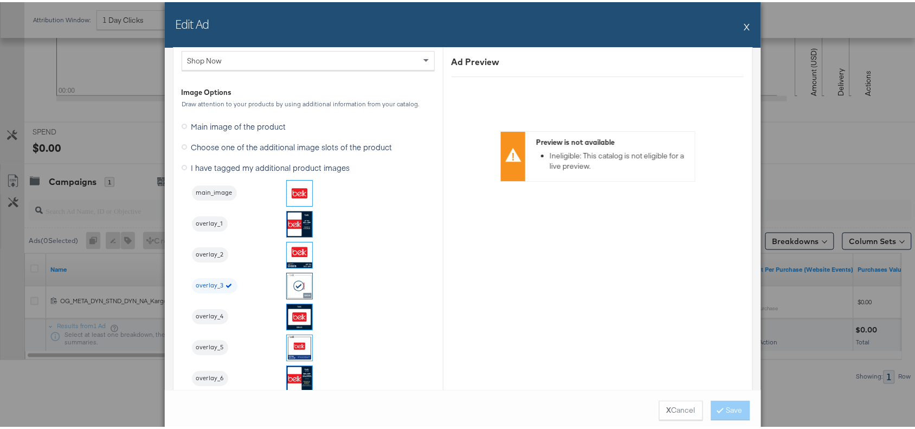
scroll to position [1061, 0]
click at [744, 25] on button "X" at bounding box center [747, 25] width 6 height 22
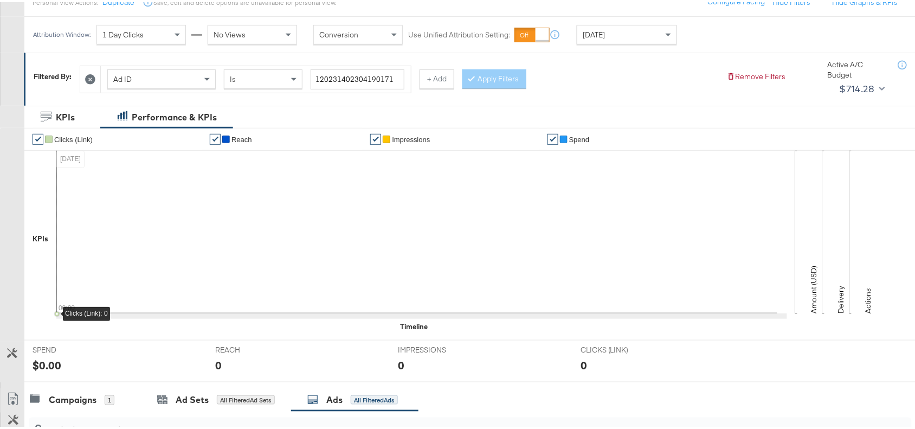
scroll to position [0, 0]
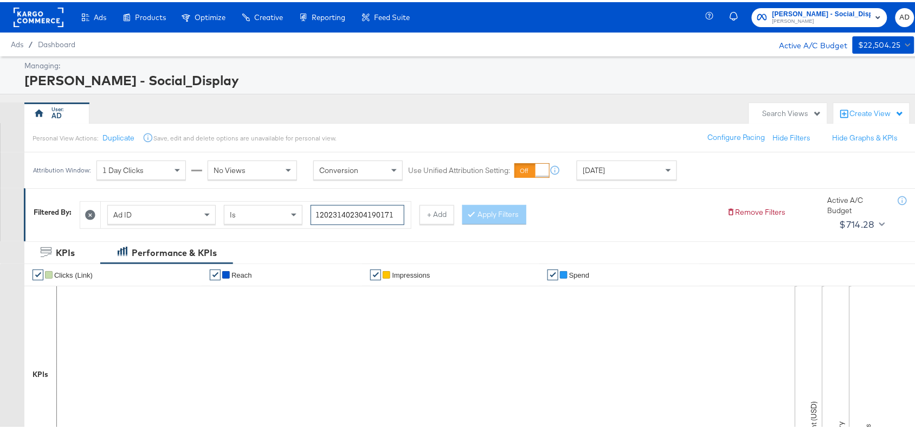
click at [397, 212] on input "120231402304190171" at bounding box center [358, 213] width 94 height 20
paste input "6"
type input "120231402304160171"
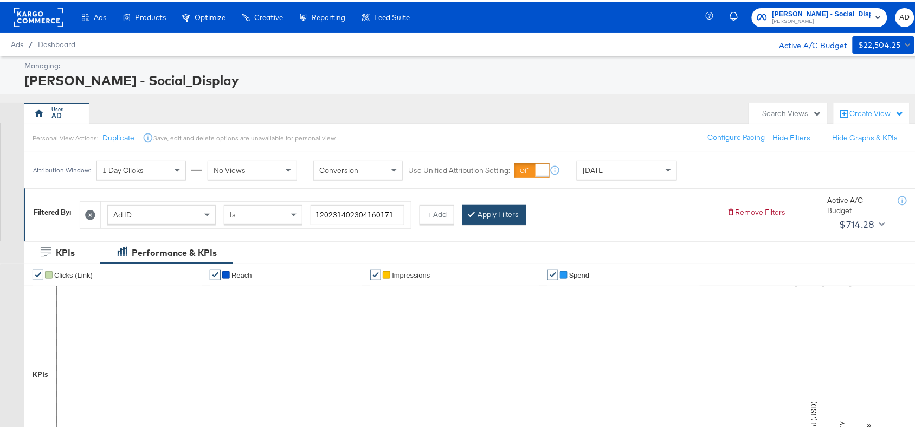
click at [473, 210] on icon at bounding box center [471, 211] width 3 height 7
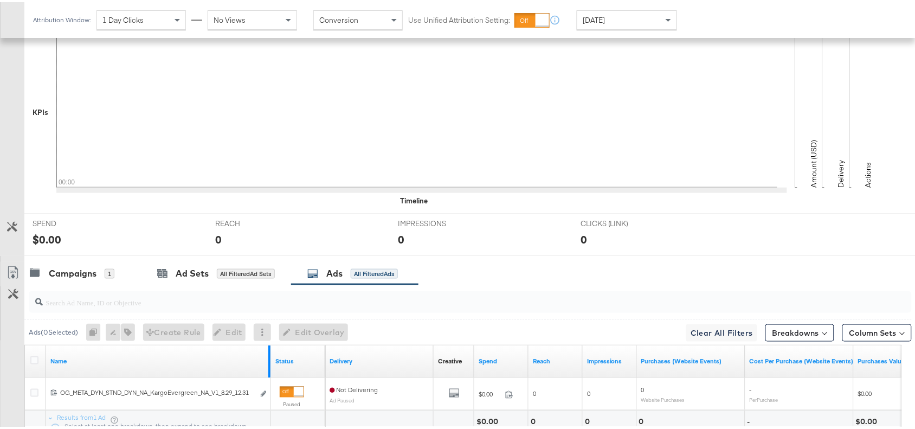
scroll to position [355, 0]
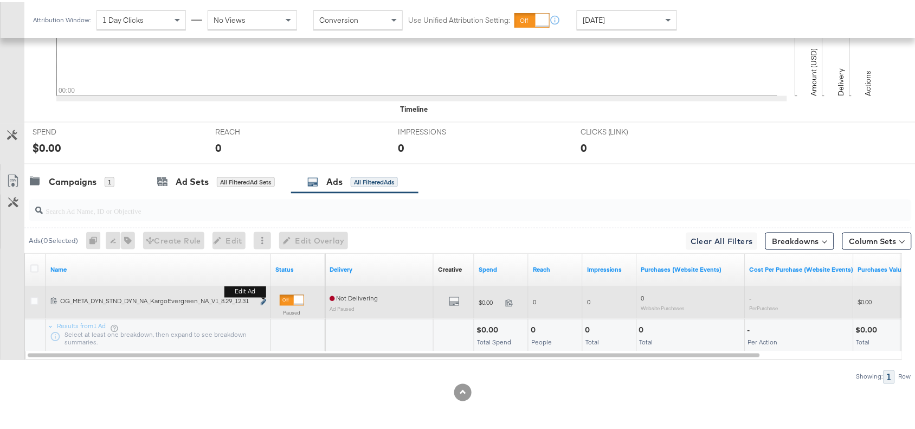
click at [264, 298] on icon "link" at bounding box center [263, 300] width 5 height 6
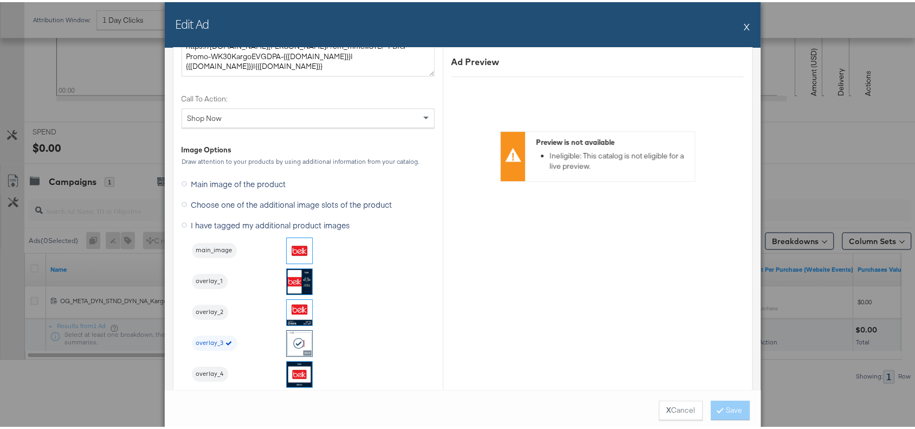
scroll to position [1003, 0]
click at [738, 21] on div "Edit Ad X" at bounding box center [463, 23] width 596 height 46
click at [744, 24] on button "X" at bounding box center [747, 25] width 6 height 22
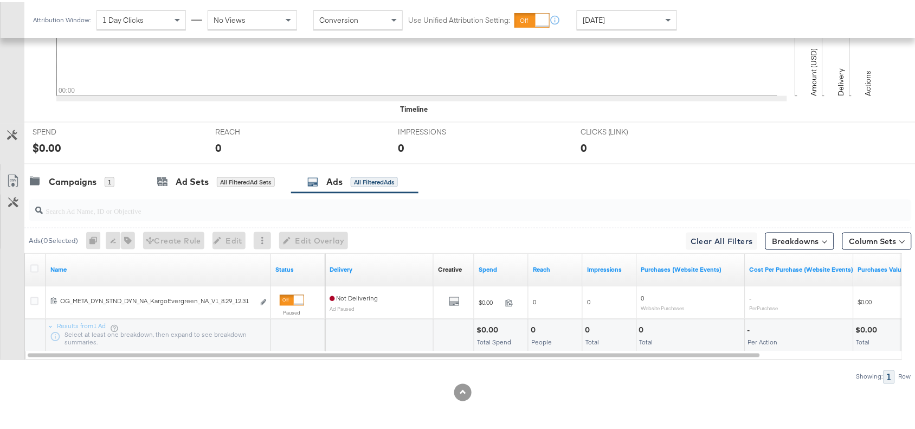
scroll to position [0, 0]
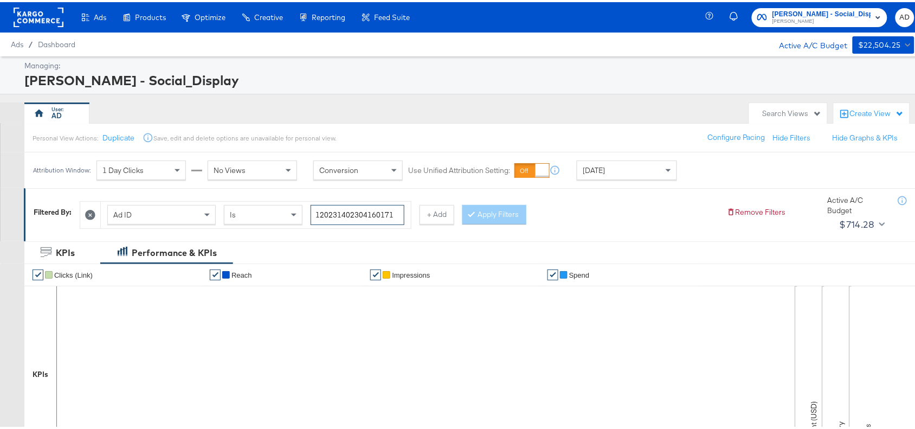
click at [396, 211] on input "120231402304160171" at bounding box center [358, 213] width 94 height 20
click at [484, 210] on div "Apply Filters" at bounding box center [494, 213] width 64 height 20
click at [397, 213] on input "120231402304160171" at bounding box center [358, 213] width 94 height 20
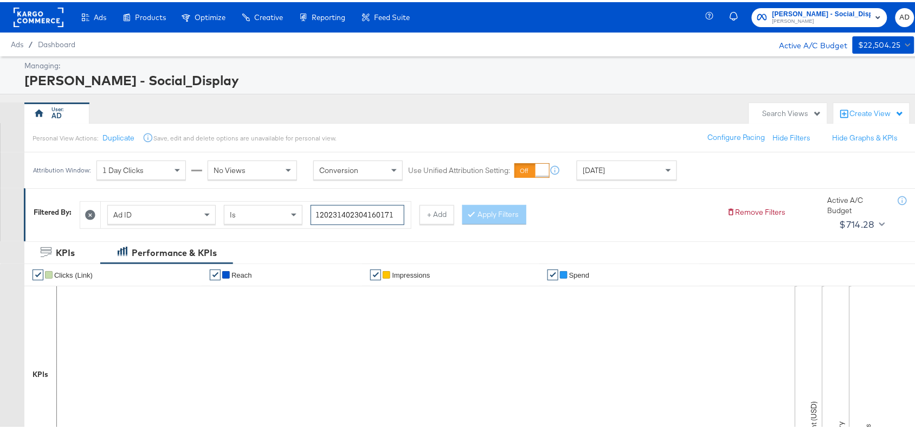
click at [397, 213] on input "120231402304160171" at bounding box center [358, 213] width 94 height 20
click at [397, 212] on input "120231402304160171" at bounding box center [358, 213] width 94 height 20
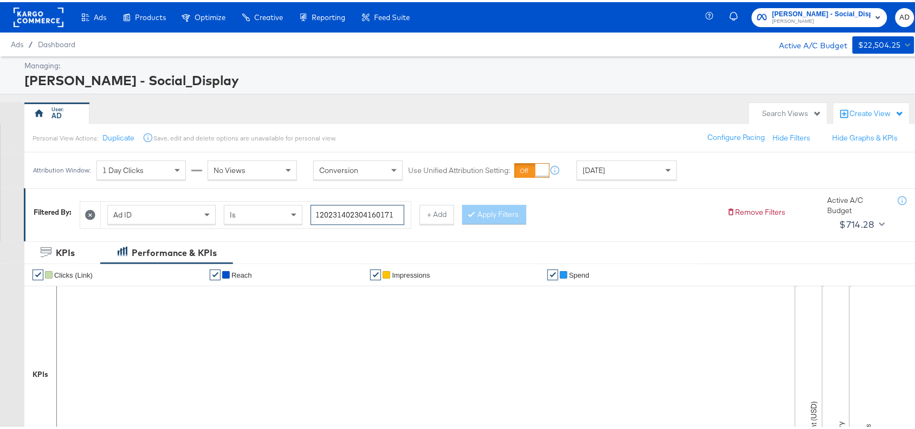
paste input "461622"
type input "120231404616220171"
click at [500, 210] on button "Apply Filters" at bounding box center [494, 213] width 64 height 20
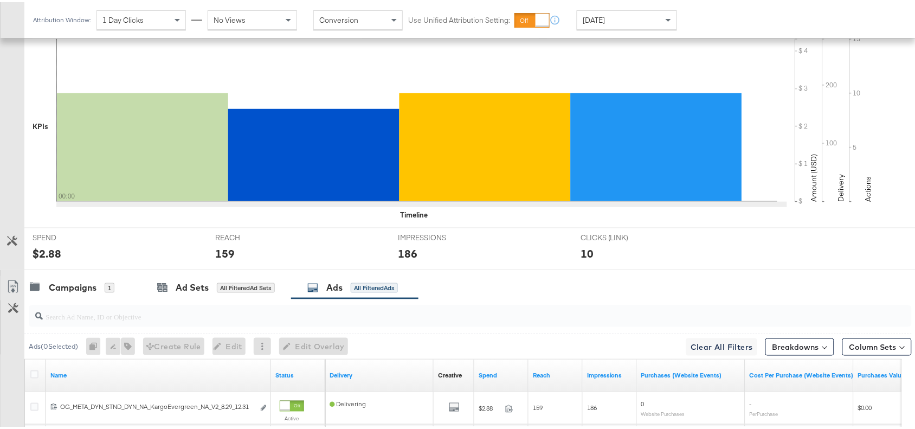
scroll to position [355, 0]
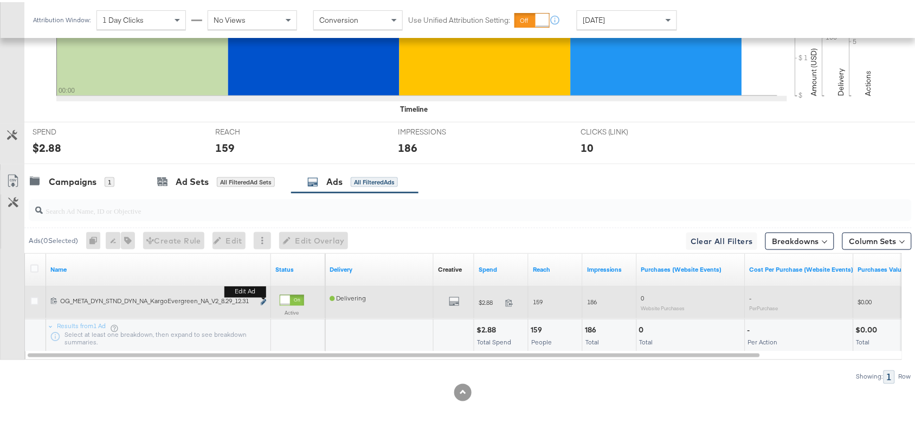
click at [262, 300] on icon "link" at bounding box center [263, 300] width 5 height 6
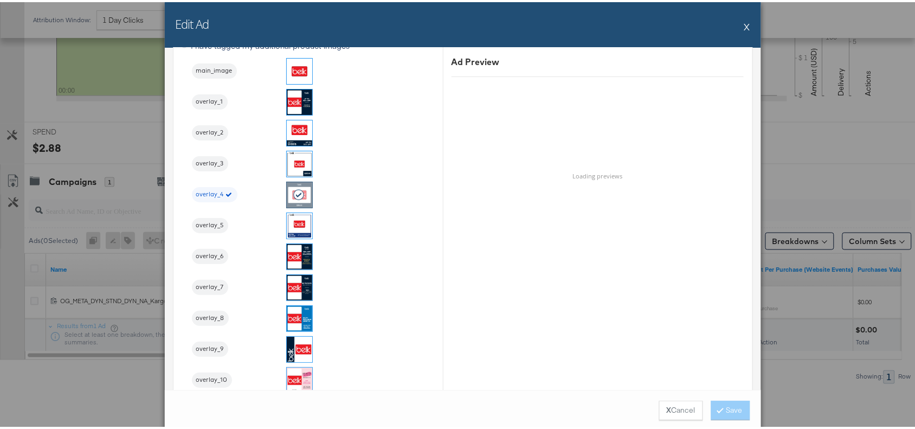
scroll to position [1182, 0]
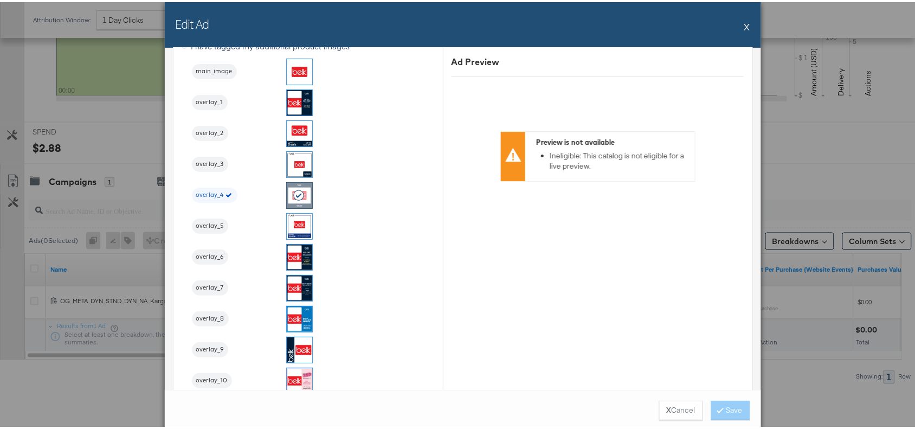
click at [737, 24] on div "Edit Ad X" at bounding box center [463, 23] width 596 height 46
click at [744, 26] on button "X" at bounding box center [747, 25] width 6 height 22
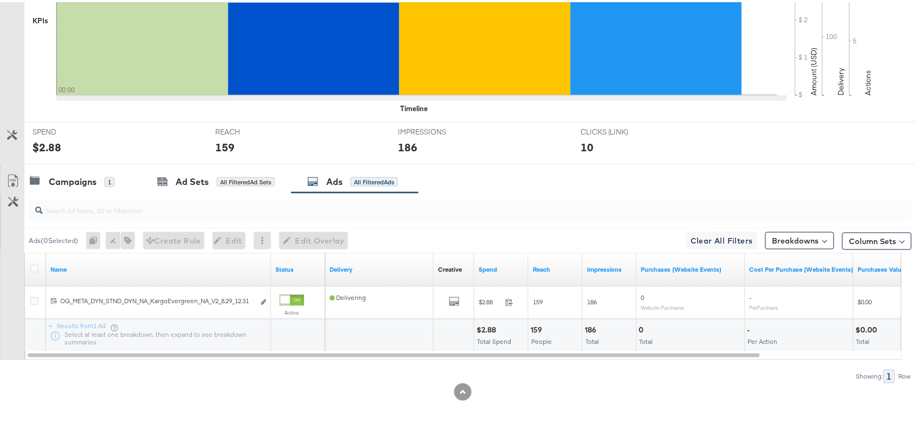
scroll to position [0, 0]
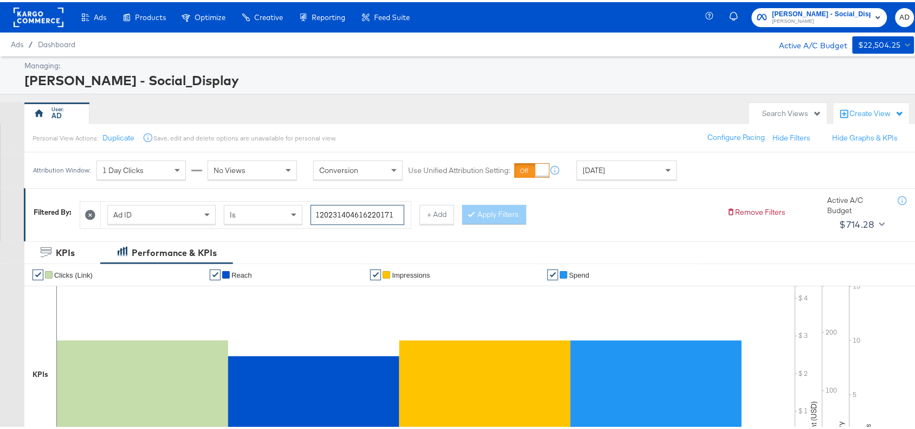
click at [396, 214] on input "120231404616220171" at bounding box center [358, 213] width 94 height 20
paste input "0"
type input "120231404616200171"
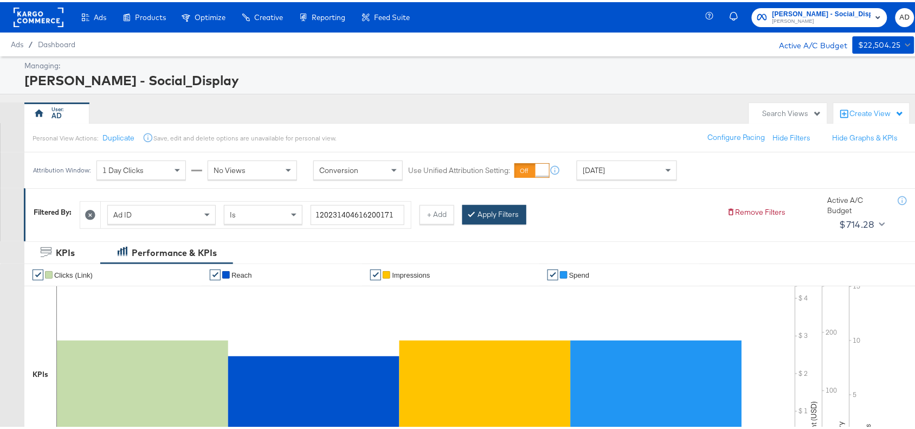
click at [503, 217] on button "Apply Filters" at bounding box center [494, 213] width 64 height 20
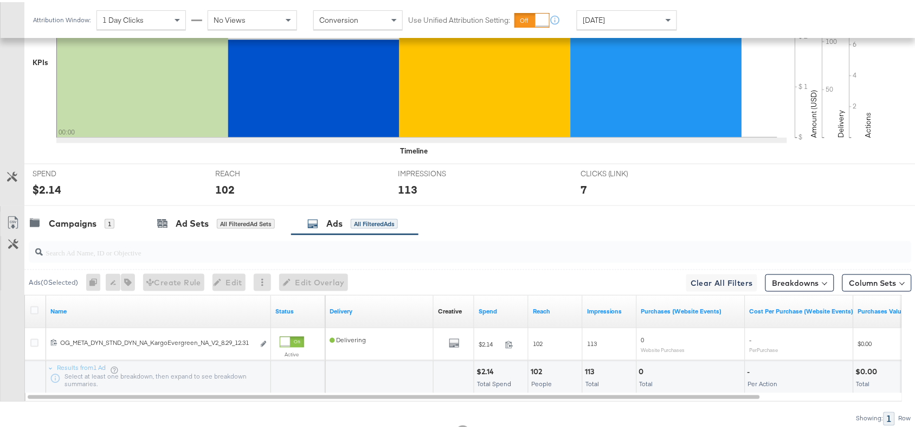
scroll to position [355, 0]
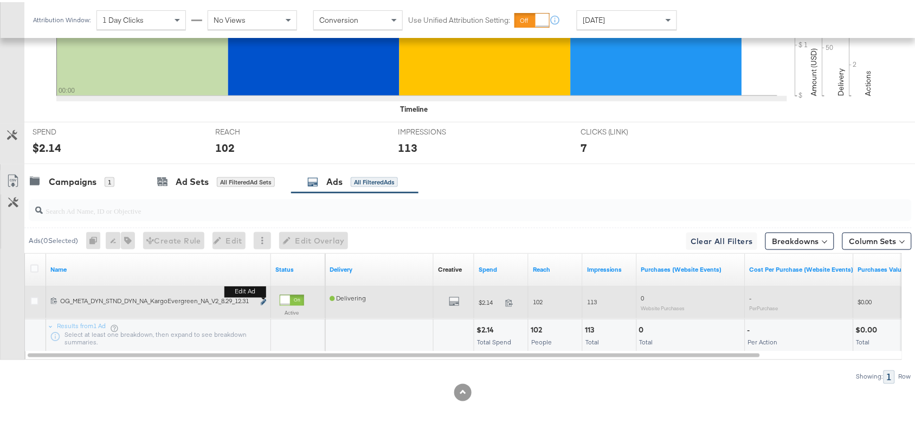
click at [265, 300] on icon "link" at bounding box center [263, 300] width 5 height 6
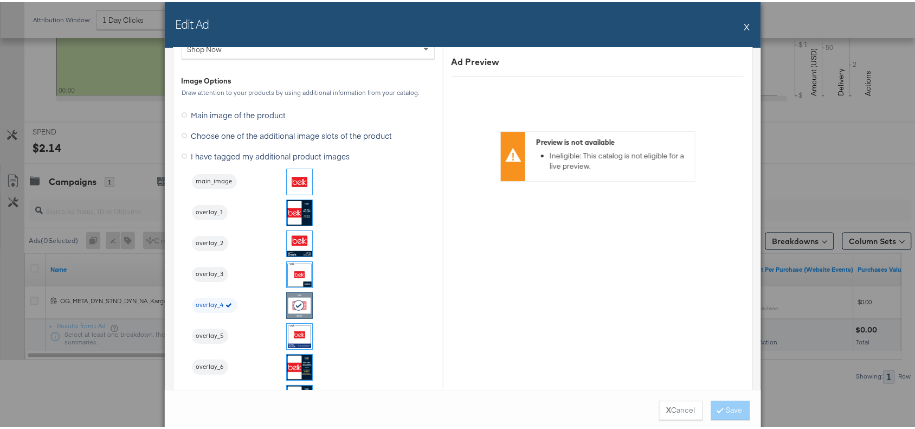
scroll to position [1073, 0]
click at [744, 20] on button "X" at bounding box center [747, 25] width 6 height 22
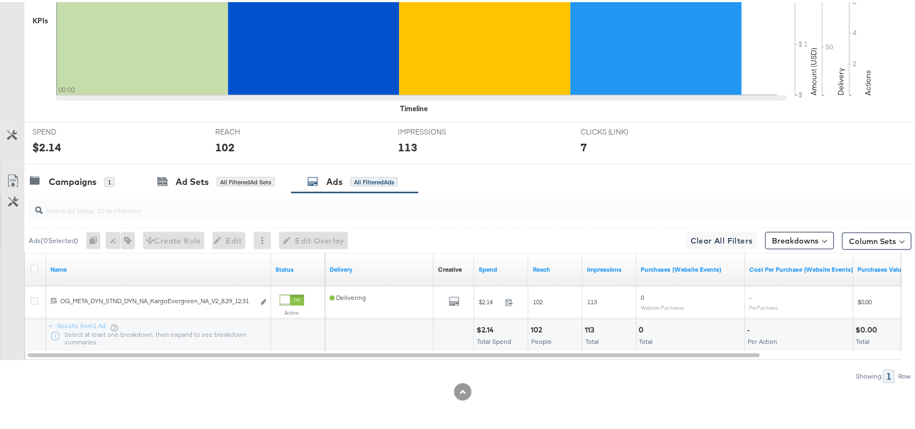
scroll to position [0, 0]
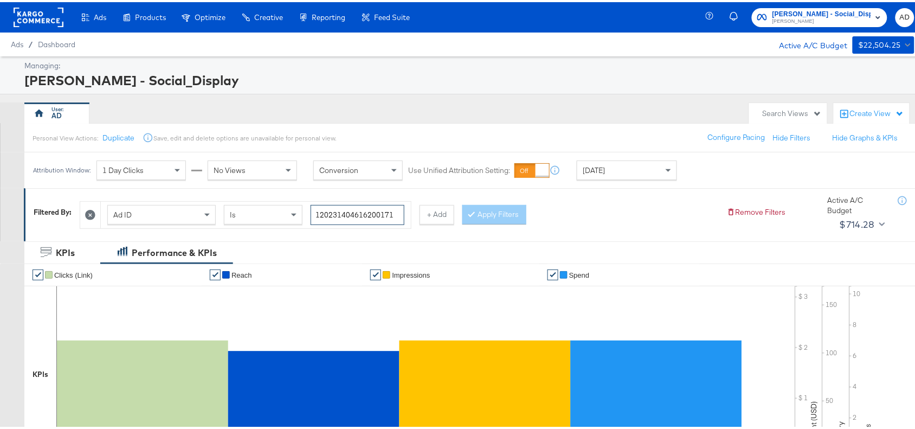
click at [391, 213] on input "120231404616200171" at bounding box center [358, 213] width 94 height 20
paste input "60453057"
type input "120231604530570171"
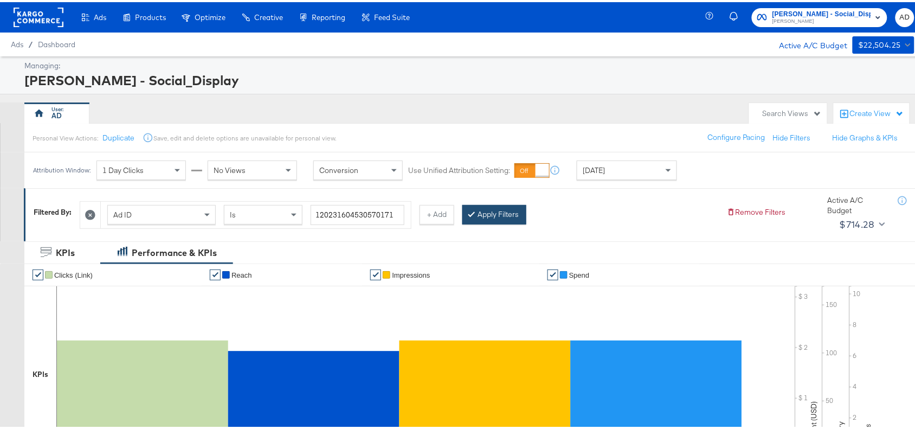
click at [502, 209] on button "Apply Filters" at bounding box center [494, 213] width 64 height 20
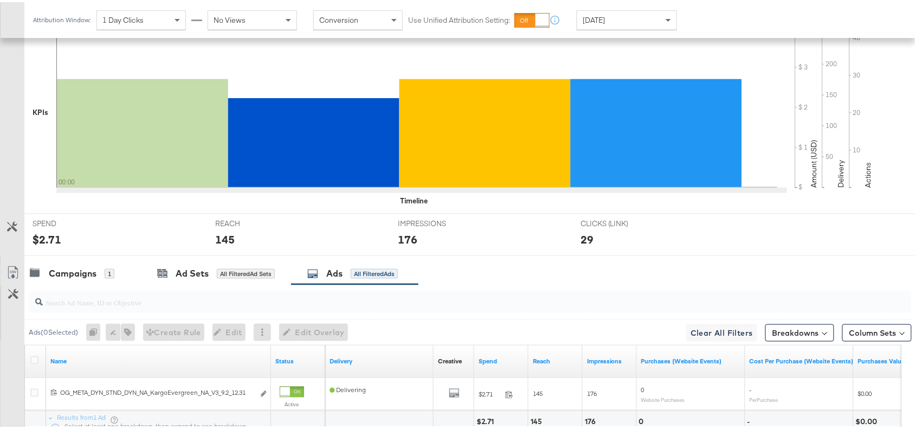
scroll to position [355, 0]
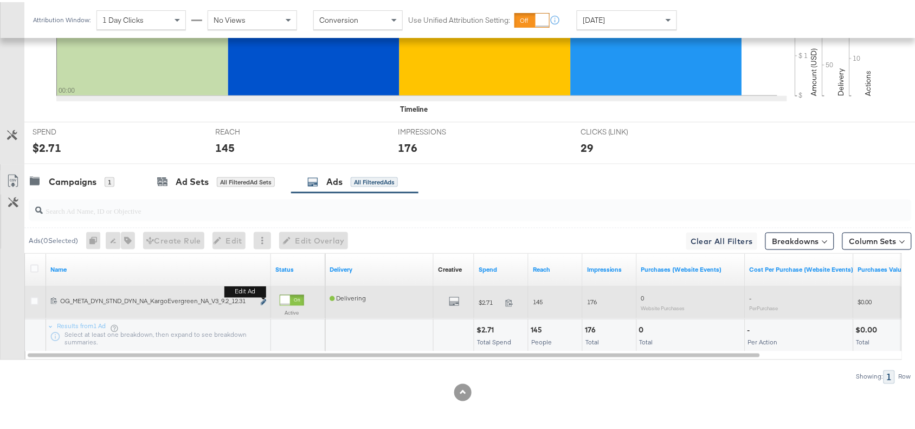
click at [262, 299] on icon "link" at bounding box center [263, 300] width 5 height 6
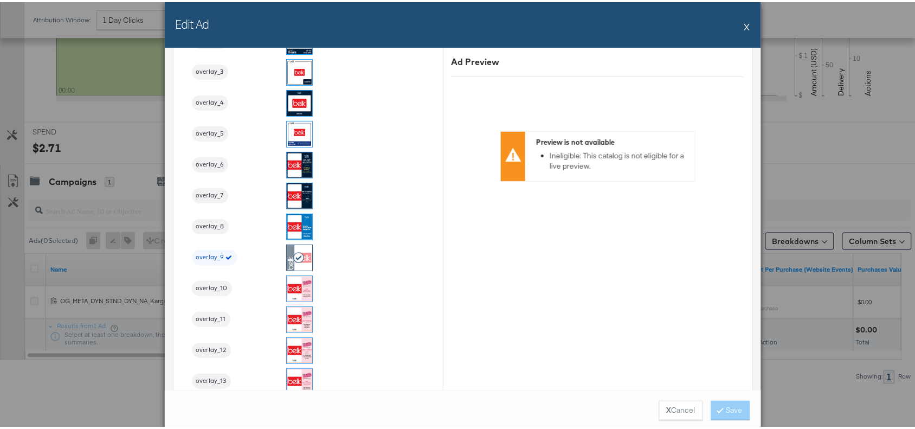
scroll to position [1275, 0]
click at [744, 20] on button "X" at bounding box center [747, 25] width 6 height 22
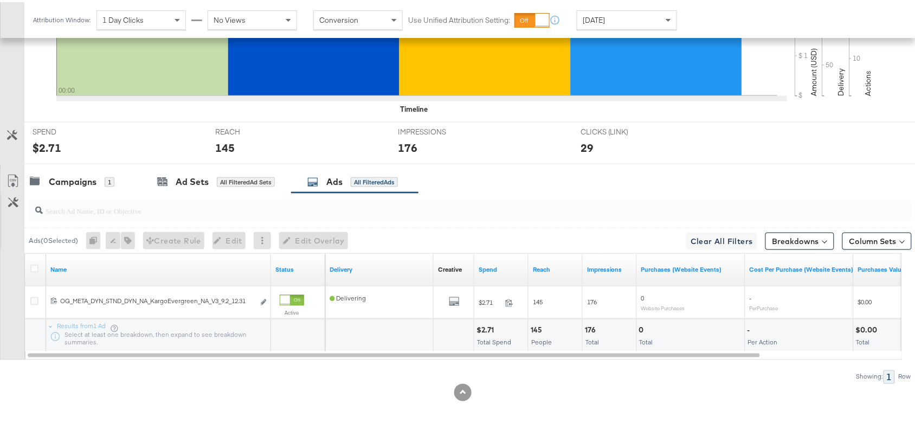
scroll to position [0, 0]
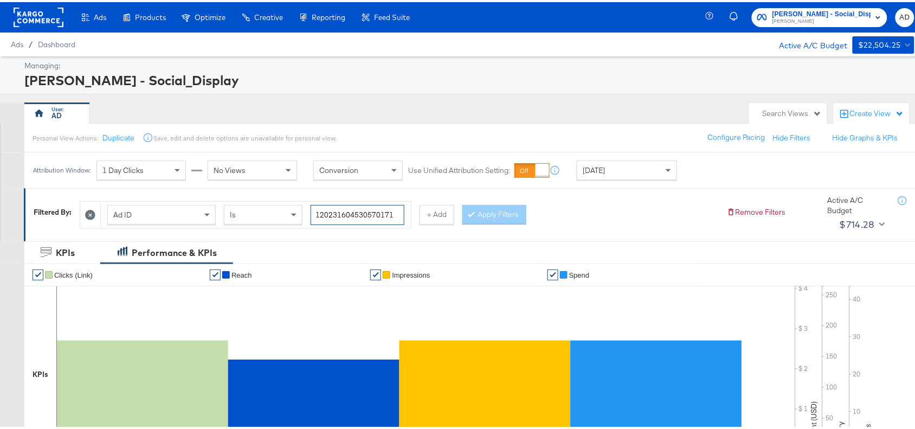
click at [397, 214] on input "120231604530570171" at bounding box center [358, 213] width 94 height 20
paste input "4"
type input "120231604530540171"
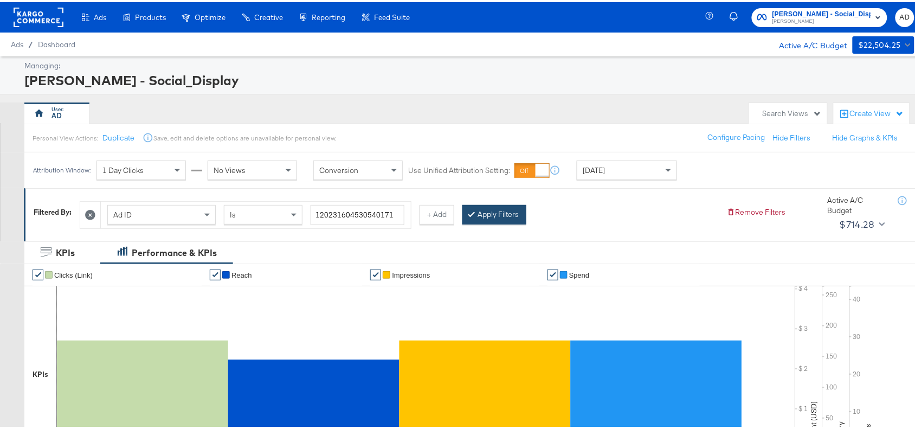
click at [484, 209] on button "Apply Filters" at bounding box center [494, 213] width 64 height 20
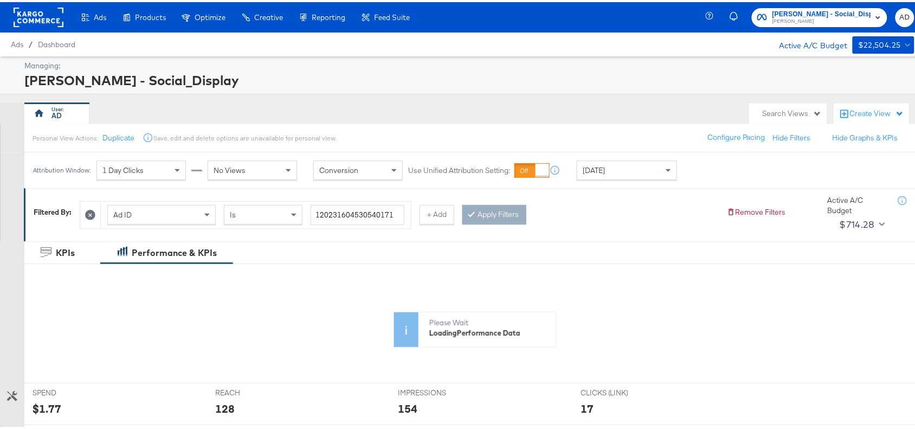
scroll to position [262, 0]
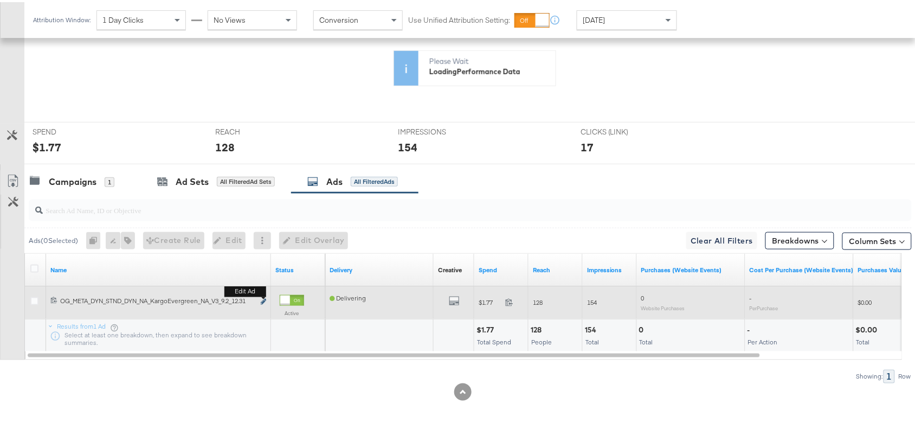
click at [261, 301] on icon "link" at bounding box center [263, 300] width 5 height 6
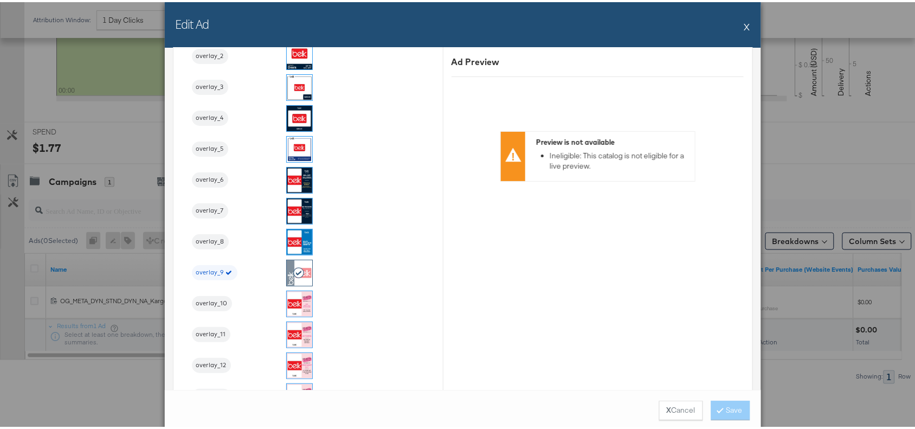
scroll to position [1262, 0]
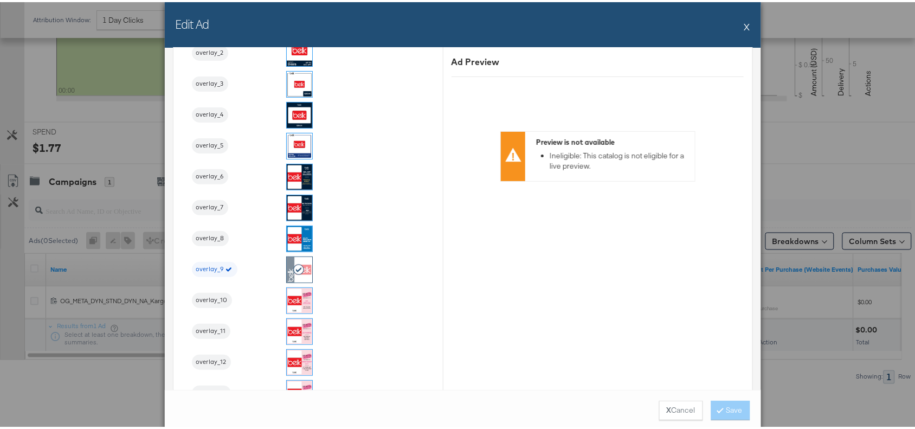
click at [744, 22] on button "X" at bounding box center [747, 25] width 6 height 22
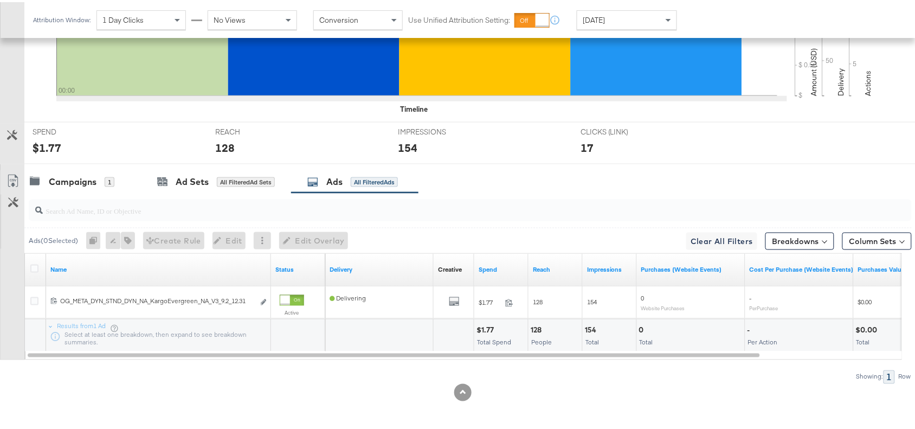
scroll to position [0, 0]
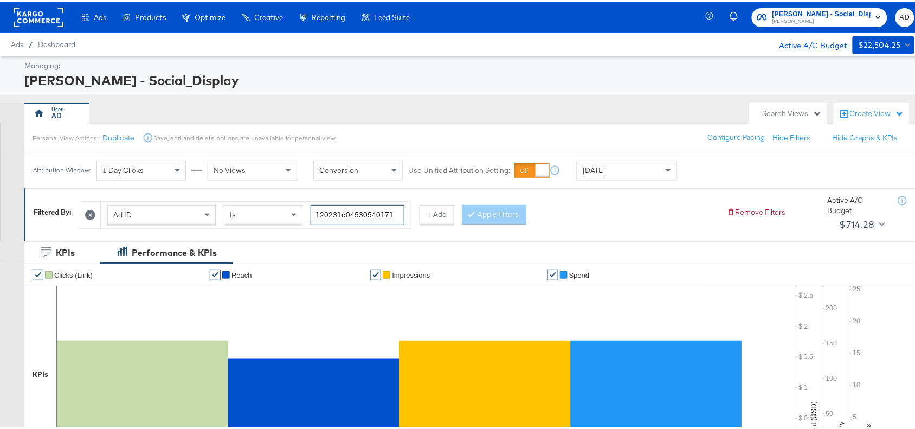
click at [396, 214] on input "120231604530540171" at bounding box center [358, 213] width 94 height 20
paste input "43463476"
type input "120231434634760171"
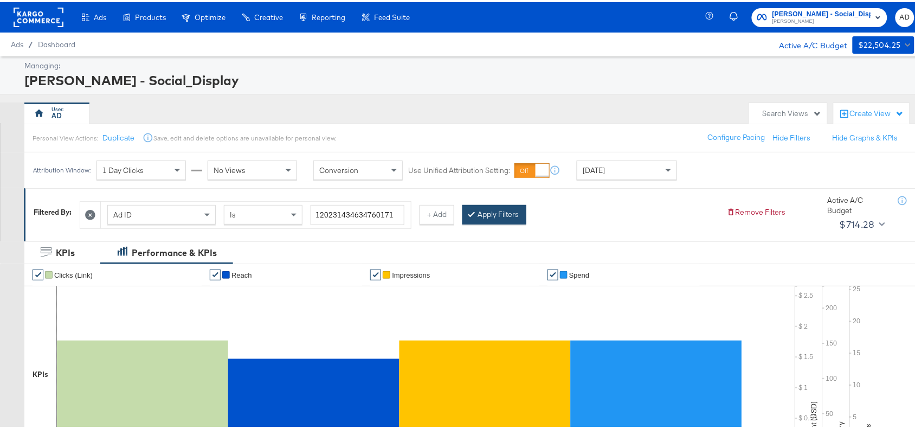
click at [486, 209] on button "Apply Filters" at bounding box center [494, 213] width 64 height 20
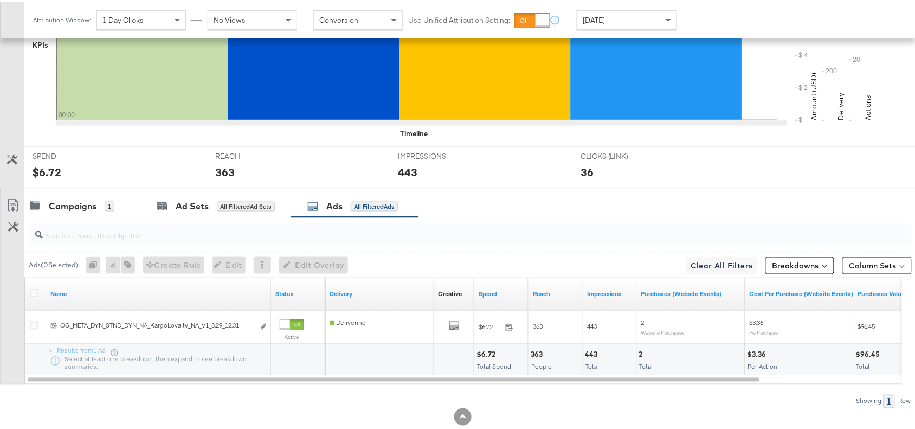
scroll to position [355, 0]
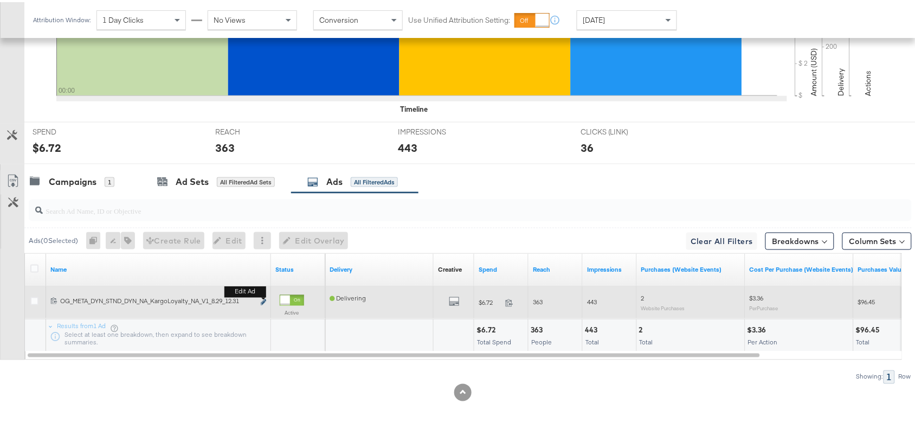
click at [261, 301] on icon "link" at bounding box center [263, 300] width 5 height 6
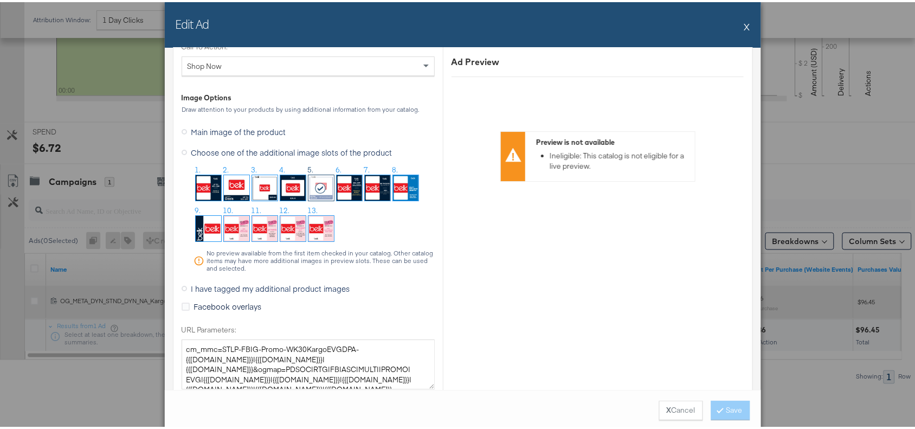
scroll to position [1053, 0]
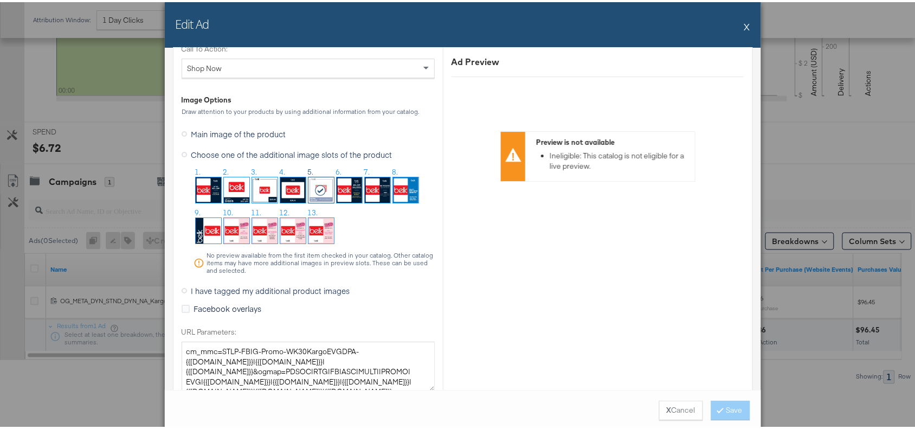
click at [744, 26] on button "X" at bounding box center [747, 25] width 6 height 22
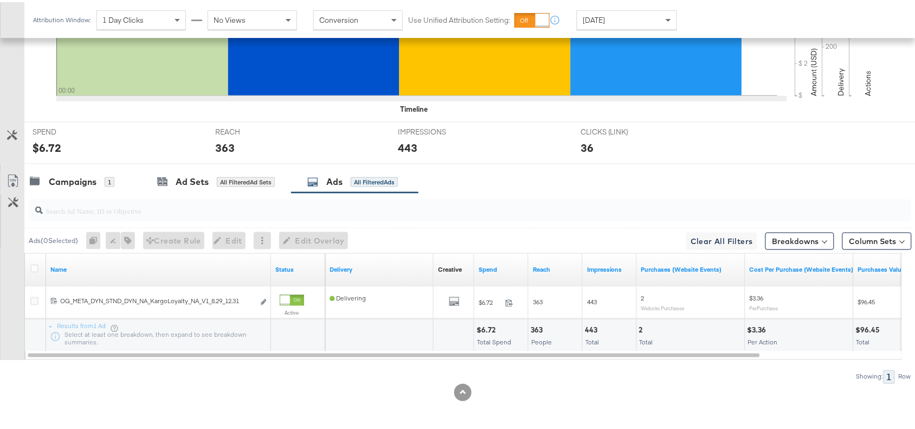
scroll to position [0, 0]
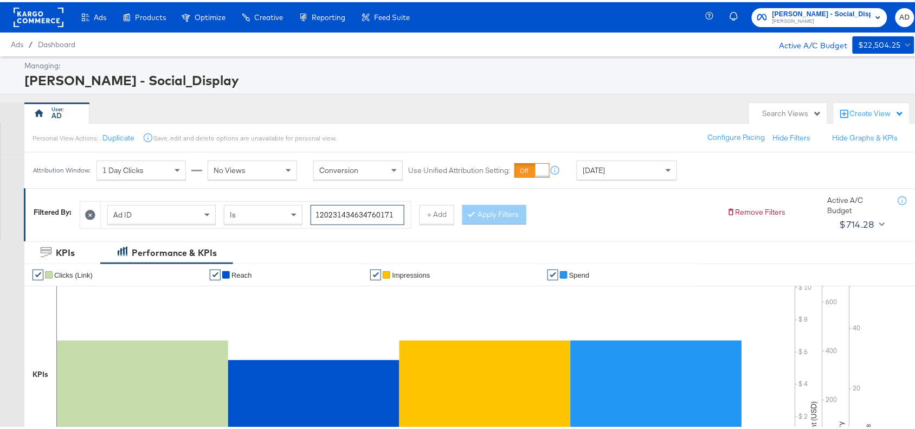
click at [401, 213] on input "120231434634760171" at bounding box center [358, 213] width 94 height 20
paste input "0466415"
type input "120231404664150171"
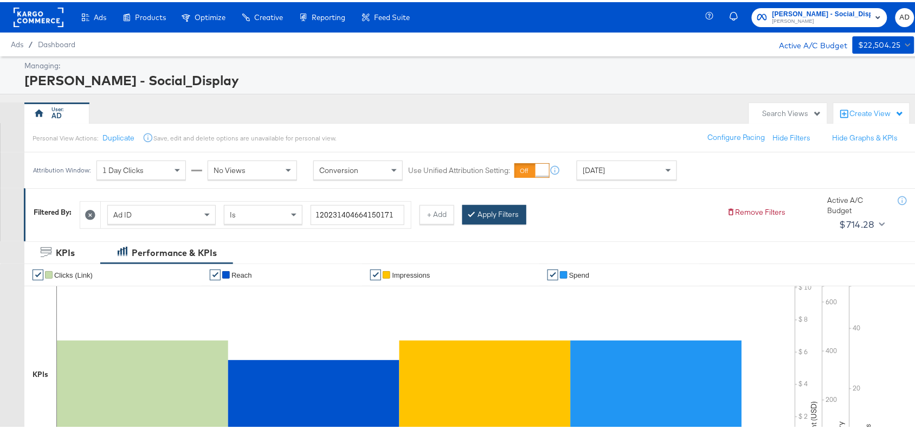
click at [491, 208] on button "Apply Filters" at bounding box center [494, 213] width 64 height 20
click at [396, 217] on input "120231404664150171" at bounding box center [358, 213] width 94 height 20
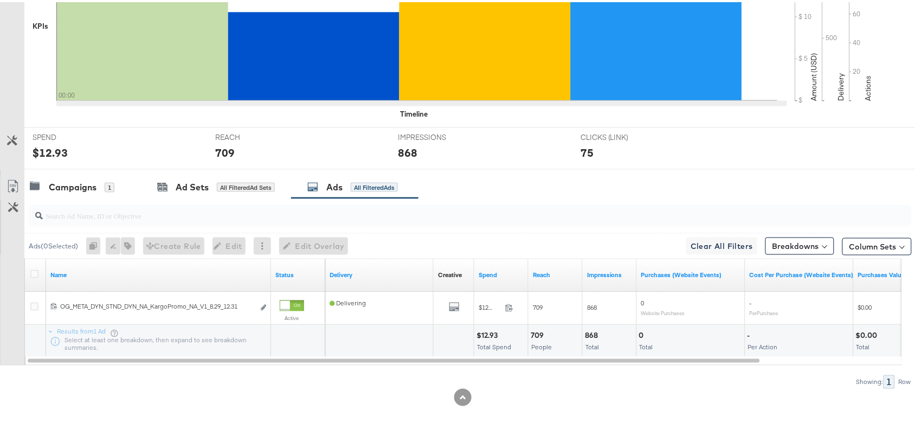
scroll to position [355, 0]
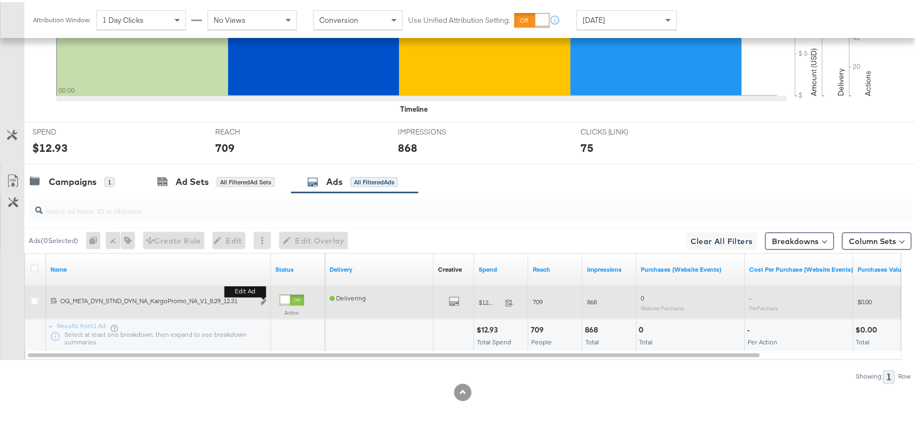
click at [263, 295] on b "Edit ad" at bounding box center [245, 289] width 42 height 11
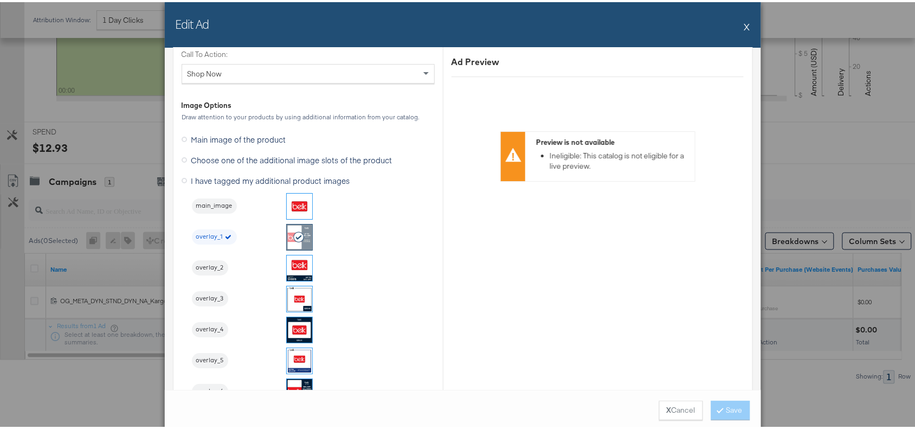
scroll to position [1051, 0]
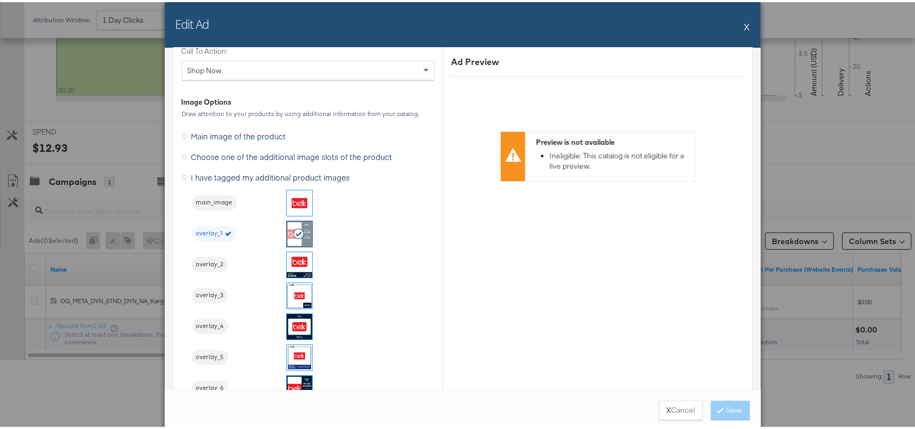
click at [744, 23] on button "X" at bounding box center [747, 25] width 6 height 22
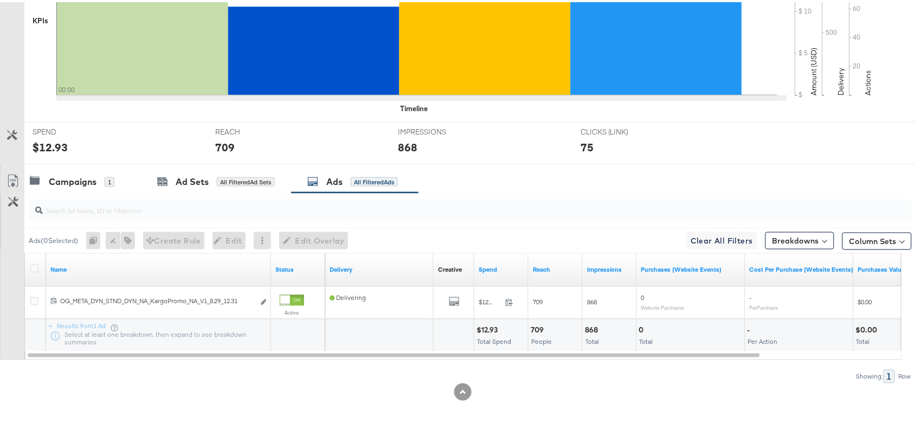
scroll to position [0, 0]
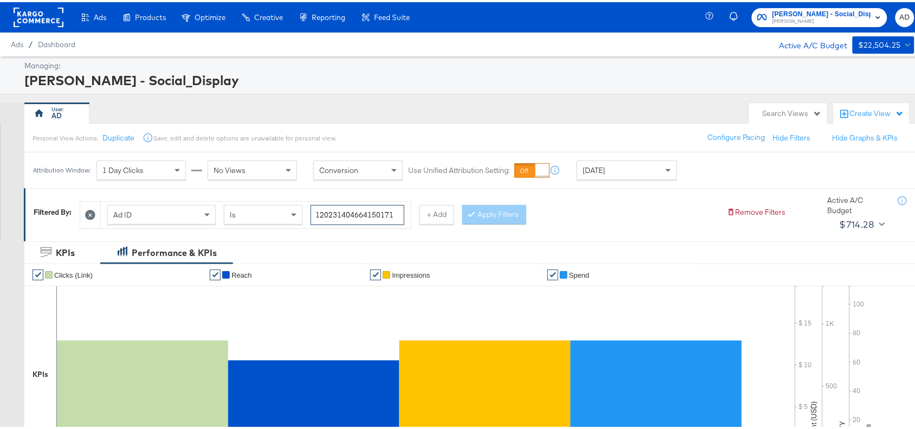
click at [396, 212] on input "120231404664150171" at bounding box center [358, 213] width 94 height 20
paste input "8"
type input "120231404664180171"
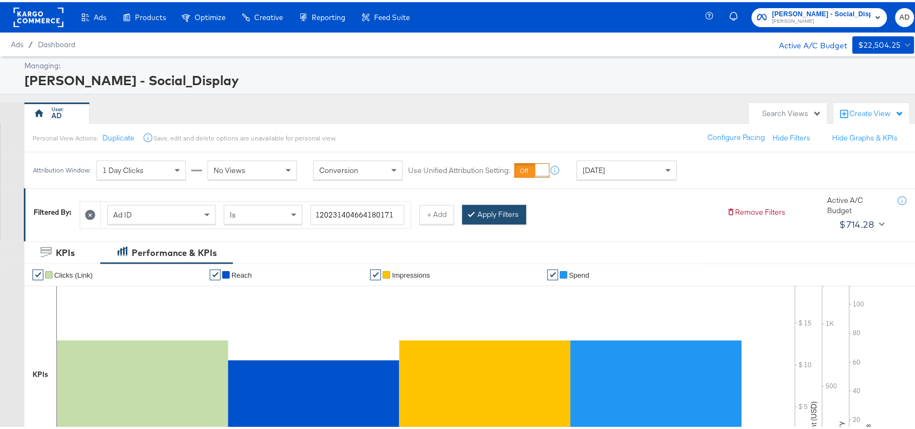
click at [500, 213] on button "Apply Filters" at bounding box center [494, 213] width 64 height 20
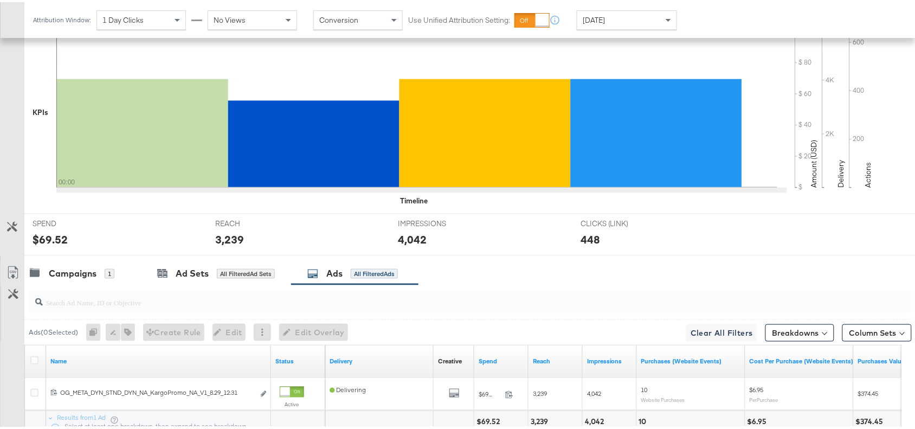
scroll to position [355, 0]
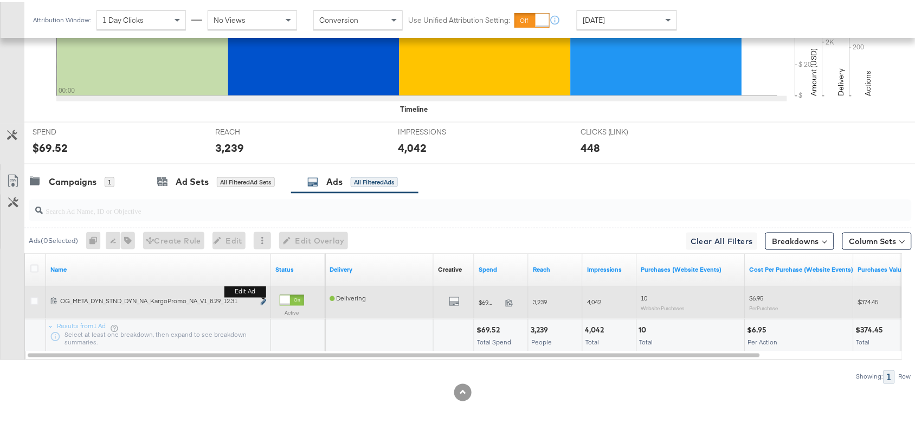
click at [261, 301] on icon "link" at bounding box center [263, 300] width 5 height 6
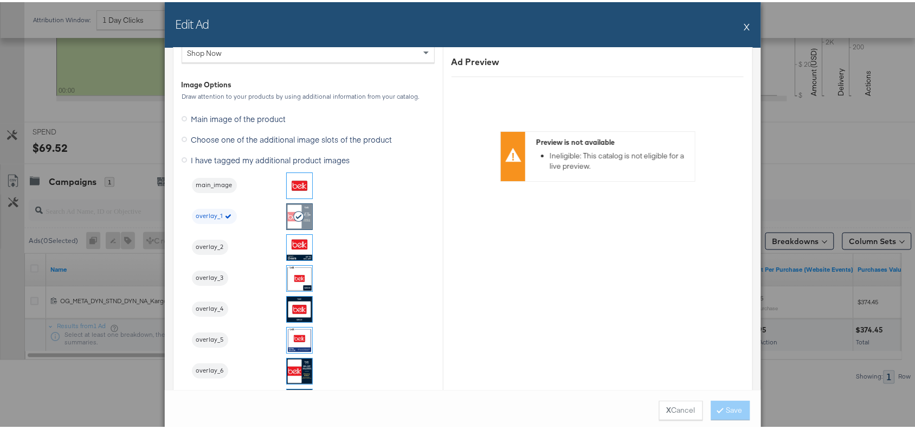
scroll to position [1069, 0]
click at [744, 23] on button "X" at bounding box center [747, 25] width 6 height 22
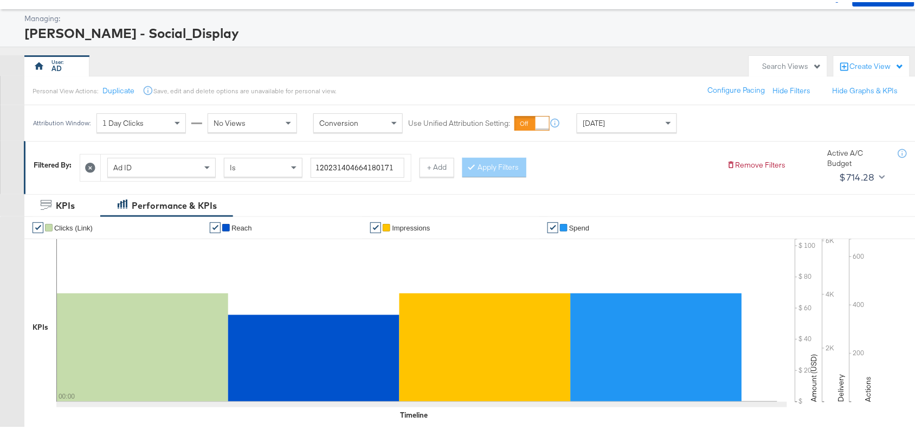
scroll to position [0, 0]
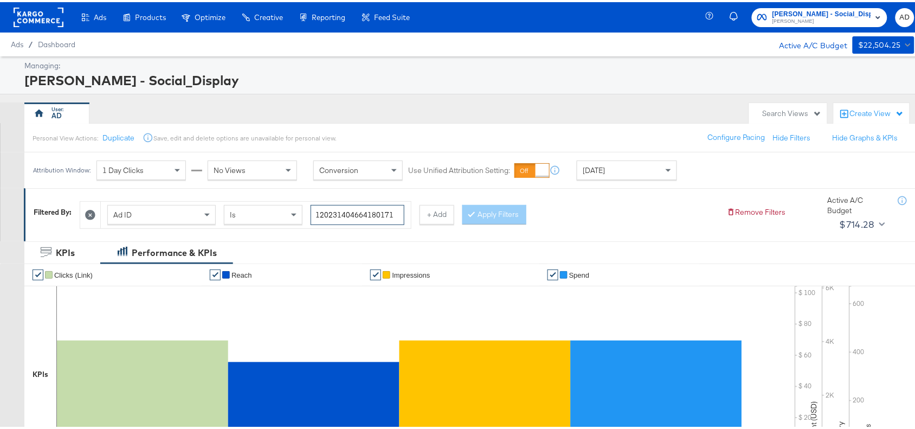
click at [397, 209] on input "120231404664180171" at bounding box center [358, 213] width 94 height 20
paste input "70611"
type input "120231404706110171"
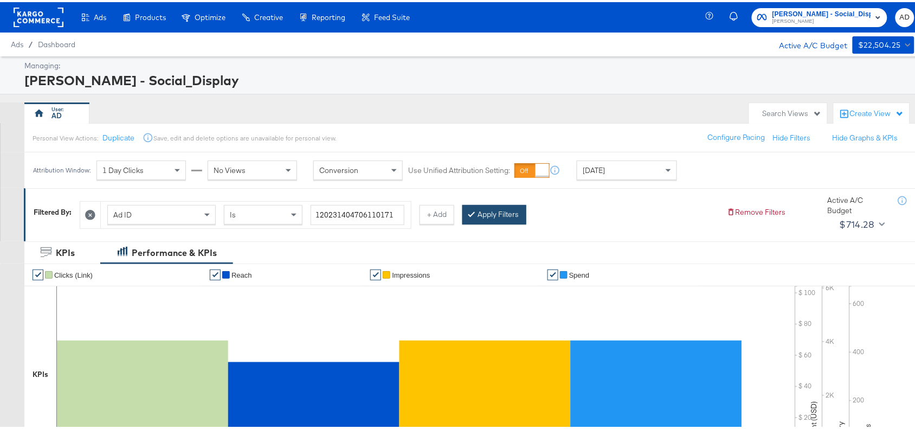
click at [486, 211] on button "Apply Filters" at bounding box center [494, 213] width 64 height 20
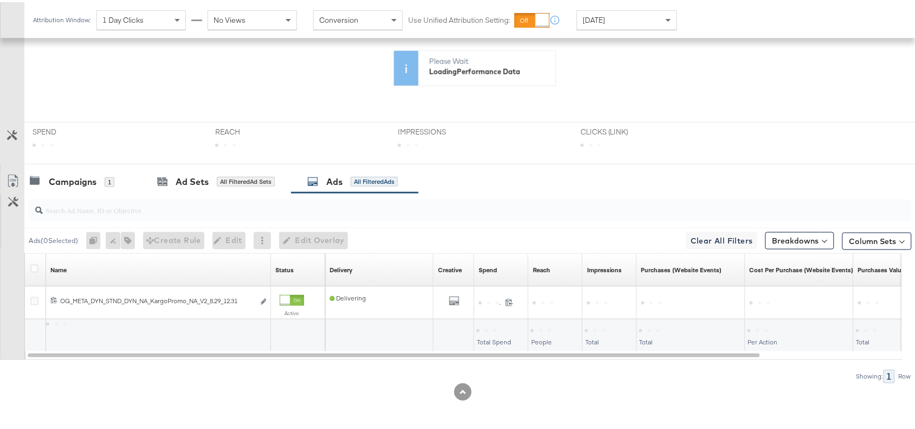
scroll to position [337, 0]
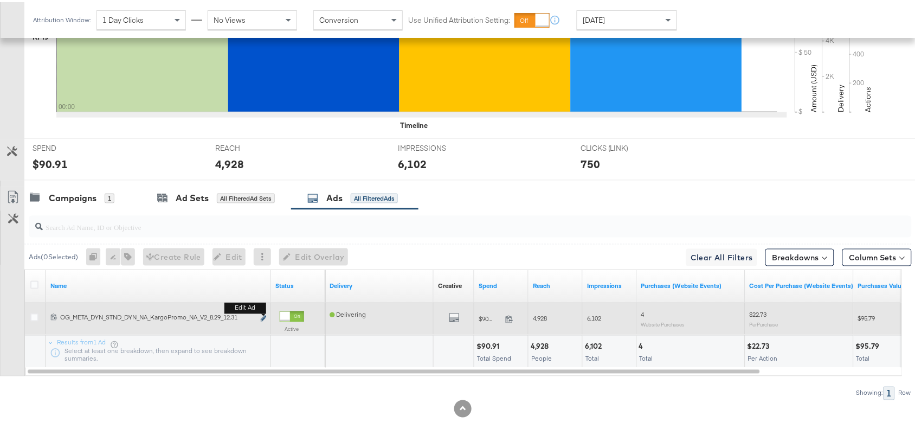
click at [263, 316] on icon "link" at bounding box center [263, 316] width 5 height 6
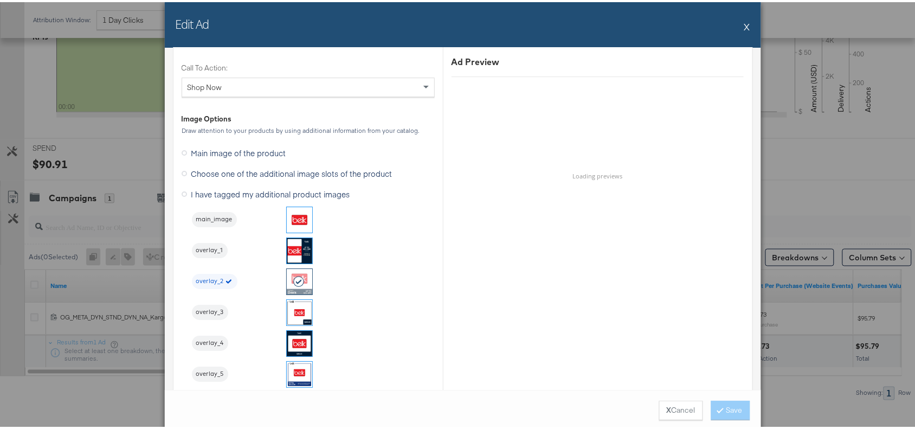
scroll to position [1045, 0]
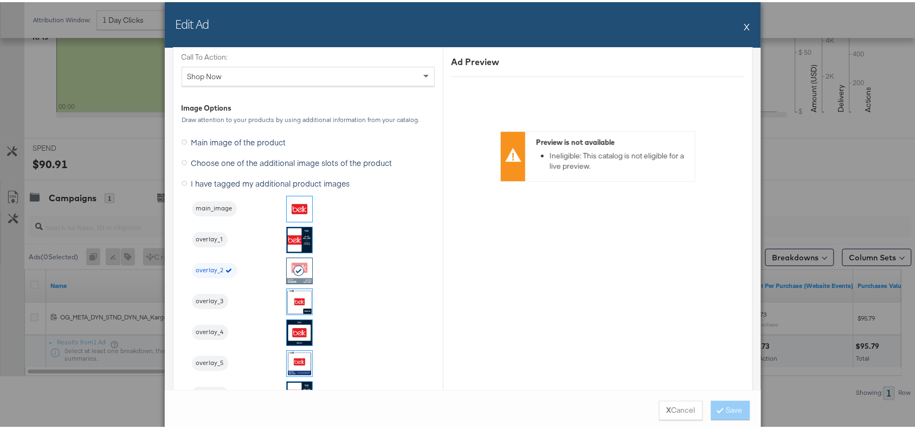
click at [744, 22] on button "X" at bounding box center [747, 25] width 6 height 22
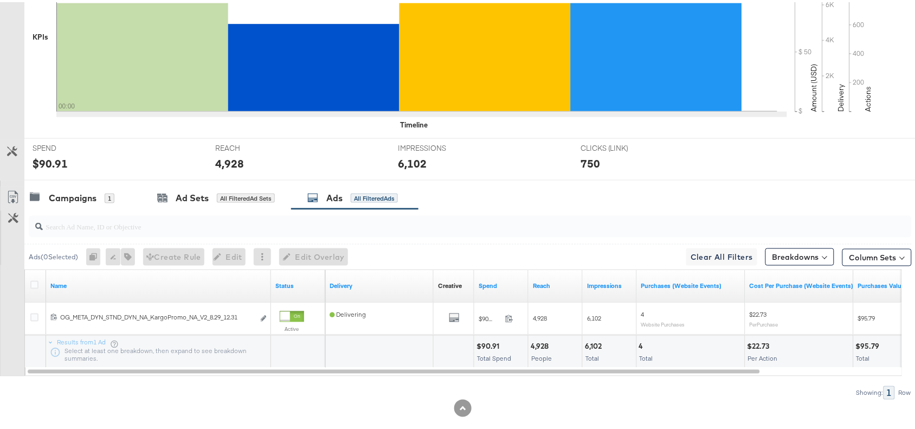
scroll to position [0, 0]
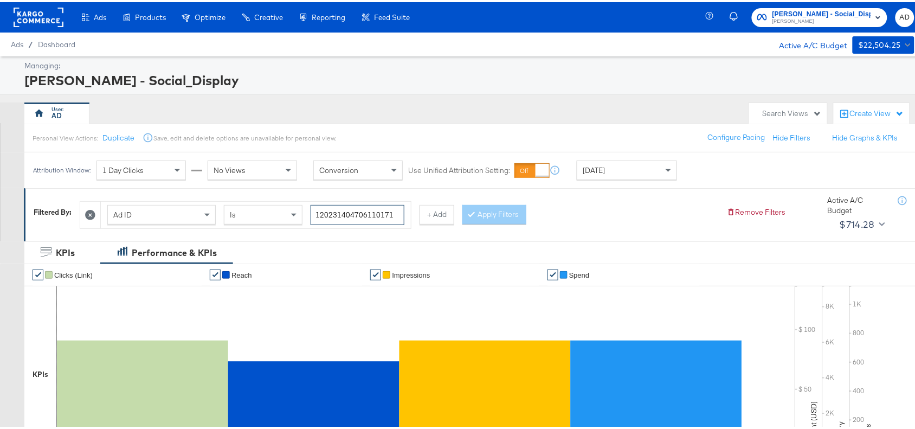
click at [396, 211] on input "120231404706110171" at bounding box center [358, 213] width 94 height 20
paste input "09"
type input "120231404706090171"
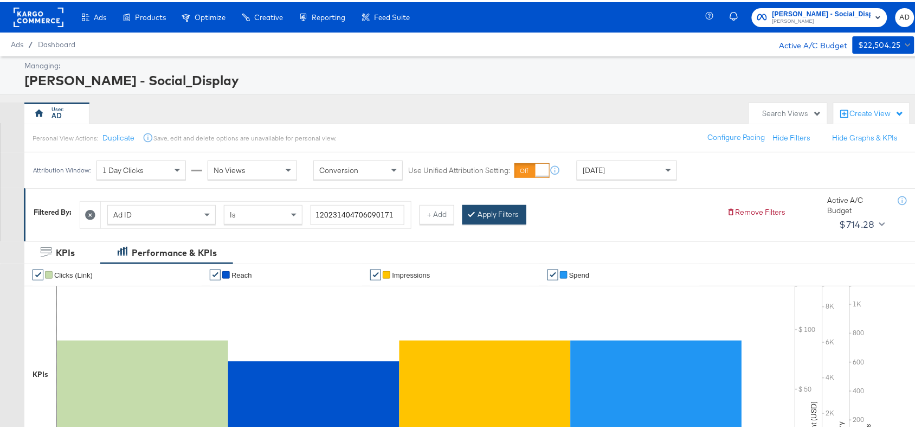
click at [492, 214] on button "Apply Filters" at bounding box center [494, 213] width 64 height 20
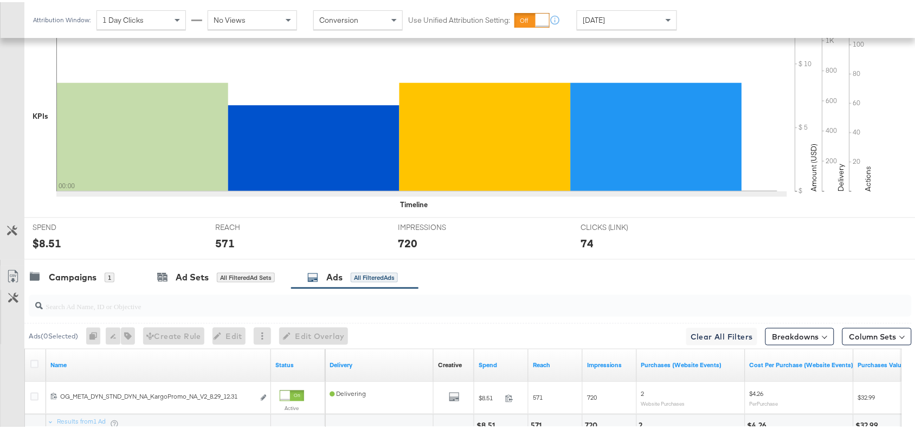
scroll to position [355, 0]
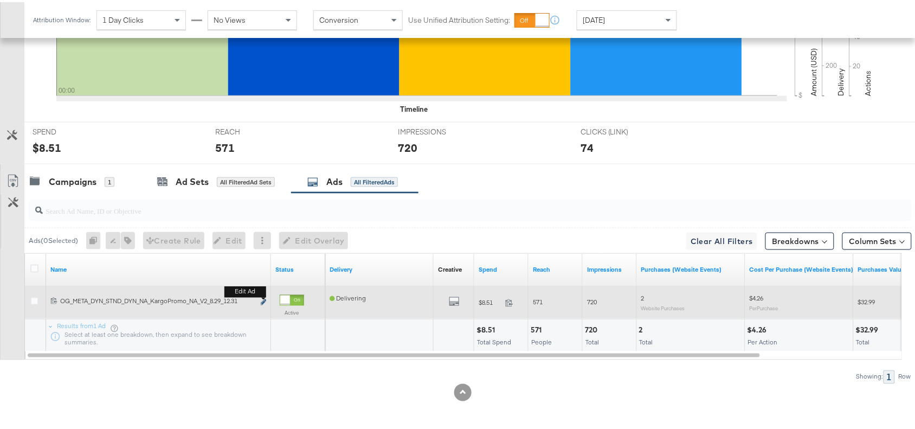
click at [262, 300] on icon "link" at bounding box center [263, 300] width 5 height 6
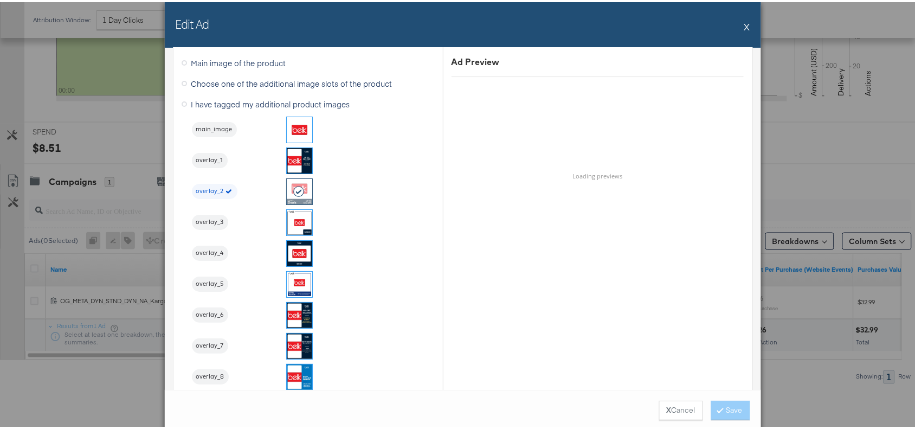
scroll to position [1125, 0]
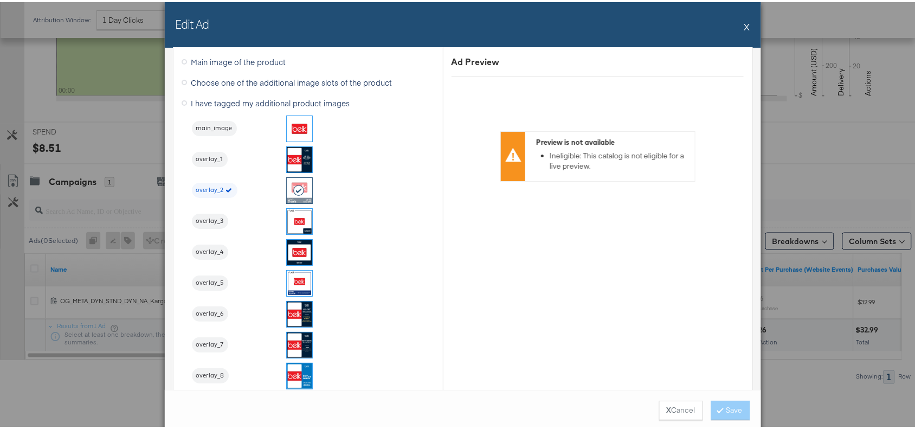
click at [744, 24] on button "X" at bounding box center [747, 25] width 6 height 22
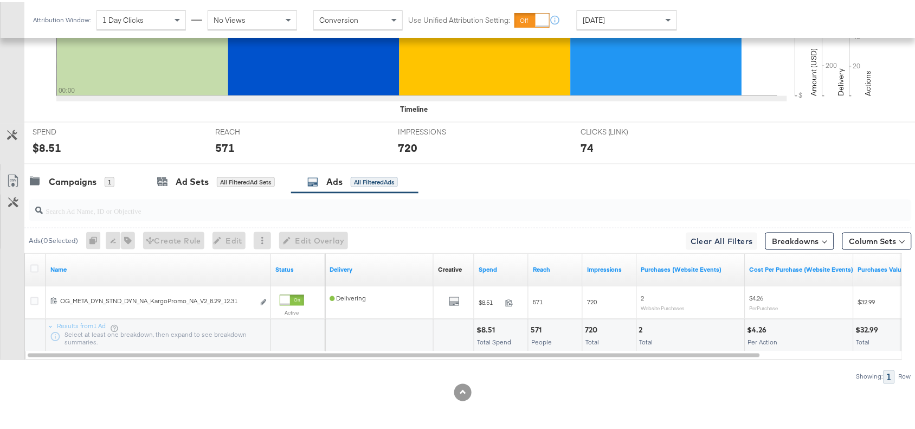
scroll to position [0, 0]
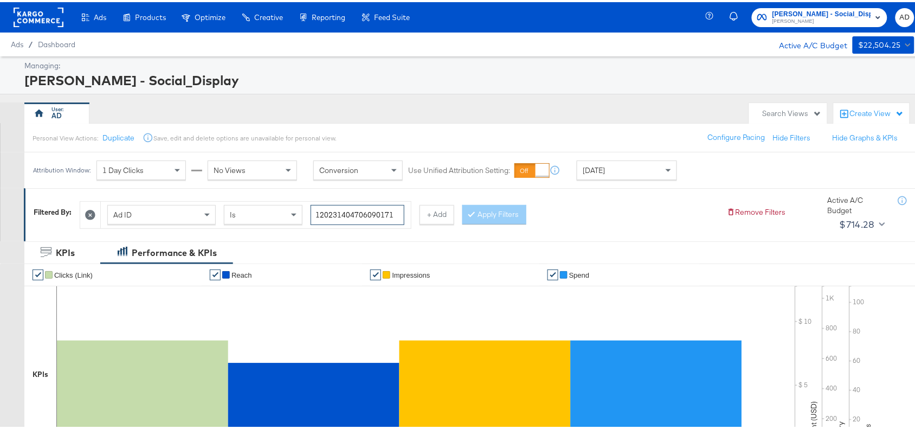
click at [395, 213] on input "120231404706090171" at bounding box center [358, 213] width 94 height 20
paste input "294314675"
type input "120232943146750171"
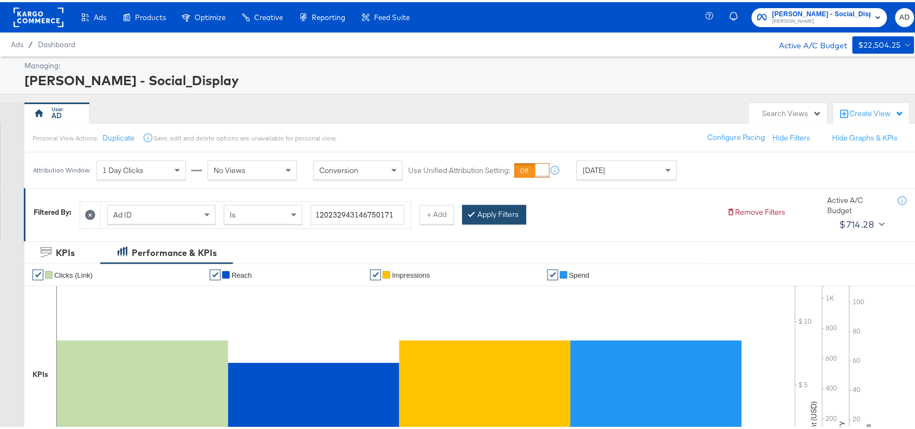
click at [491, 205] on button "Apply Filters" at bounding box center [494, 213] width 64 height 20
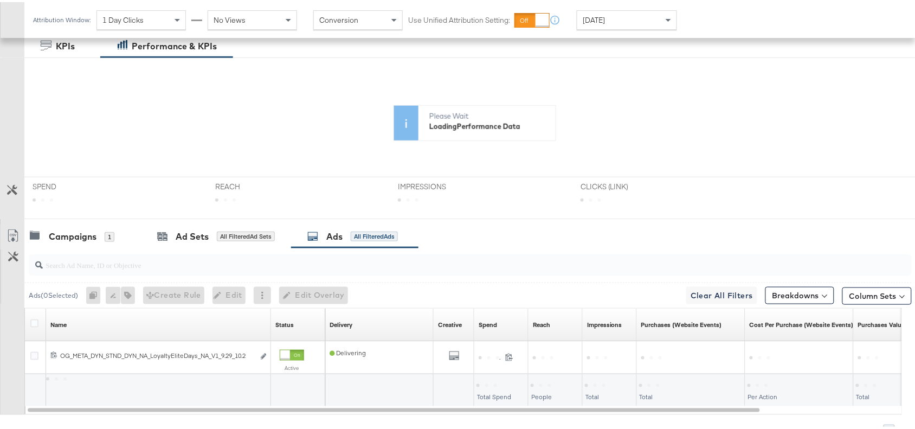
scroll to position [262, 0]
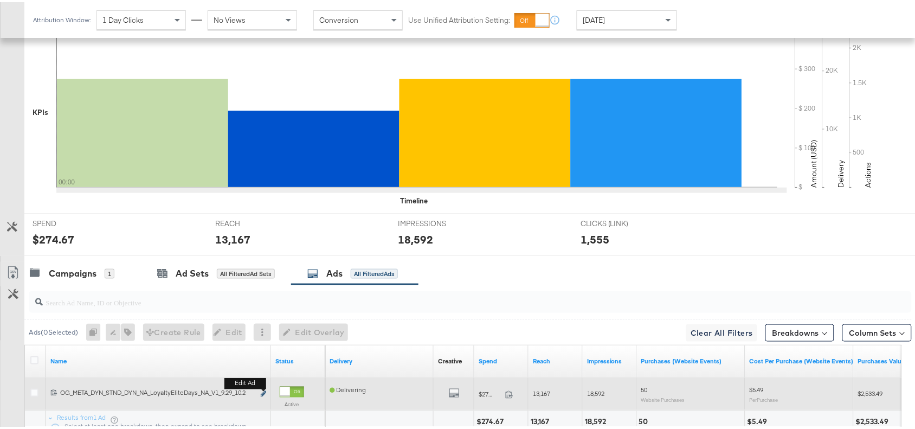
click at [261, 391] on icon "link" at bounding box center [263, 392] width 5 height 6
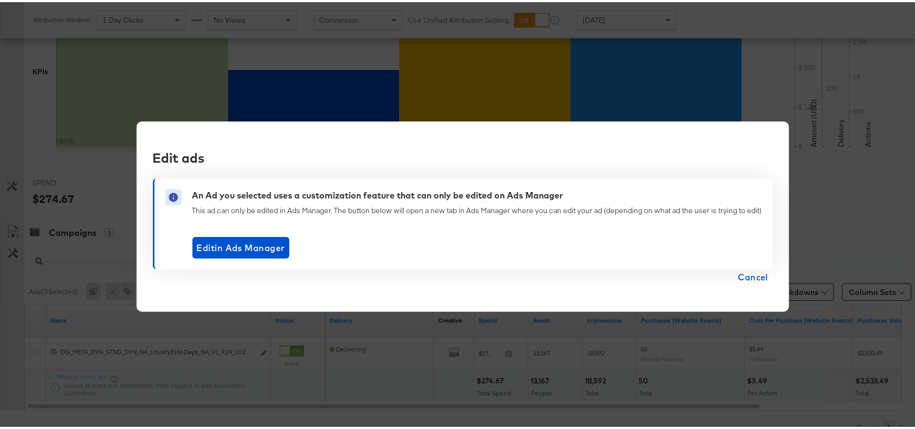
scroll to position [355, 0]
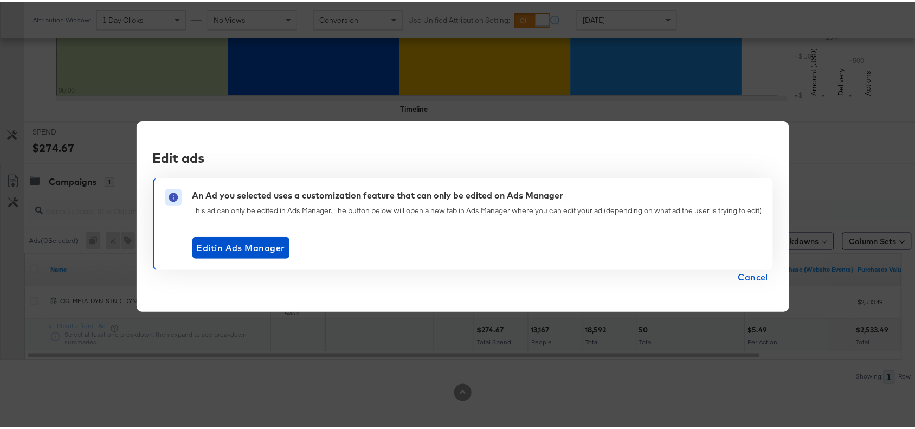
click at [852, 139] on div "Edit ads An Ad you selected uses a customization feature that can only be edite…" at bounding box center [462, 214] width 925 height 429
click at [52, 140] on div "Edit ads An Ad you selected uses a customization feature that can only be edite…" at bounding box center [462, 214] width 925 height 429
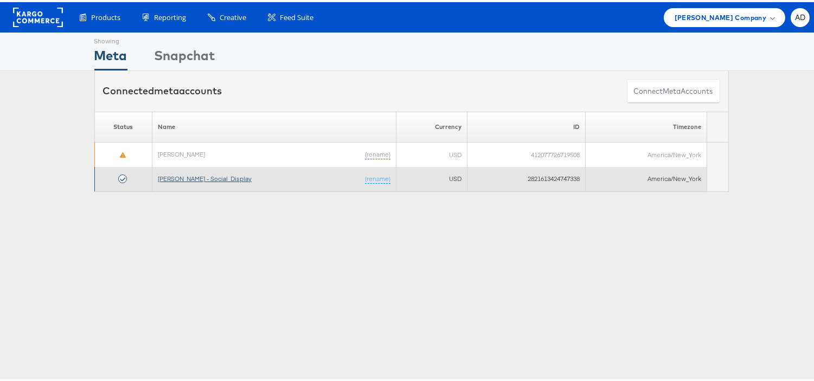
click at [179, 179] on link "[PERSON_NAME] - Social_Display" at bounding box center [205, 176] width 94 height 8
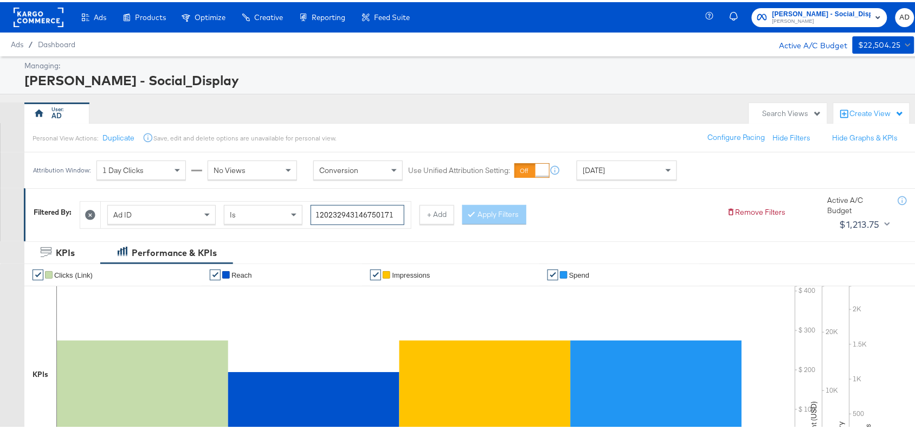
click at [397, 212] on input "120232943146750171" at bounding box center [358, 213] width 94 height 20
click at [531, 213] on div "Ad ID Is 120232943146750171 + Add Apply Filters" at bounding box center [399, 210] width 639 height 33
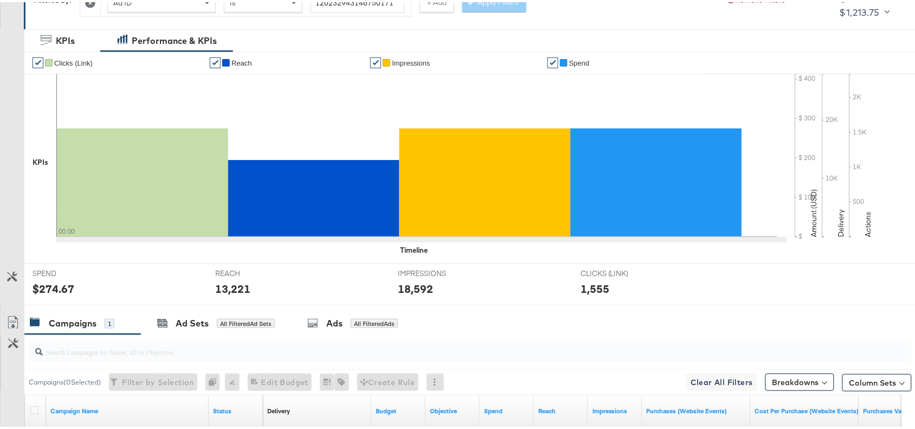
scroll to position [355, 0]
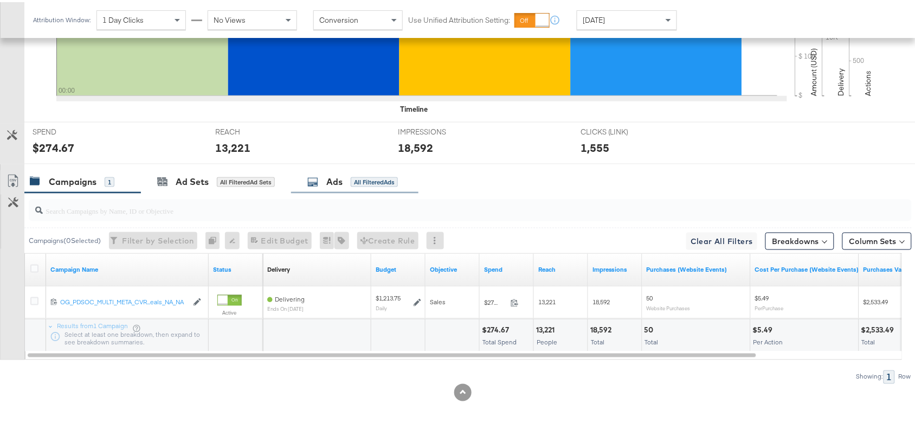
click at [337, 173] on div "Ads" at bounding box center [334, 179] width 16 height 12
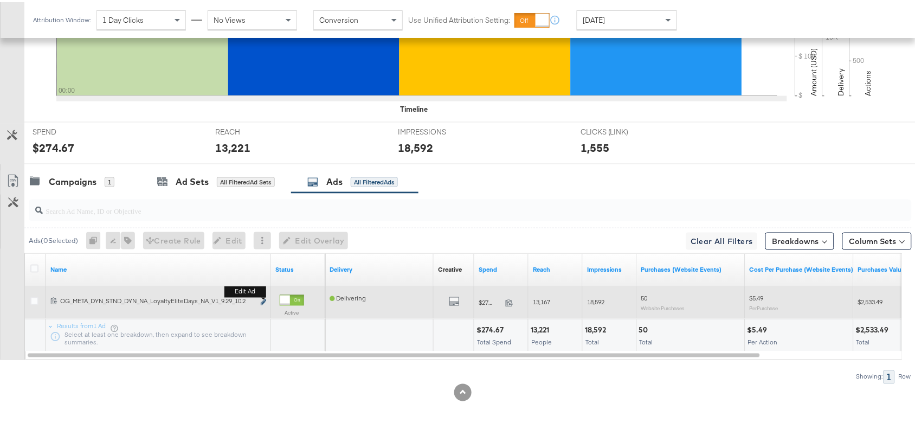
click at [264, 300] on icon "link" at bounding box center [263, 300] width 5 height 6
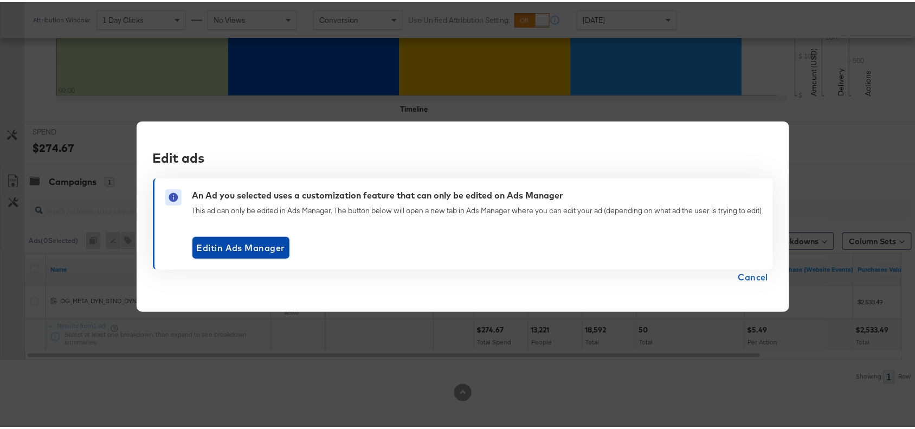
click at [248, 255] on button "Edit in Ads Manager" at bounding box center [240, 246] width 97 height 22
click at [752, 275] on span "Cancel" at bounding box center [753, 274] width 30 height 15
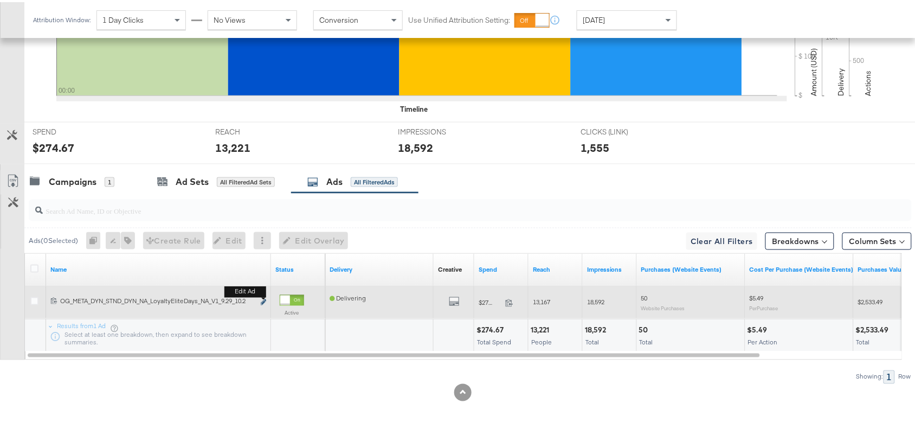
click at [262, 298] on icon "link" at bounding box center [263, 300] width 5 height 6
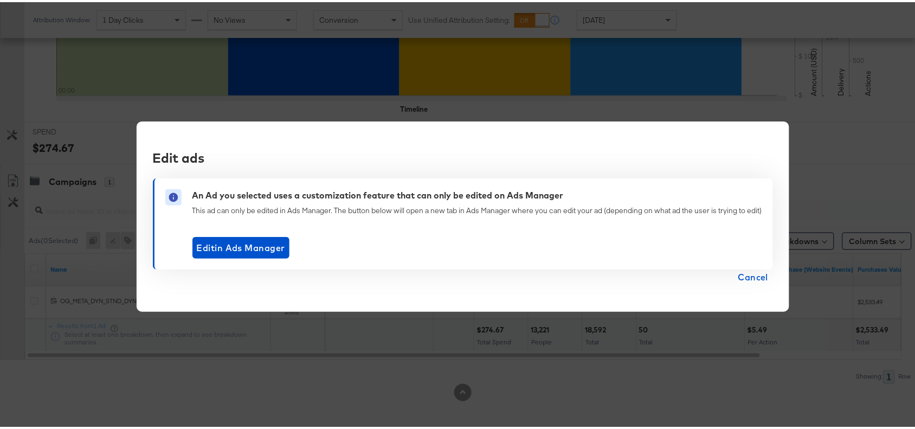
click at [747, 278] on span "Cancel" at bounding box center [753, 274] width 30 height 15
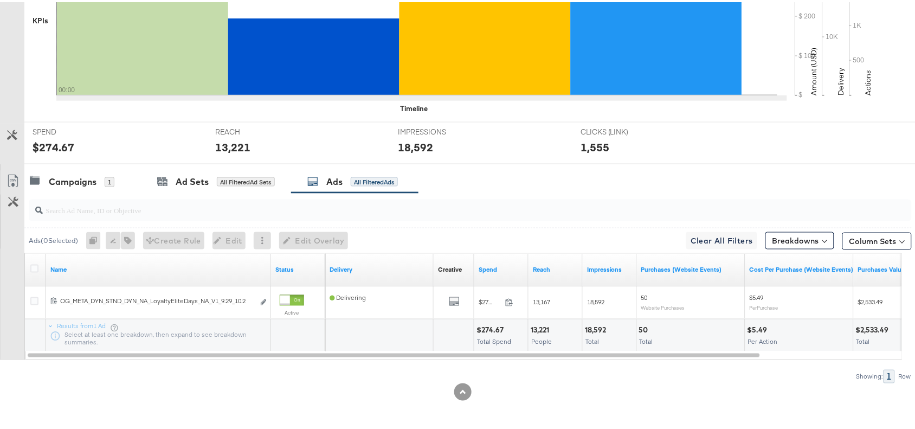
scroll to position [0, 0]
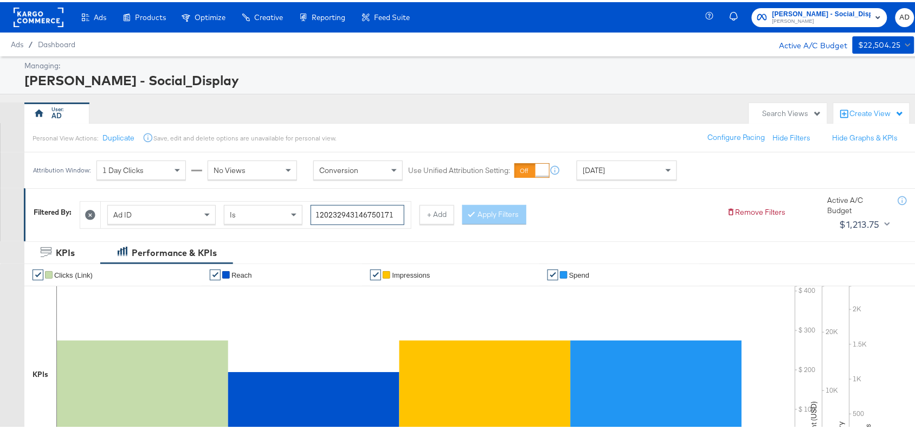
click at [397, 213] on input "120232943146750171" at bounding box center [358, 213] width 94 height 20
paste input "140470609"
click at [397, 213] on input "120231404706090171" at bounding box center [358, 213] width 94 height 20
click at [503, 213] on button "Apply Filters" at bounding box center [494, 213] width 64 height 20
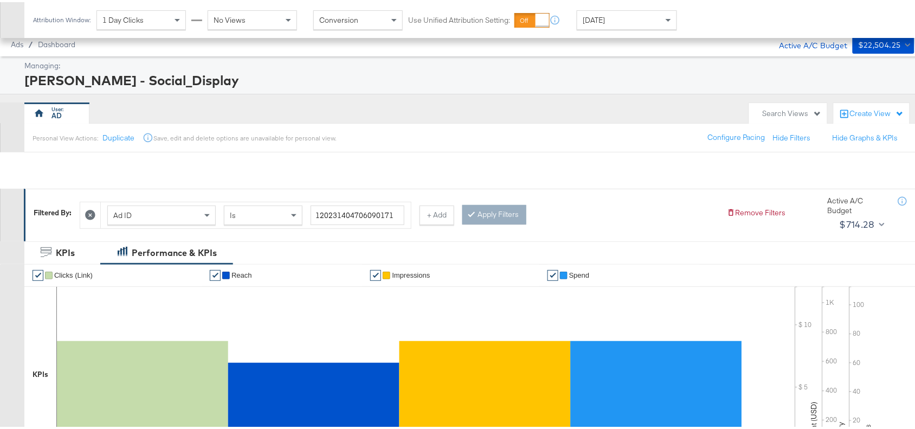
scroll to position [355, 0]
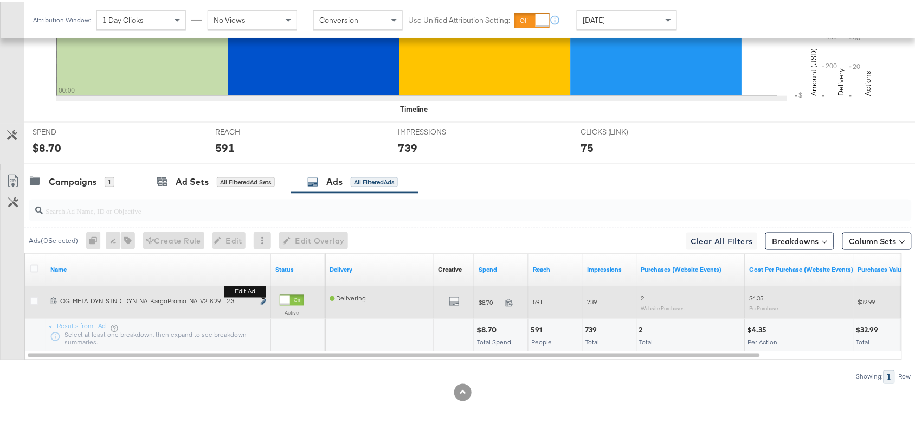
click at [262, 300] on icon "link" at bounding box center [263, 300] width 5 height 6
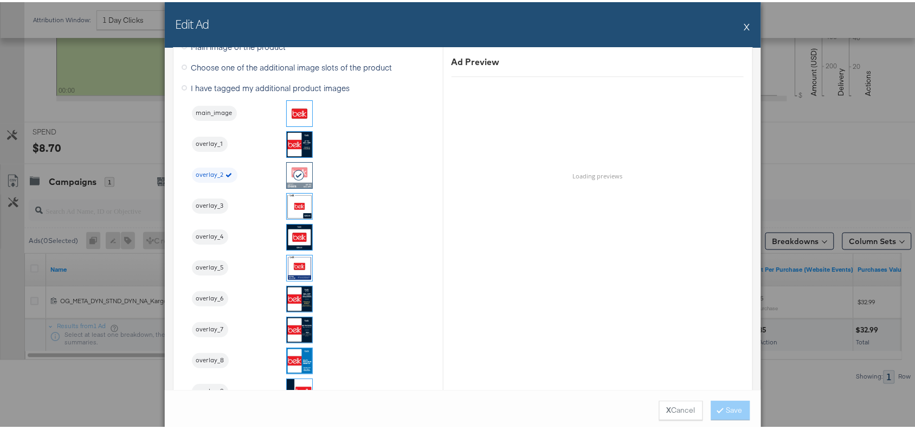
scroll to position [1141, 0]
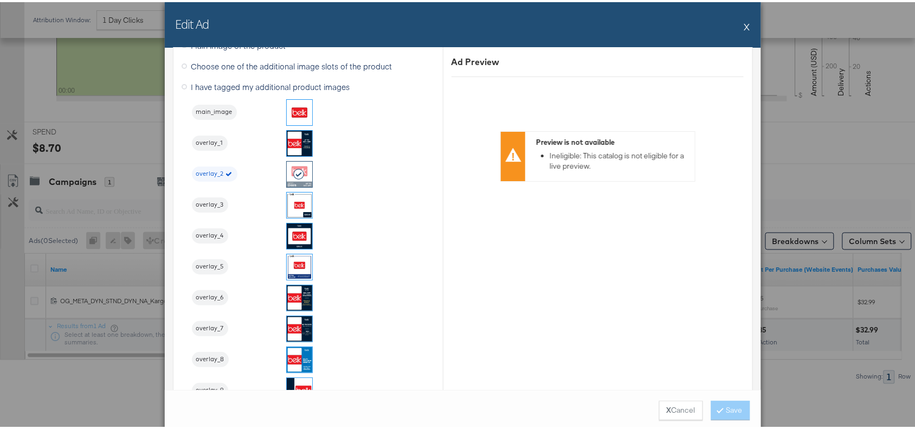
click at [744, 25] on button "X" at bounding box center [747, 25] width 6 height 22
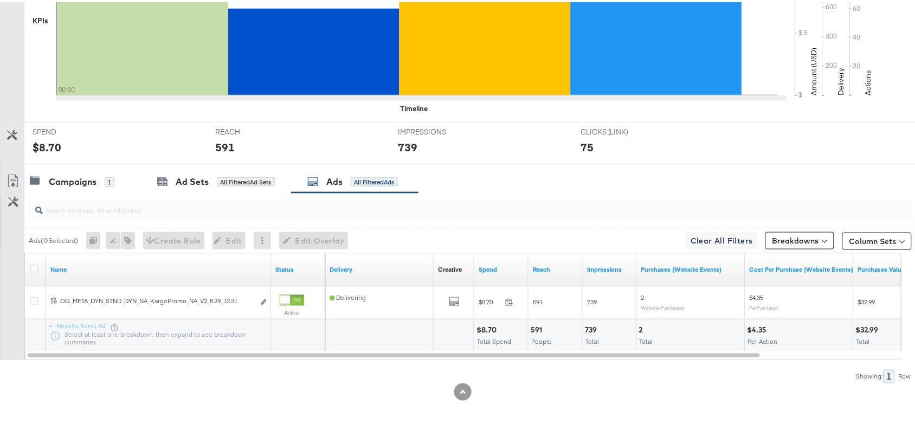
scroll to position [0, 0]
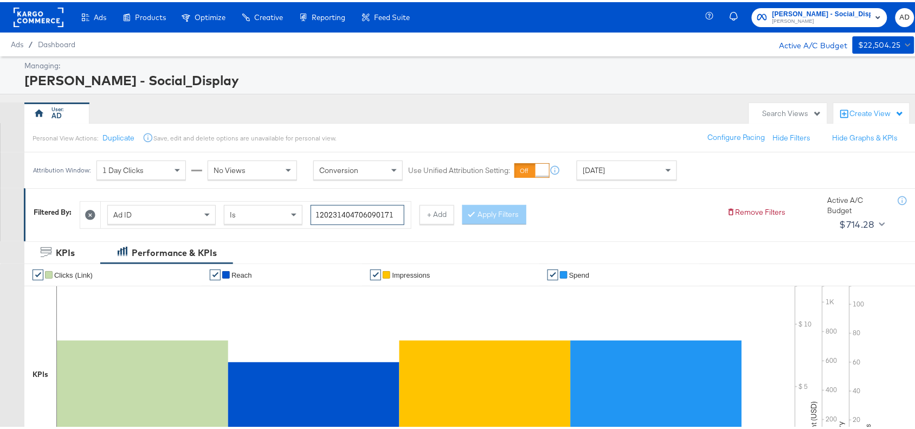
click at [396, 207] on input "120231404706090171" at bounding box center [358, 213] width 94 height 20
paste input "269481230"
click at [503, 217] on button "Apply Filters" at bounding box center [494, 213] width 64 height 20
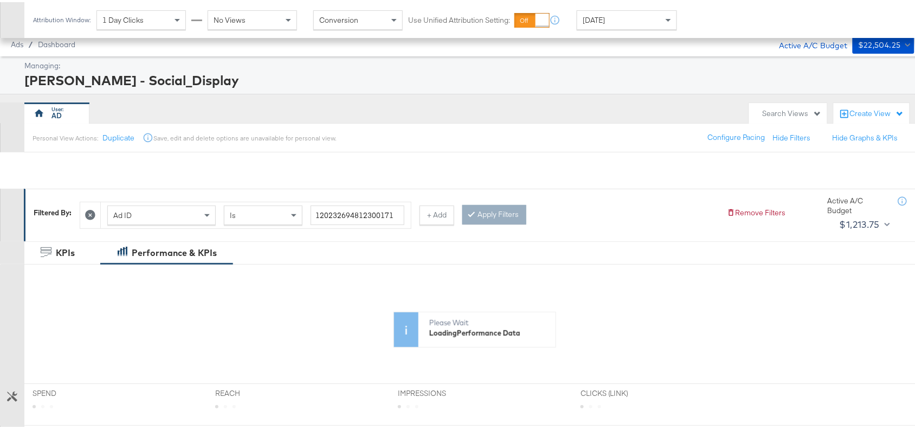
scroll to position [355, 0]
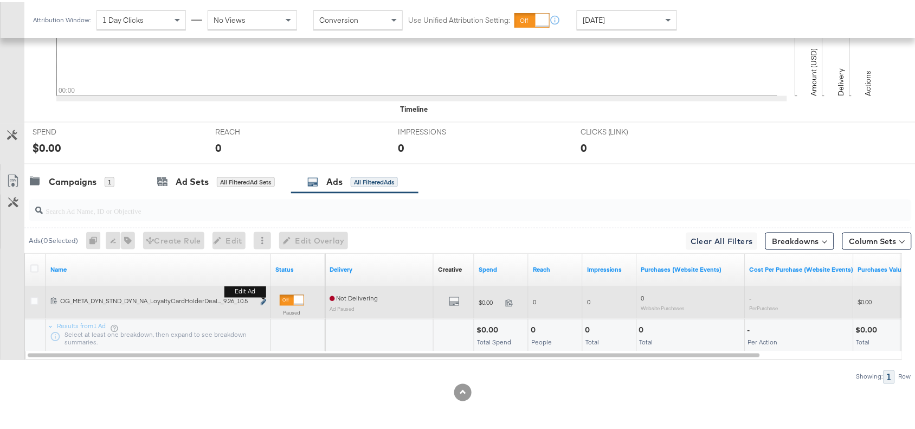
click at [263, 301] on icon "link" at bounding box center [263, 300] width 5 height 6
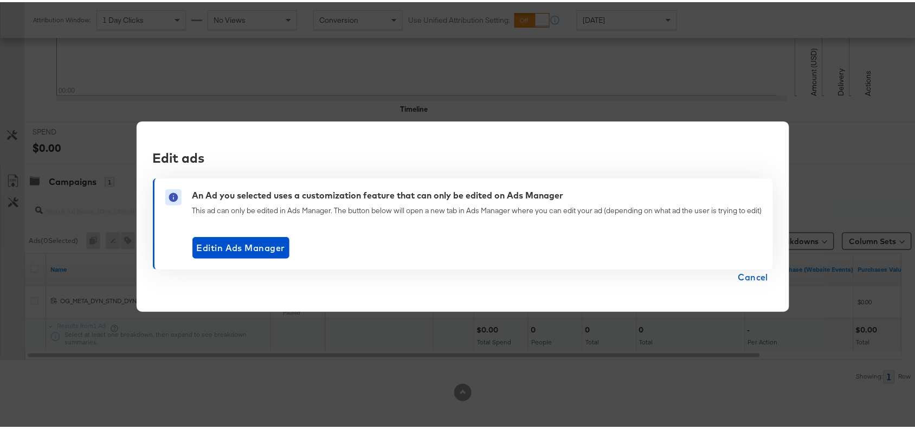
click at [738, 276] on span "Cancel" at bounding box center [753, 274] width 30 height 15
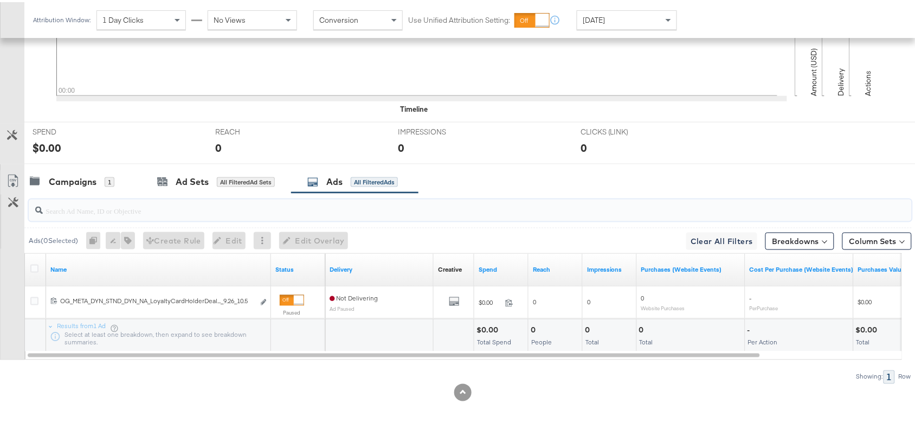
click at [684, 198] on input "search" at bounding box center [437, 204] width 789 height 21
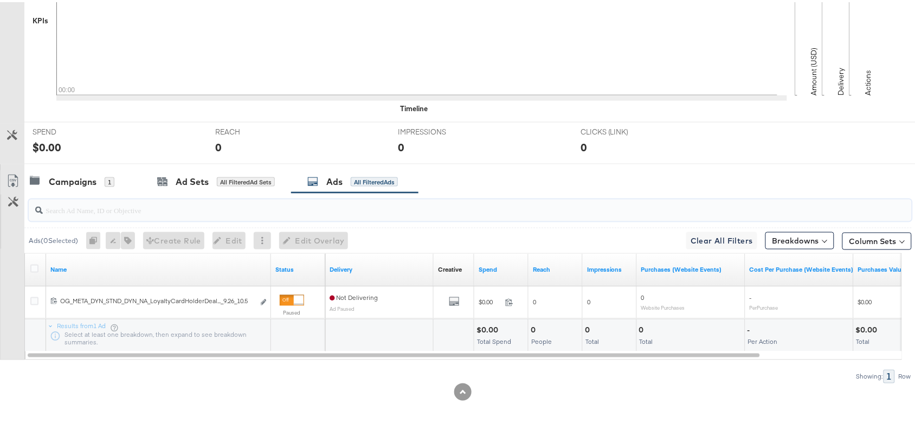
scroll to position [0, 0]
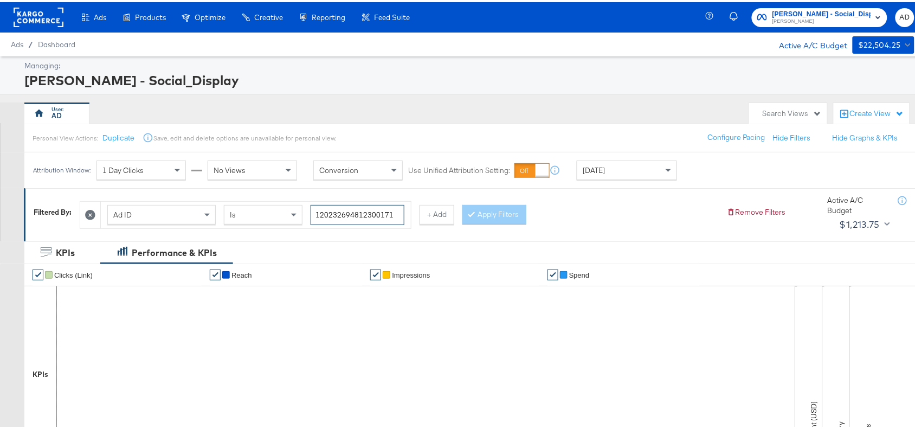
click at [400, 216] on input "120232694812300171" at bounding box center [358, 213] width 94 height 20
paste input "94314675"
click at [503, 215] on button "Apply Filters" at bounding box center [494, 213] width 64 height 20
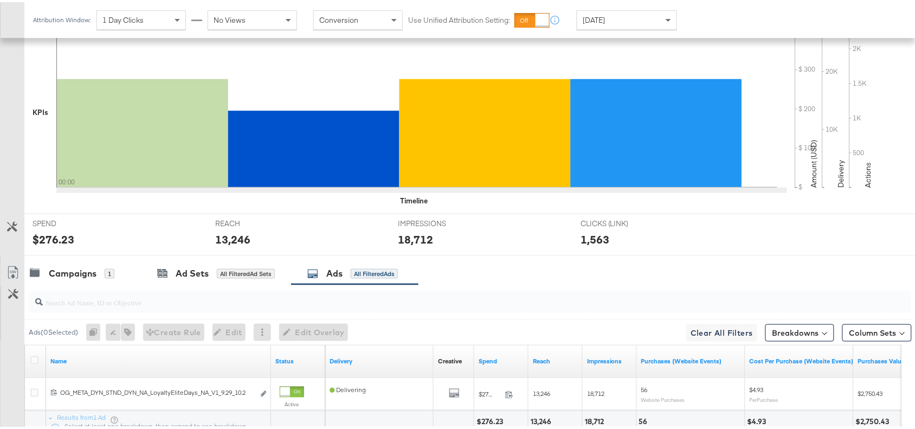
scroll to position [355, 0]
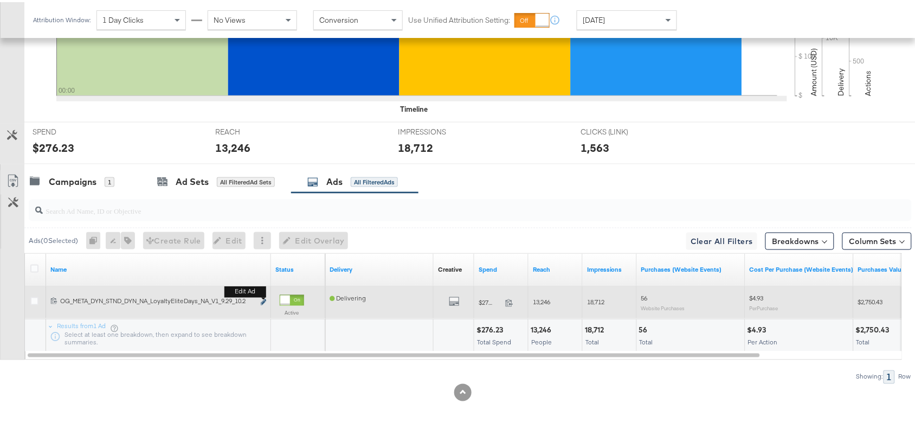
click at [264, 300] on icon "link" at bounding box center [263, 300] width 5 height 6
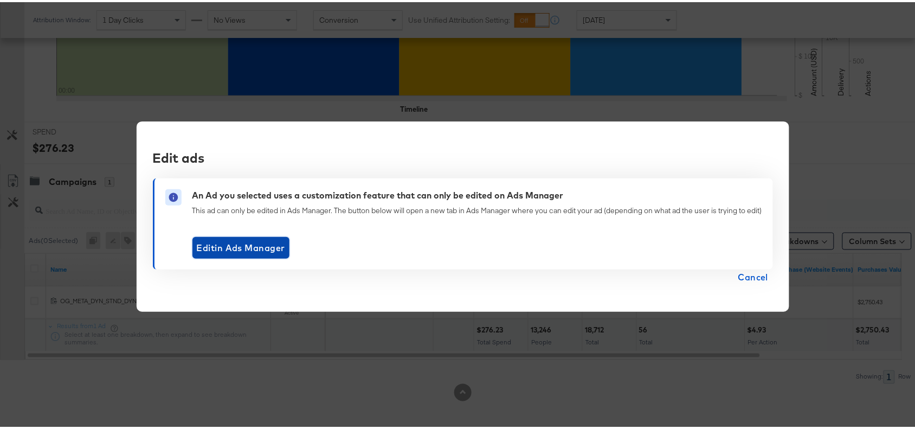
click at [240, 247] on span "Edit in Ads Manager" at bounding box center [241, 245] width 88 height 15
click at [756, 277] on span "Cancel" at bounding box center [753, 274] width 30 height 15
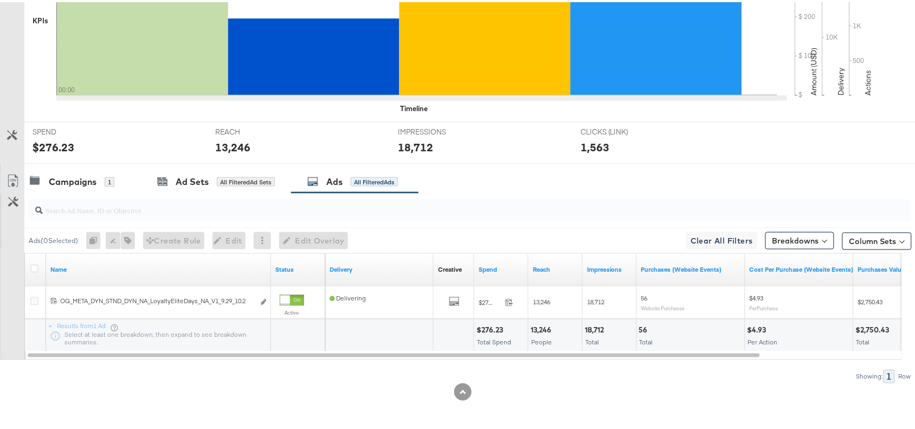
scroll to position [0, 0]
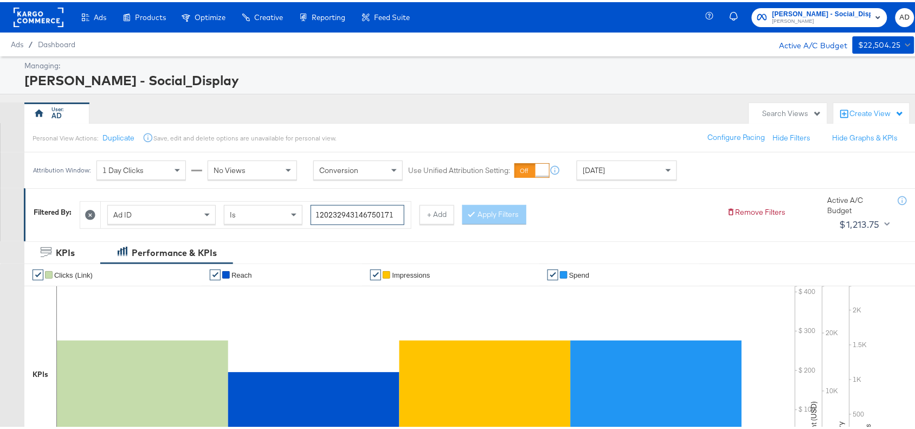
click at [397, 212] on input "120232943146750171" at bounding box center [358, 213] width 94 height 20
paste input "140470609"
type input "120231404706090171"
click at [502, 216] on button "Apply Filters" at bounding box center [494, 213] width 64 height 20
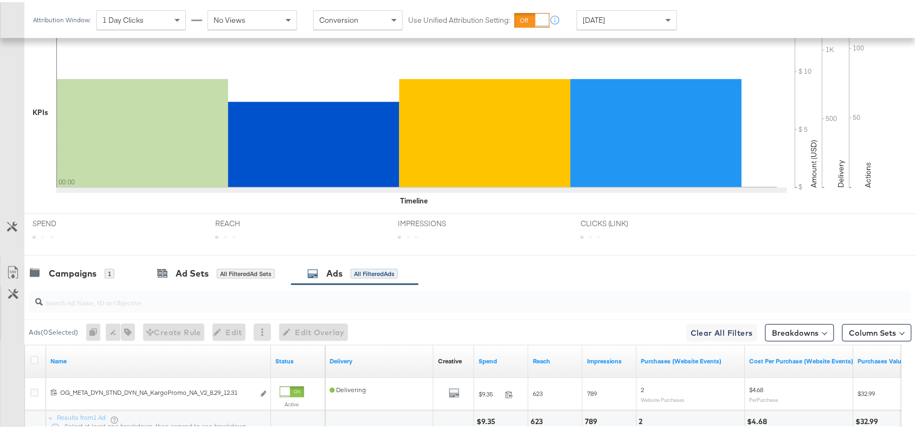
scroll to position [355, 0]
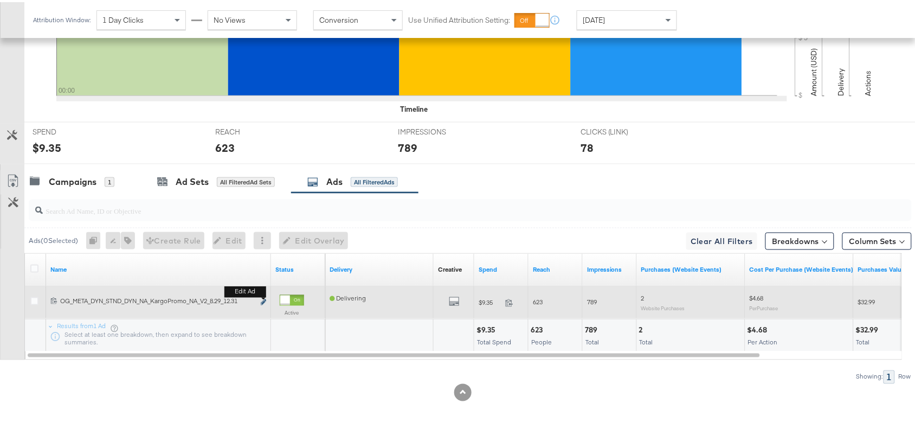
click at [261, 300] on icon "link" at bounding box center [263, 300] width 5 height 6
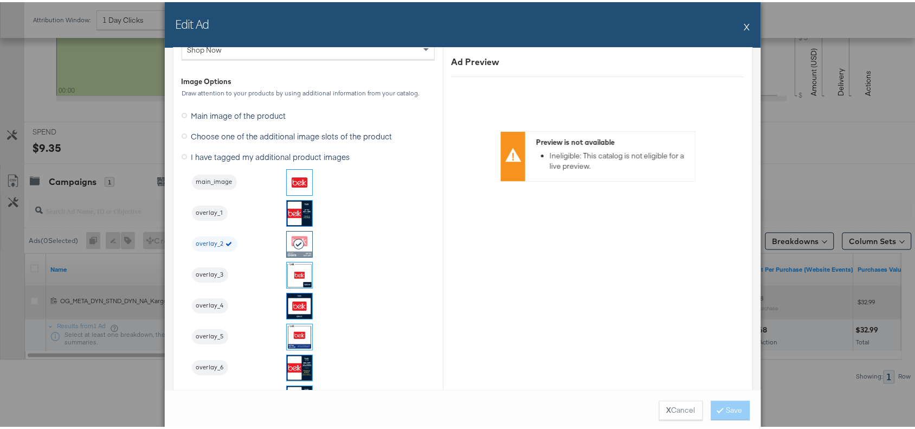
scroll to position [1072, 0]
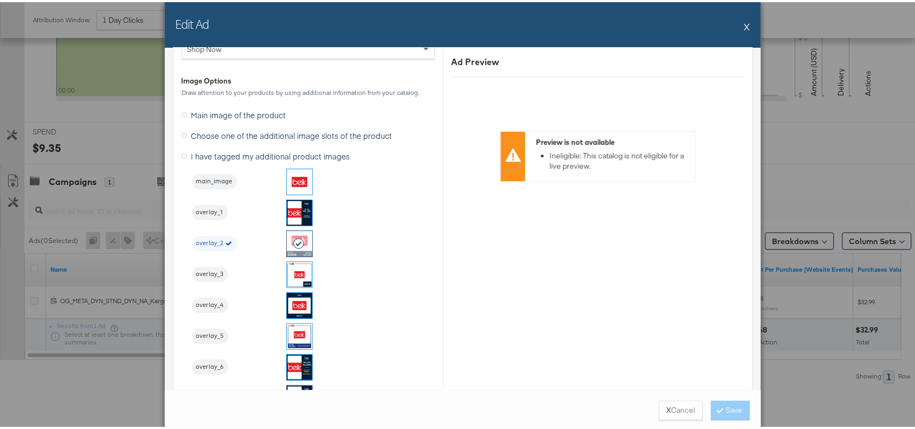
click at [744, 26] on button "X" at bounding box center [747, 25] width 6 height 22
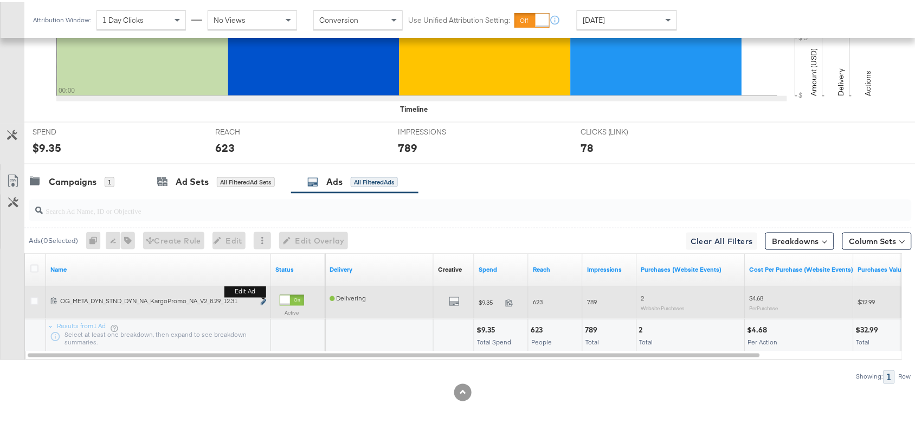
click at [263, 300] on icon "link" at bounding box center [263, 300] width 5 height 6
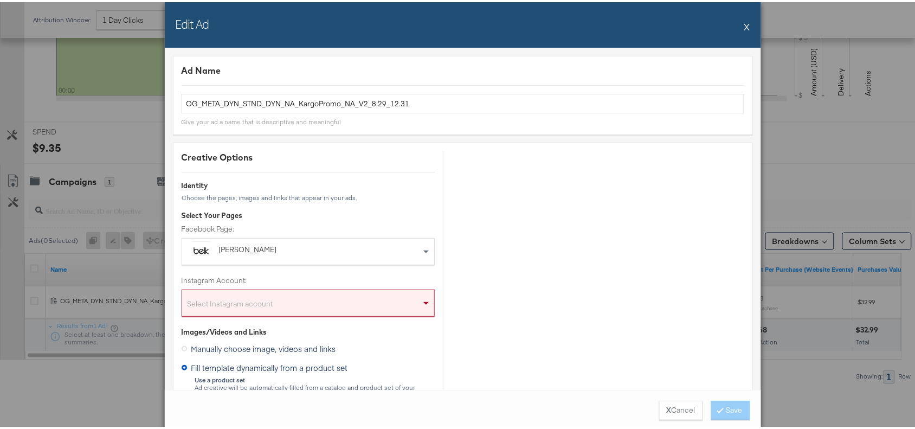
click at [744, 28] on button "X" at bounding box center [747, 25] width 6 height 22
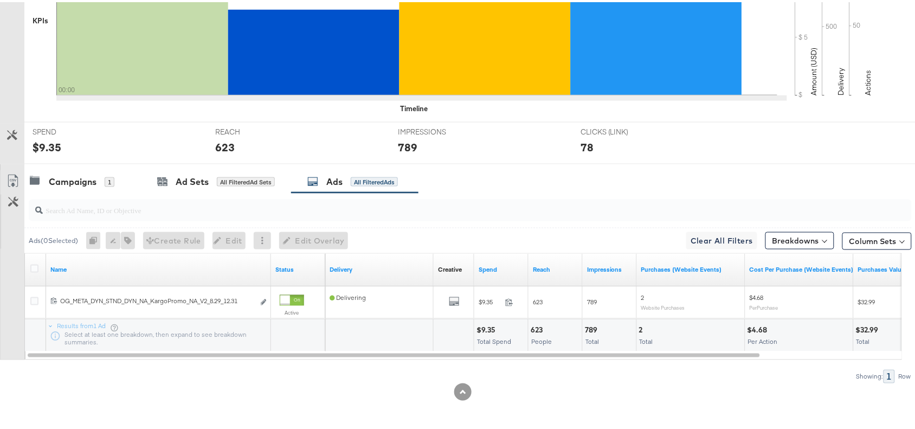
scroll to position [0, 0]
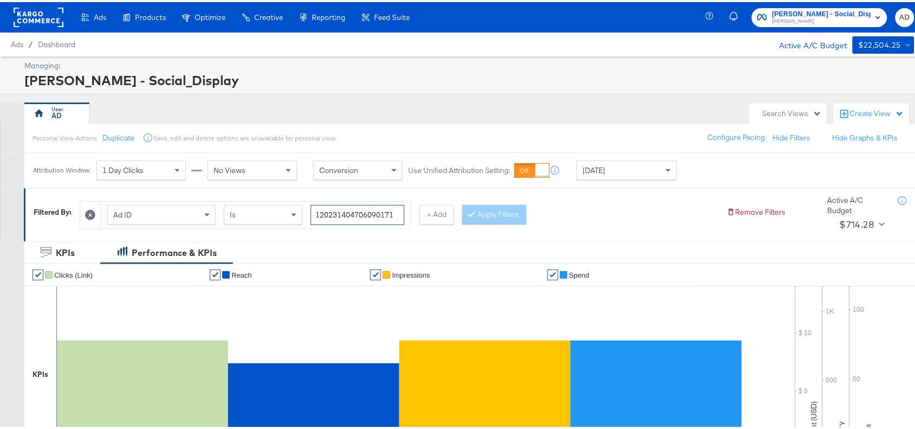
click at [397, 215] on input "120231404706090171" at bounding box center [358, 213] width 94 height 20
paste input "294314675"
type input "120232943146750171"
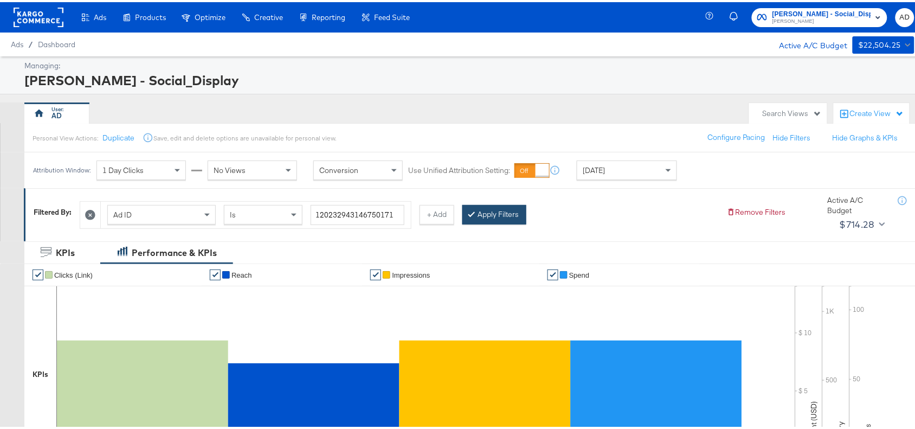
click at [511, 204] on button "Apply Filters" at bounding box center [494, 213] width 64 height 20
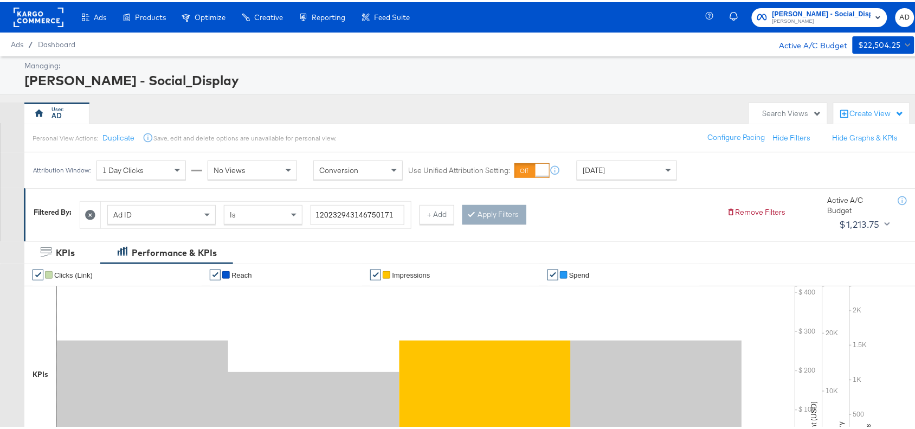
scroll to position [355, 0]
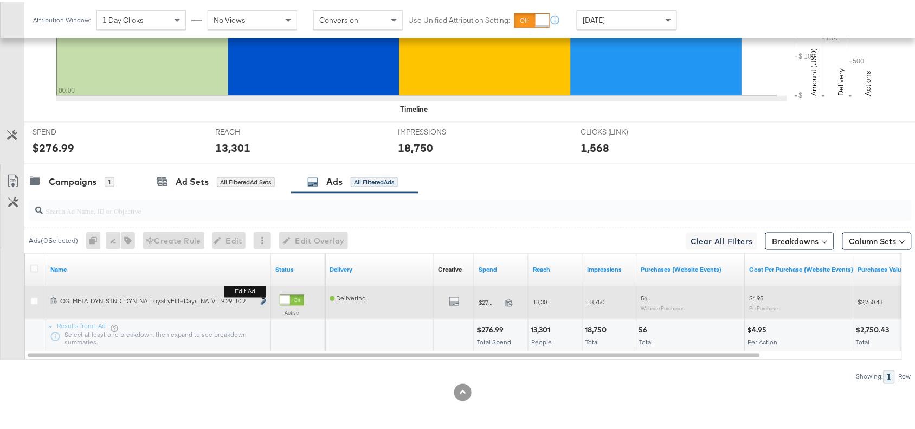
click at [263, 300] on icon "link" at bounding box center [263, 300] width 5 height 6
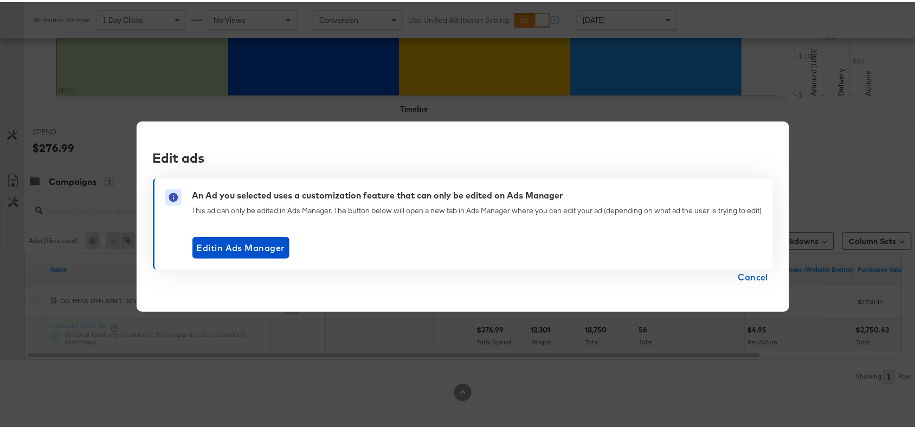
click at [757, 274] on span "Cancel" at bounding box center [753, 274] width 30 height 15
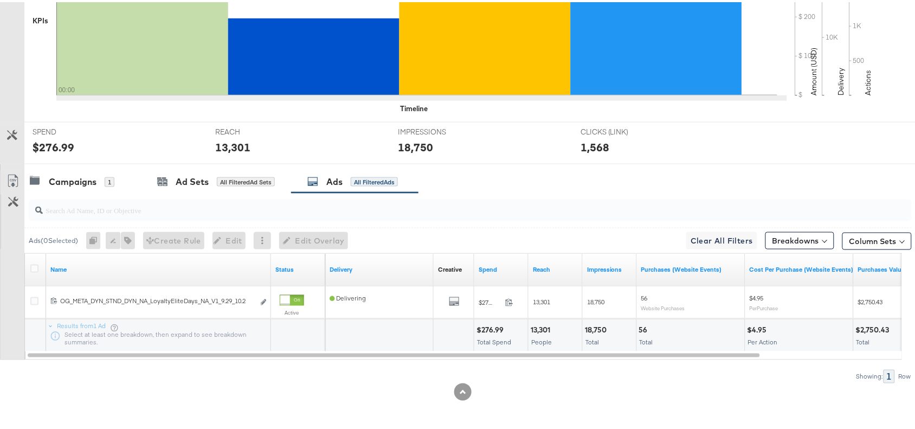
scroll to position [0, 0]
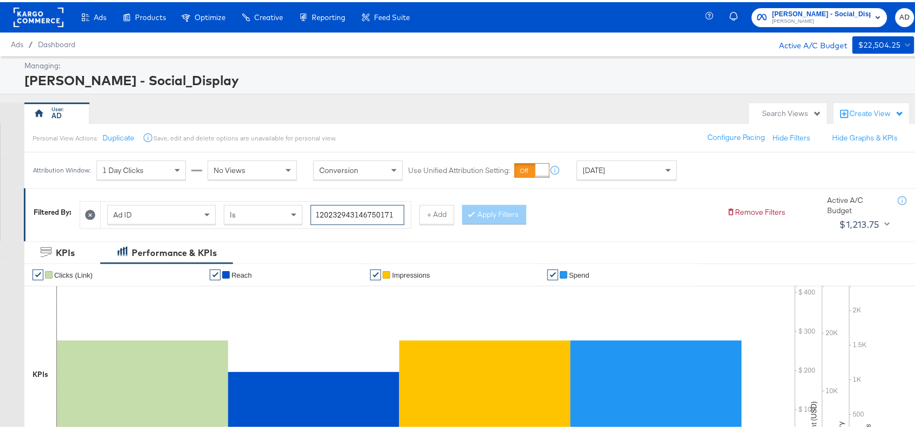
click at [397, 210] on input "120232943146750171" at bounding box center [358, 213] width 94 height 20
paste input "69481230"
type input "120232694812300171"
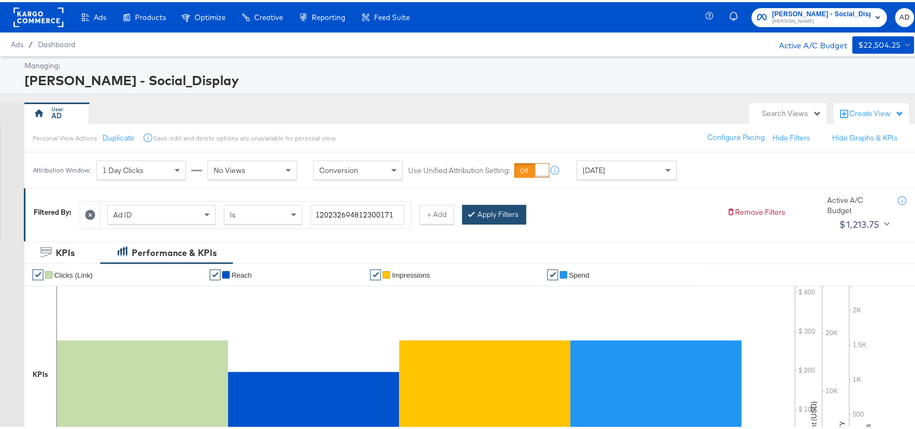
click at [500, 214] on button "Apply Filters" at bounding box center [494, 213] width 64 height 20
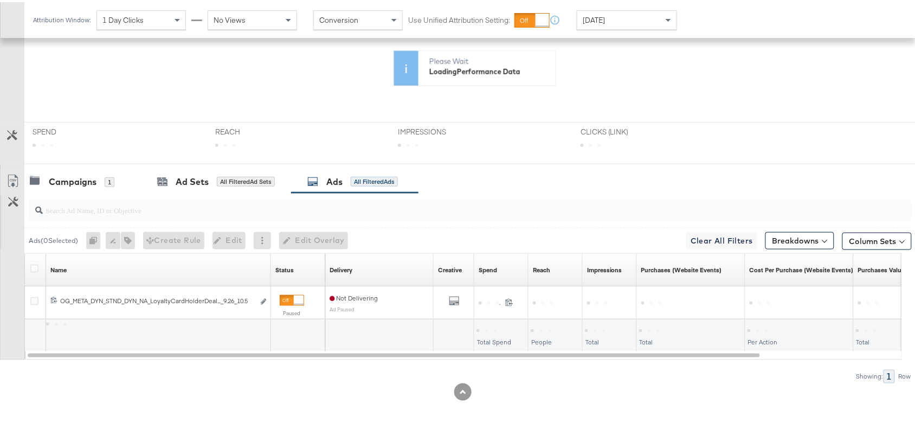
scroll to position [355, 0]
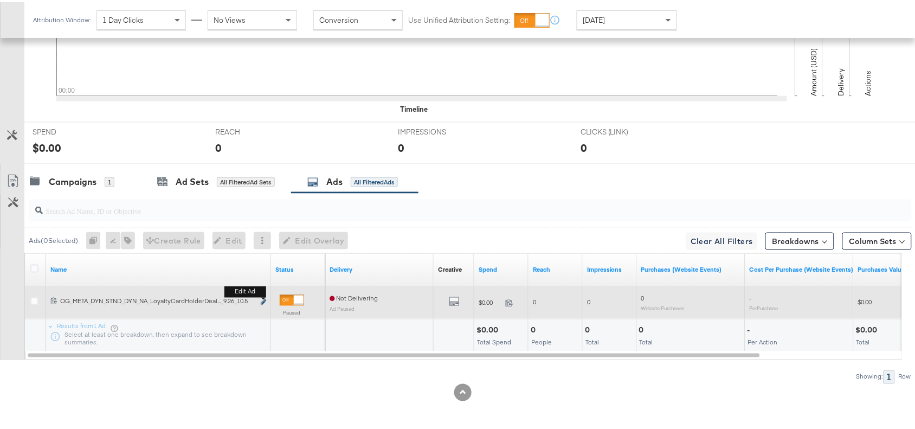
click at [263, 300] on icon "link" at bounding box center [263, 300] width 5 height 6
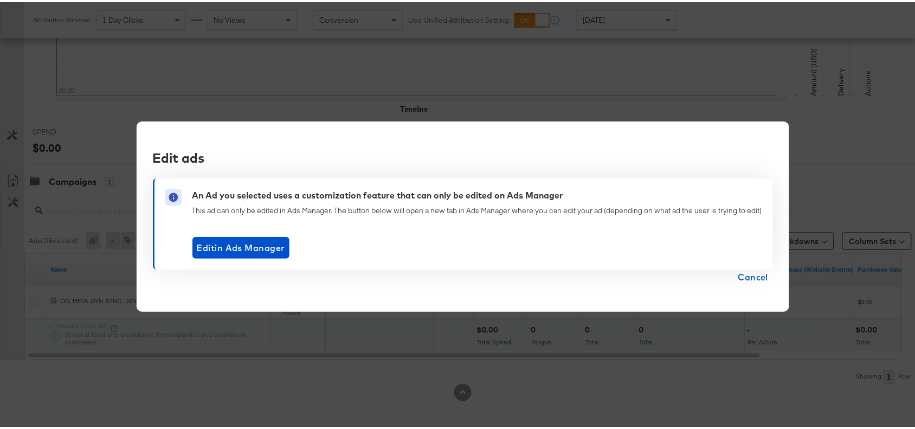
click at [759, 277] on span "Cancel" at bounding box center [753, 274] width 30 height 15
